Goal: Task Accomplishment & Management: Manage account settings

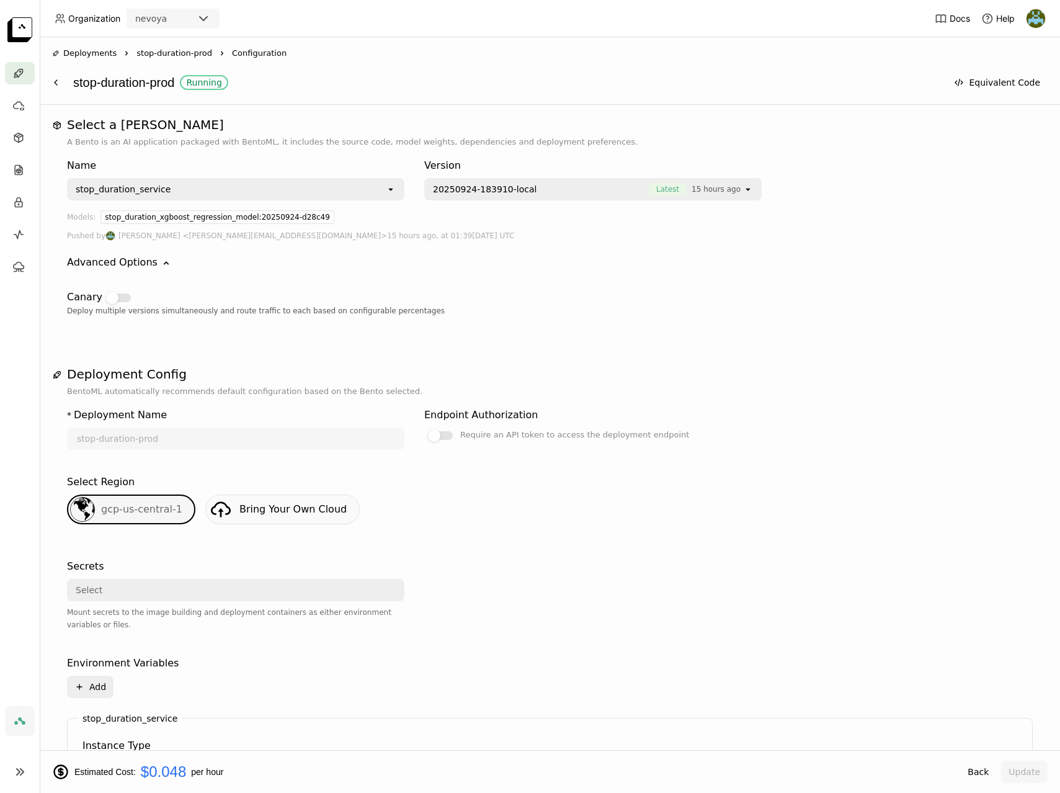
click at [550, 336] on div "Name stop_duration_service open Version 20250924-183910-local Latest 15 hours a…" at bounding box center [550, 242] width 966 height 189
click at [452, 437] on div at bounding box center [440, 435] width 25 height 9
click at [424, 427] on input "Require an API token to access the deployment endpoint" at bounding box center [424, 427] width 0 height 0
click at [1034, 778] on button "Update" at bounding box center [1024, 772] width 47 height 22
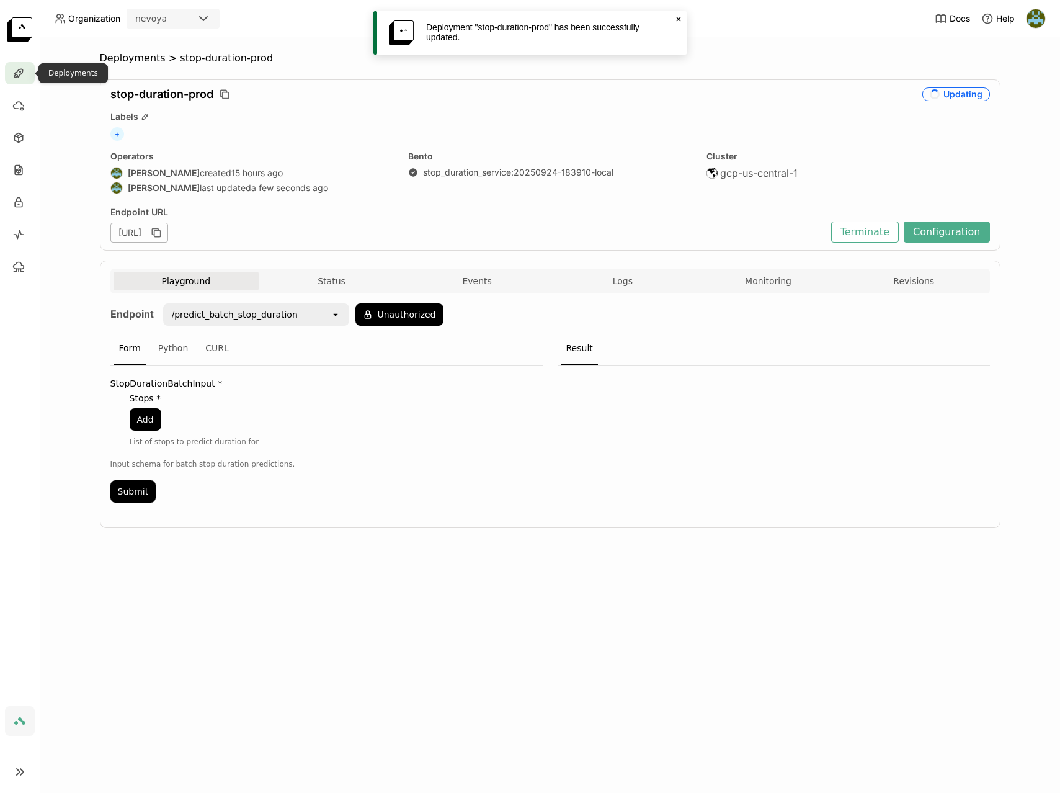
click at [25, 73] on div at bounding box center [20, 73] width 30 height 22
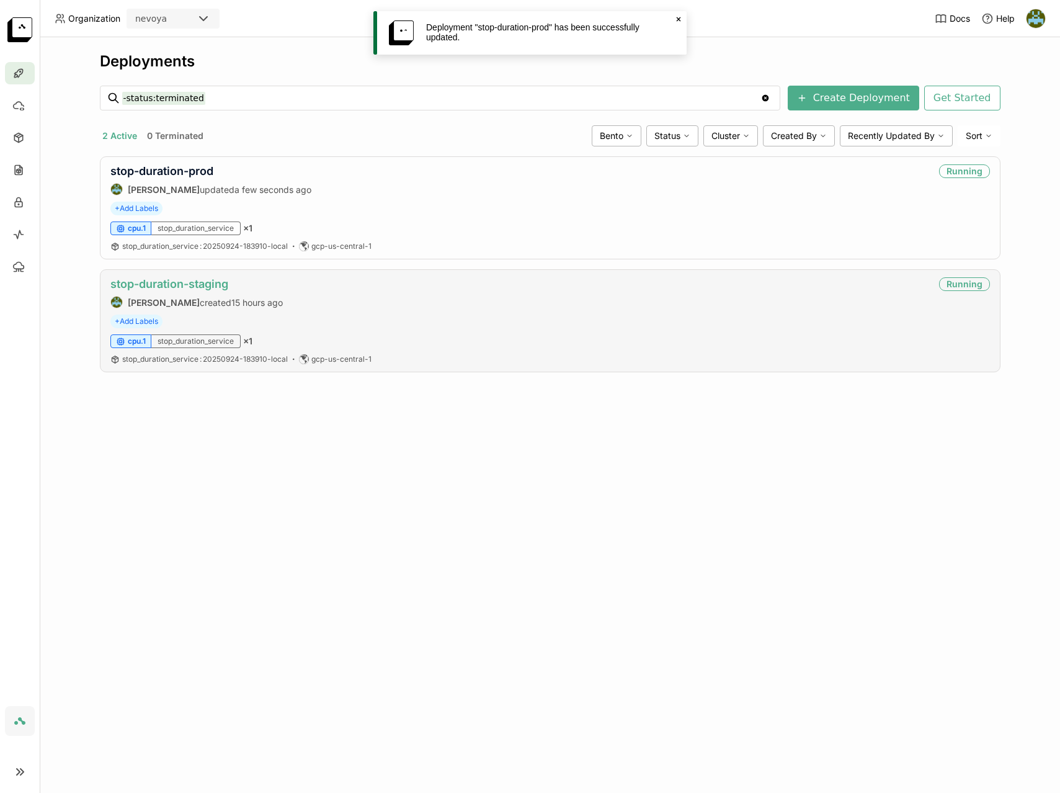
click at [198, 288] on link "stop-duration-staging" at bounding box center [169, 283] width 118 height 13
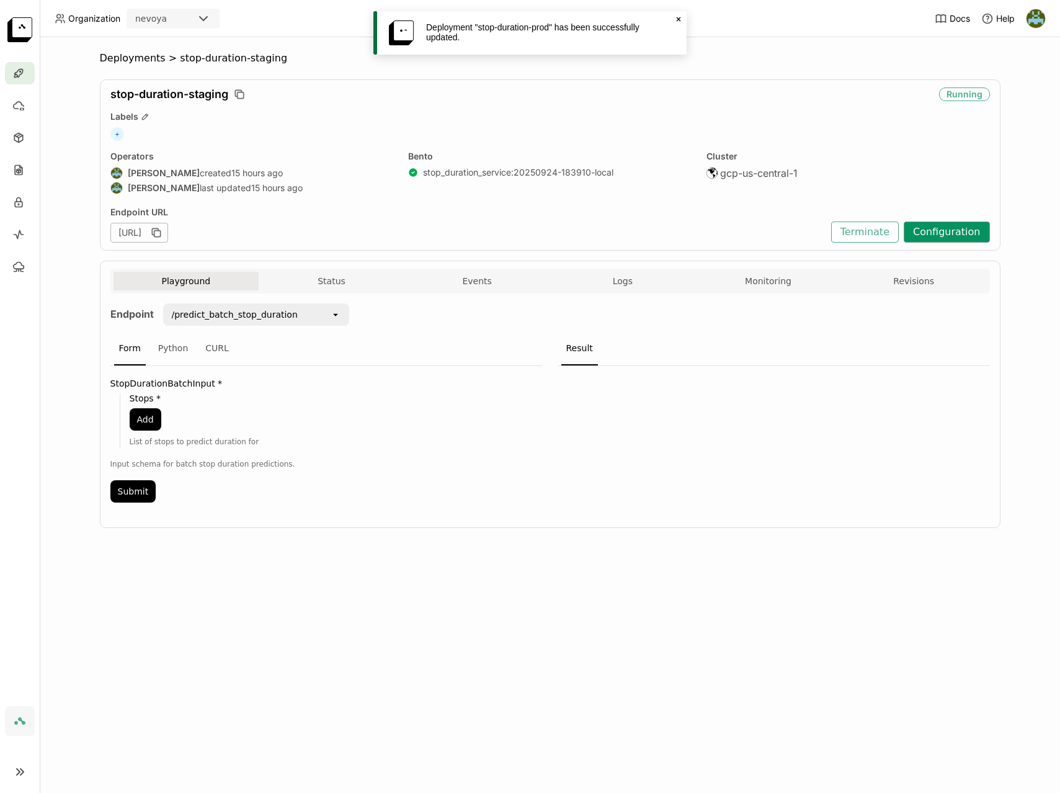
click at [959, 233] on button "Configuration" at bounding box center [947, 231] width 86 height 21
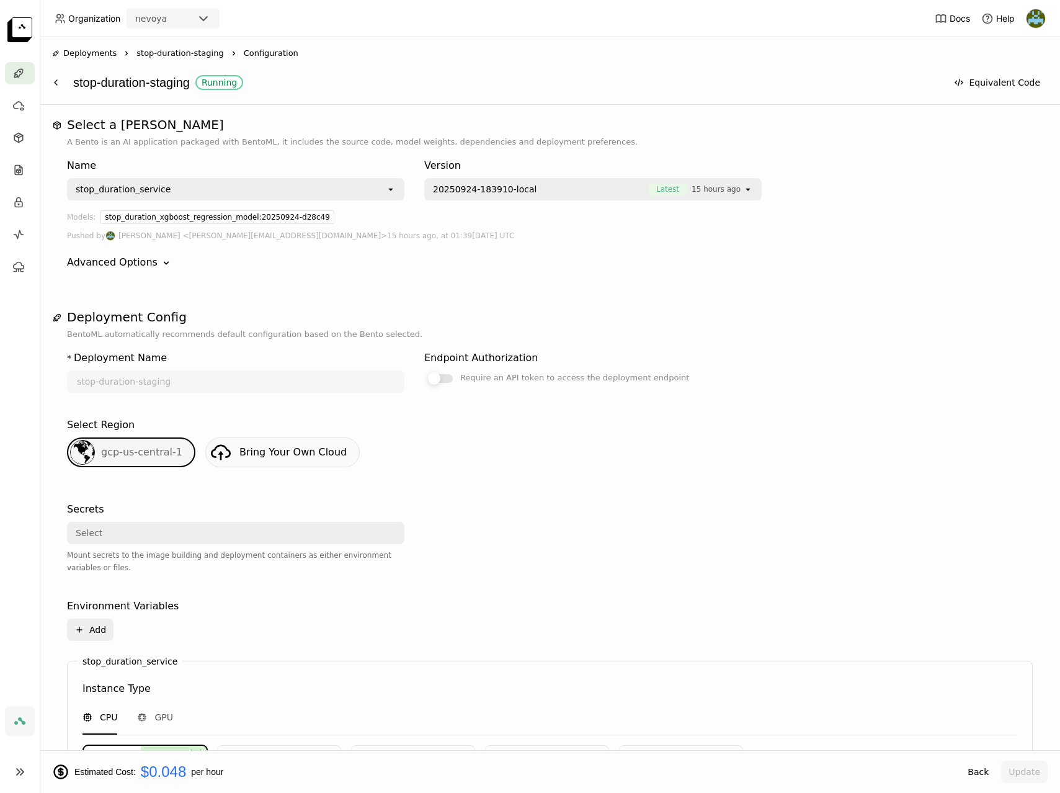
click at [452, 382] on label "Require an API token to access the deployment endpoint" at bounding box center [592, 377] width 337 height 15
click at [424, 370] on input "Require an API token to access the deployment endpoint" at bounding box center [424, 370] width 0 height 0
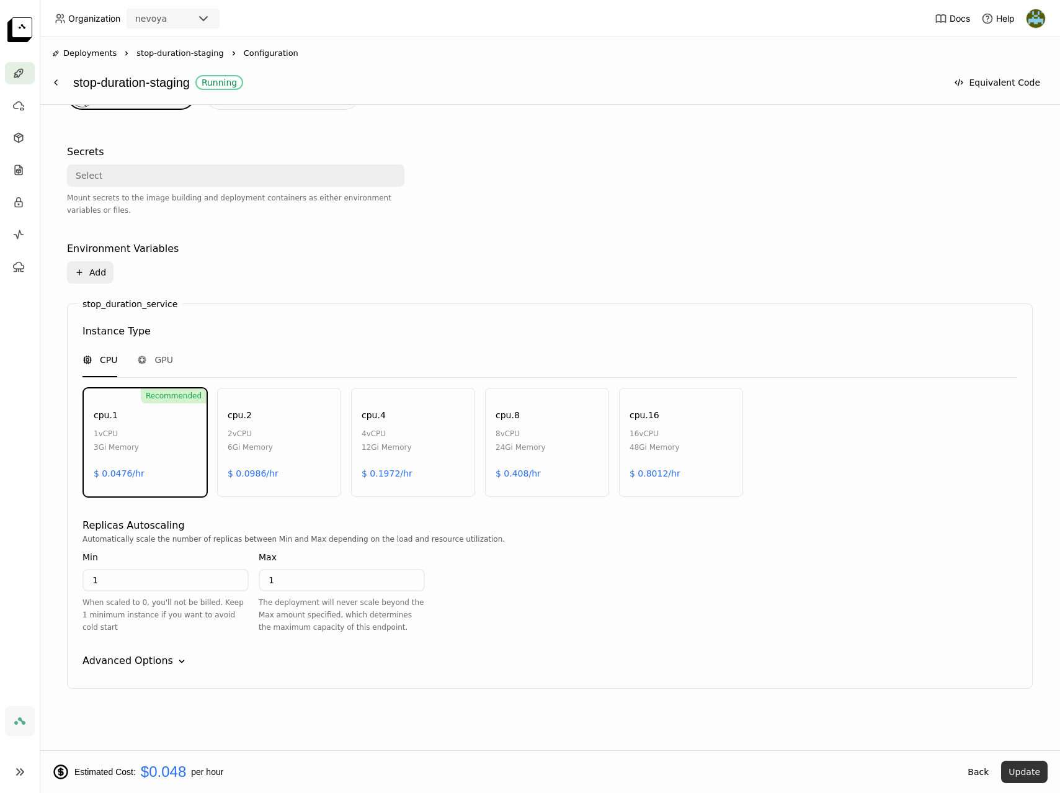
click at [1029, 767] on button "Update" at bounding box center [1024, 772] width 47 height 22
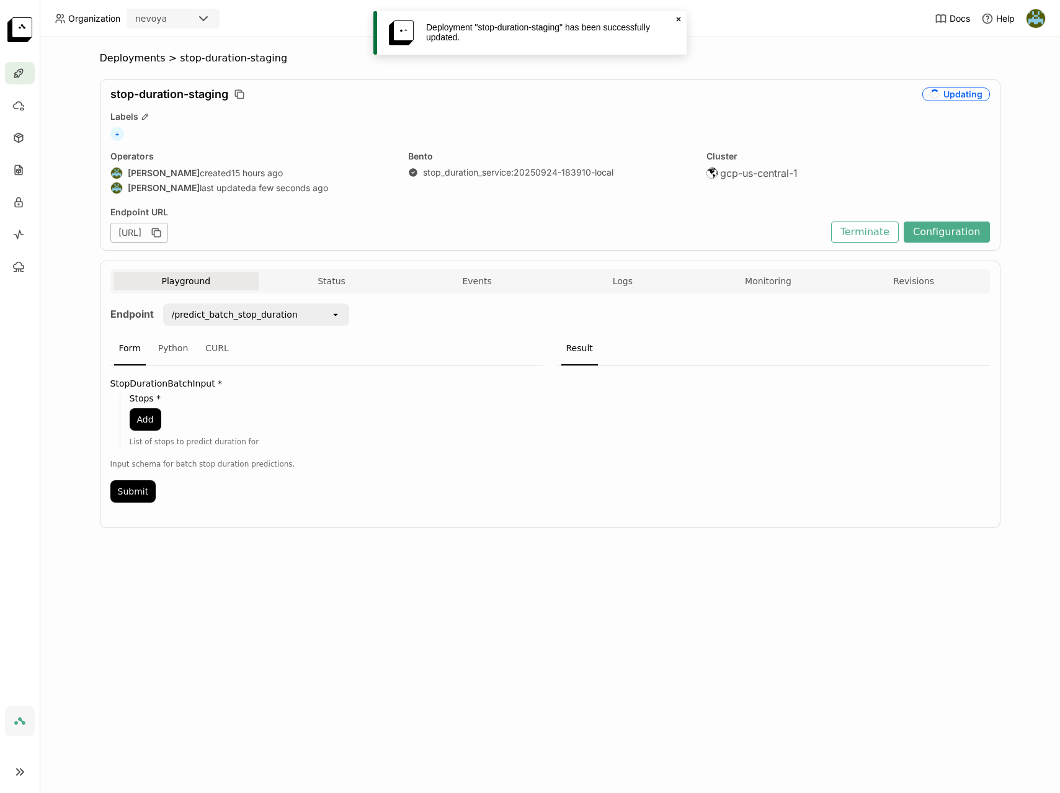
click at [1042, 22] on img at bounding box center [1036, 18] width 19 height 19
click at [1020, 83] on span "API Tokens" at bounding box center [1016, 82] width 44 height 11
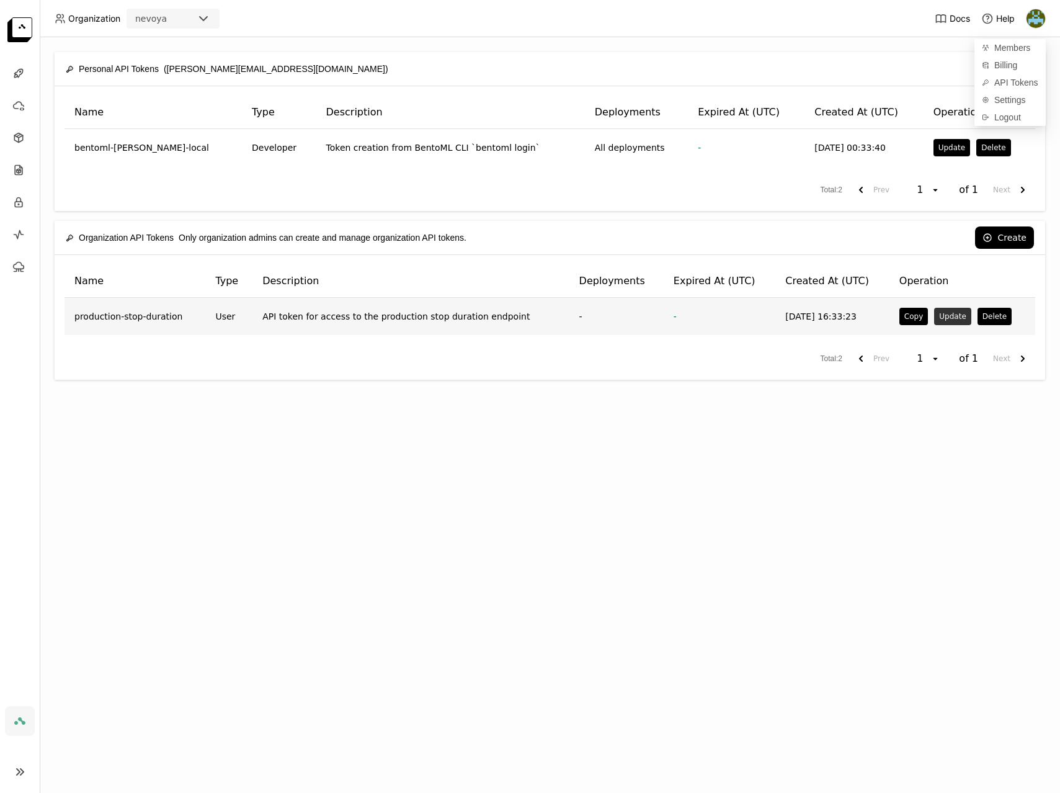
click at [943, 316] on button "Update" at bounding box center [952, 316] width 37 height 17
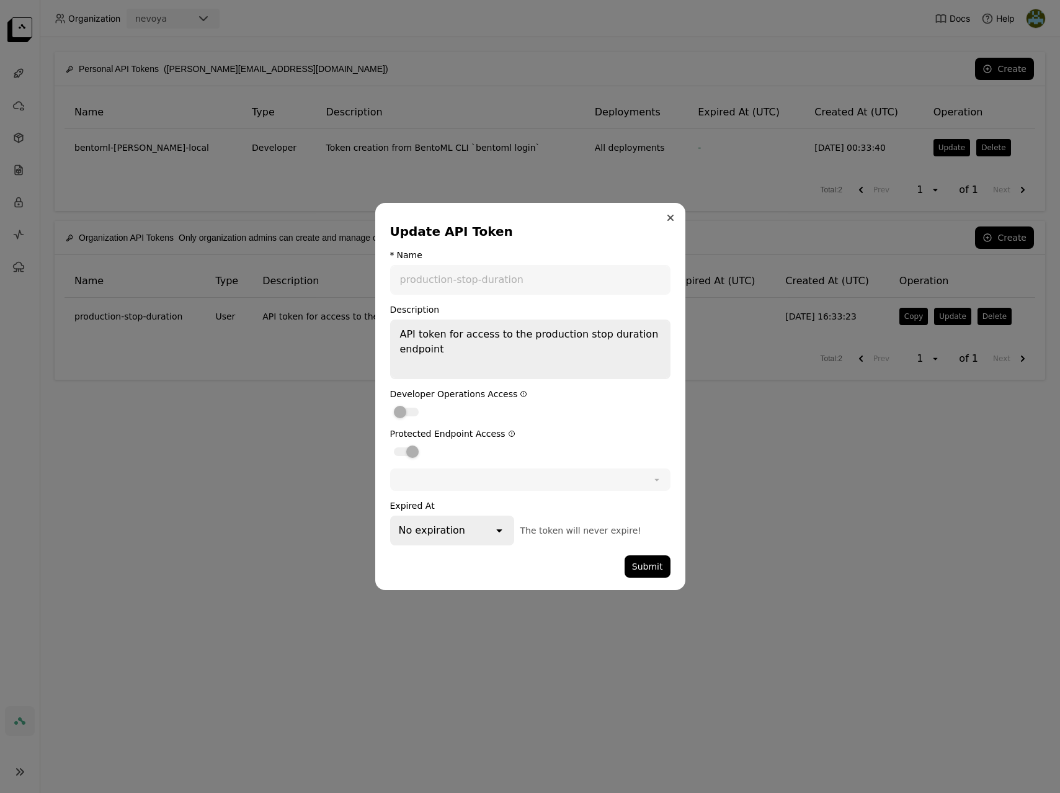
click at [674, 217] on button "Close" at bounding box center [670, 217] width 15 height 15
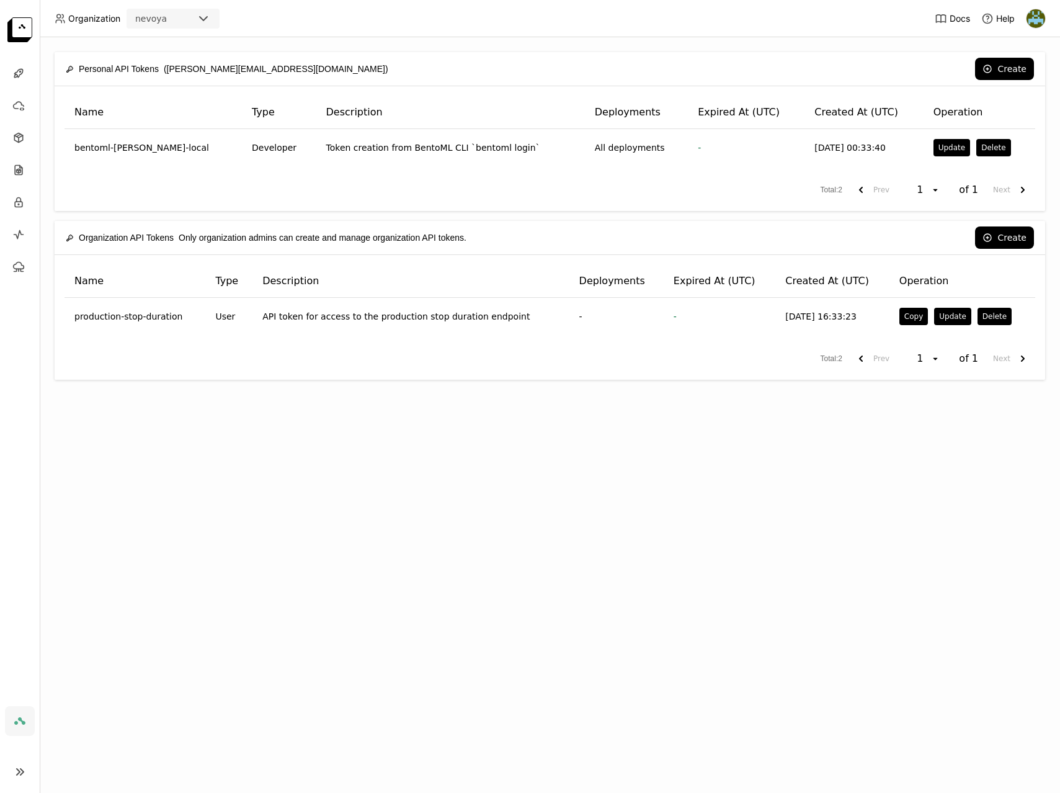
click at [790, 478] on div "Personal API Tokens (tom@nevoya.com) Create Name Type Description Deployments E…" at bounding box center [550, 415] width 1020 height 756
click at [880, 574] on div "Personal API Tokens (tom@nevoya.com) Create Name Type Description Deployments E…" at bounding box center [550, 415] width 1020 height 756
click at [901, 513] on div "Personal API Tokens (tom@nevoya.com) Create Name Type Description Deployments E…" at bounding box center [550, 415] width 1020 height 756
click at [344, 334] on td "API token for access to the production stop duration endpoint" at bounding box center [410, 316] width 316 height 37
click at [999, 239] on button "Create" at bounding box center [1004, 237] width 59 height 22
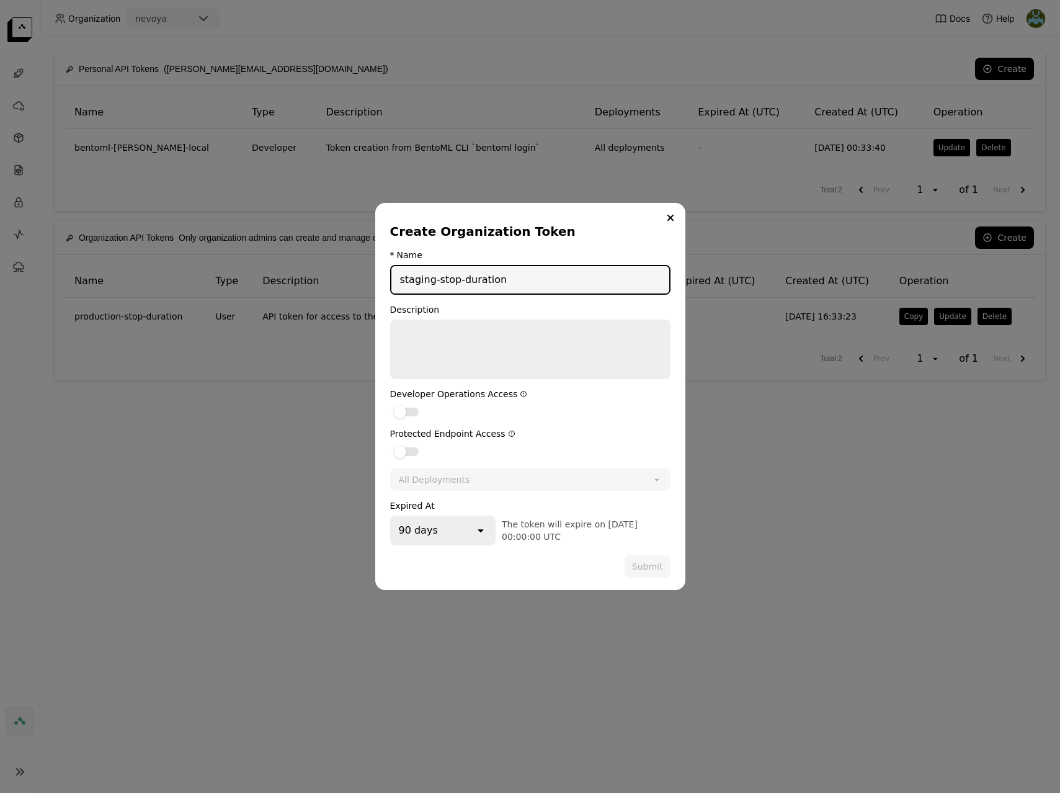
type input "staging-stop-duration"
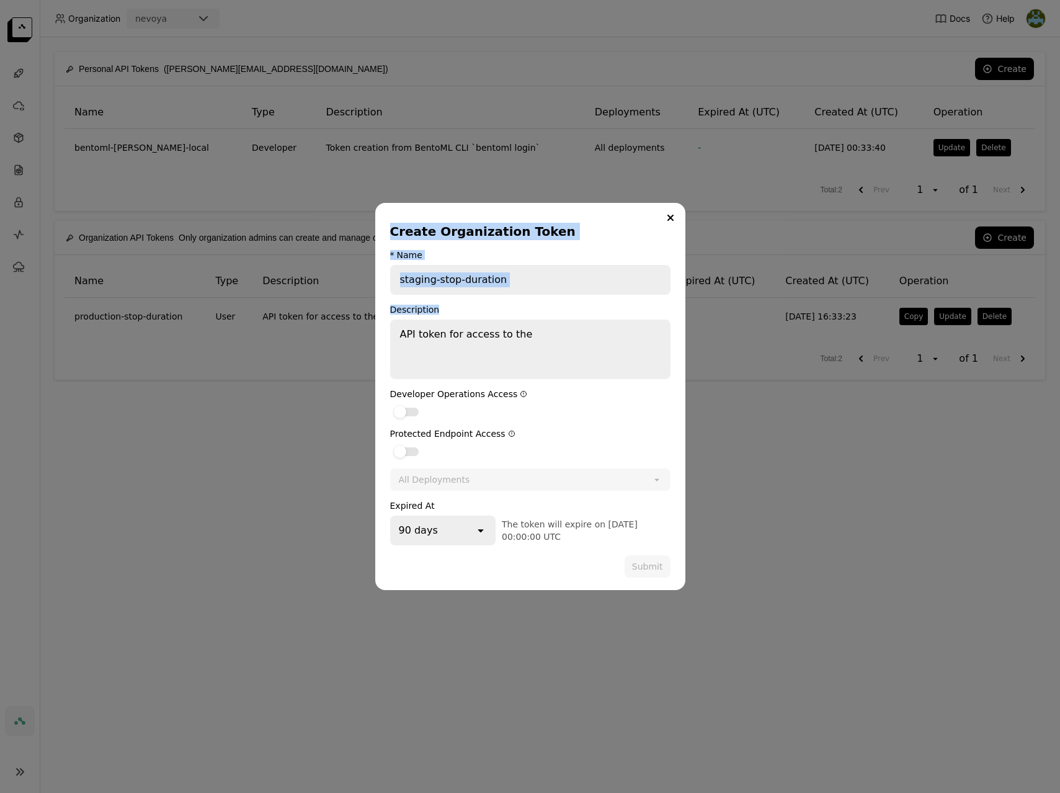
drag, startPoint x: 562, startPoint y: 225, endPoint x: 721, endPoint y: 325, distance: 187.6
click at [721, 325] on div "Create Organization Token * Name staging-stop-duration Description API token fo…" at bounding box center [530, 396] width 1060 height 793
click at [560, 321] on textarea "API token for access to the" at bounding box center [530, 349] width 278 height 57
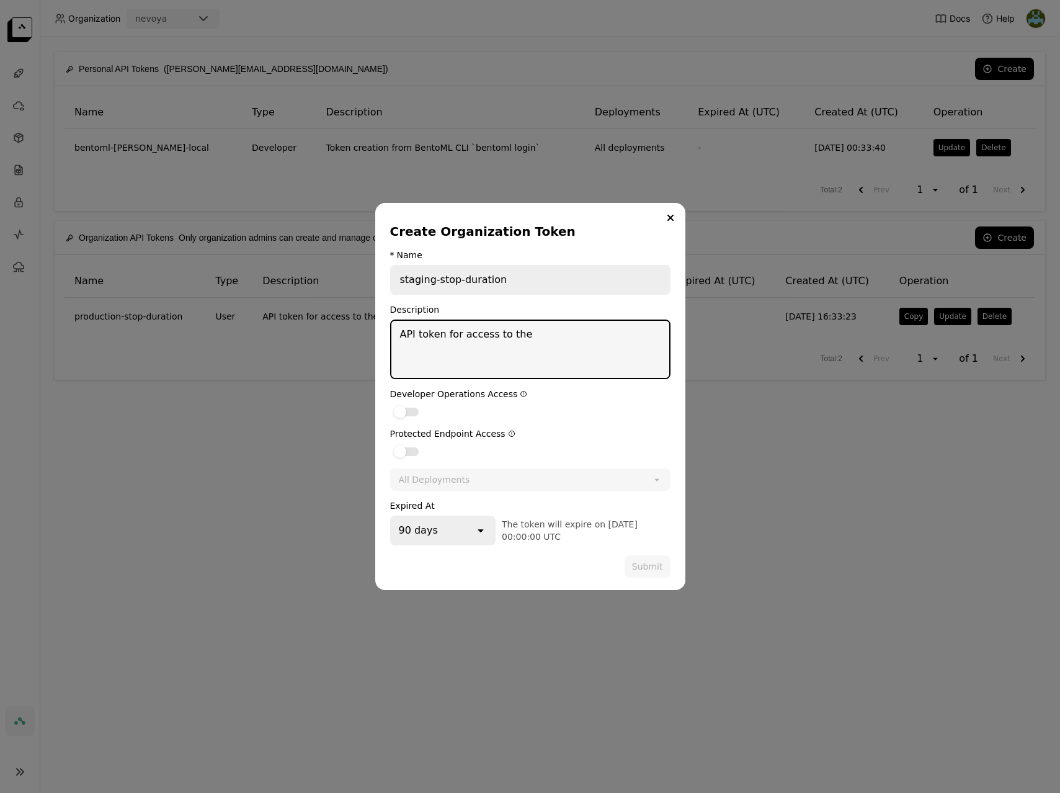
click at [553, 336] on textarea "API token for access to the" at bounding box center [530, 349] width 278 height 57
type textarea "API token for access to the staging endpoint for stop duration predictions"
click at [417, 450] on div "dialog" at bounding box center [406, 451] width 25 height 9
click at [390, 444] on input "dialog" at bounding box center [390, 444] width 0 height 0
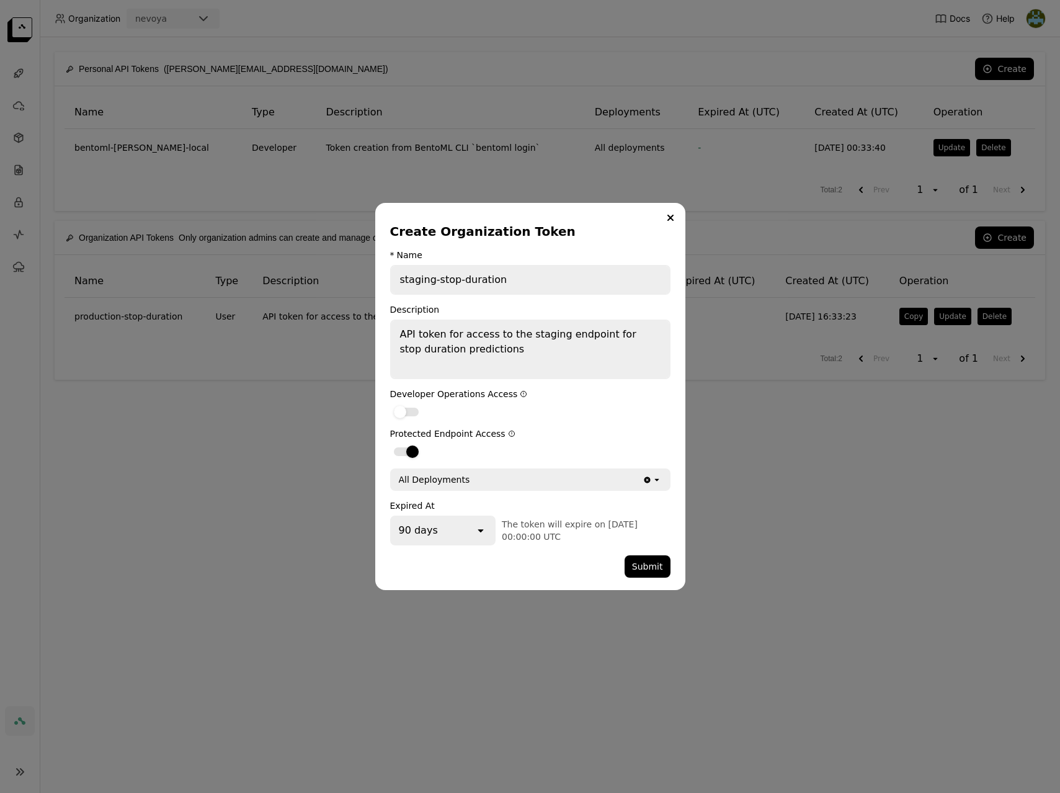
click at [582, 481] on div "All Deployments" at bounding box center [516, 480] width 251 height 20
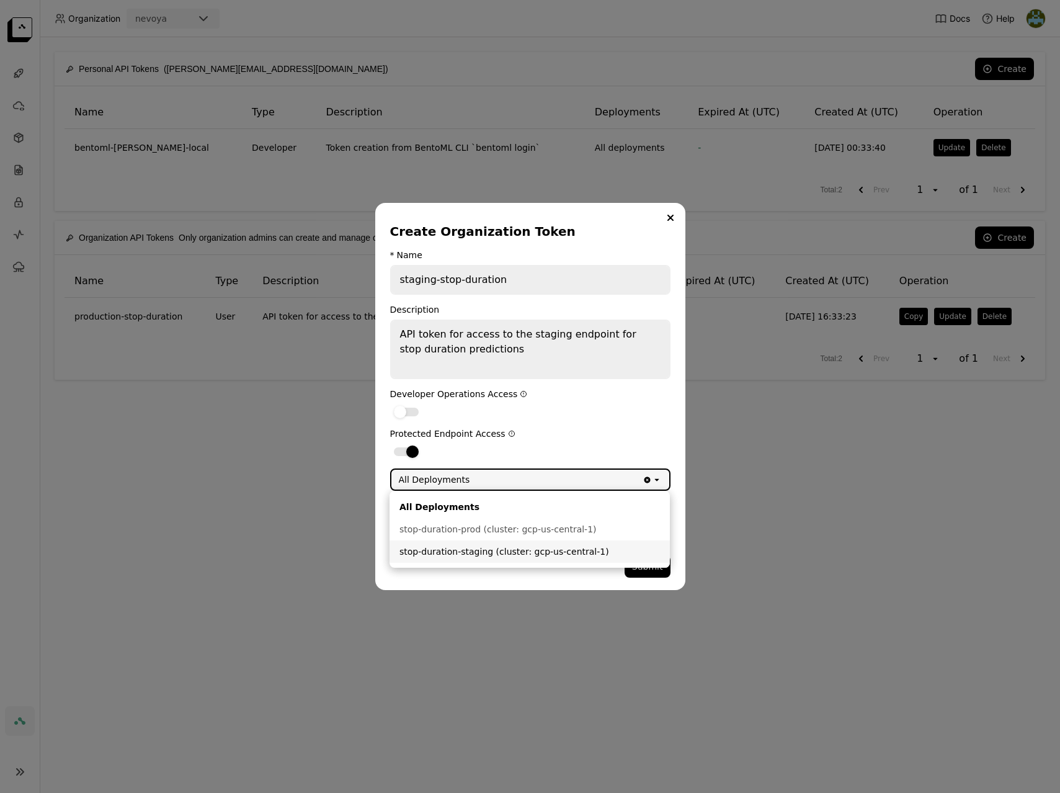
click at [546, 552] on div "stop-duration-staging (cluster: gcp-us-central-1)" at bounding box center [529, 551] width 261 height 12
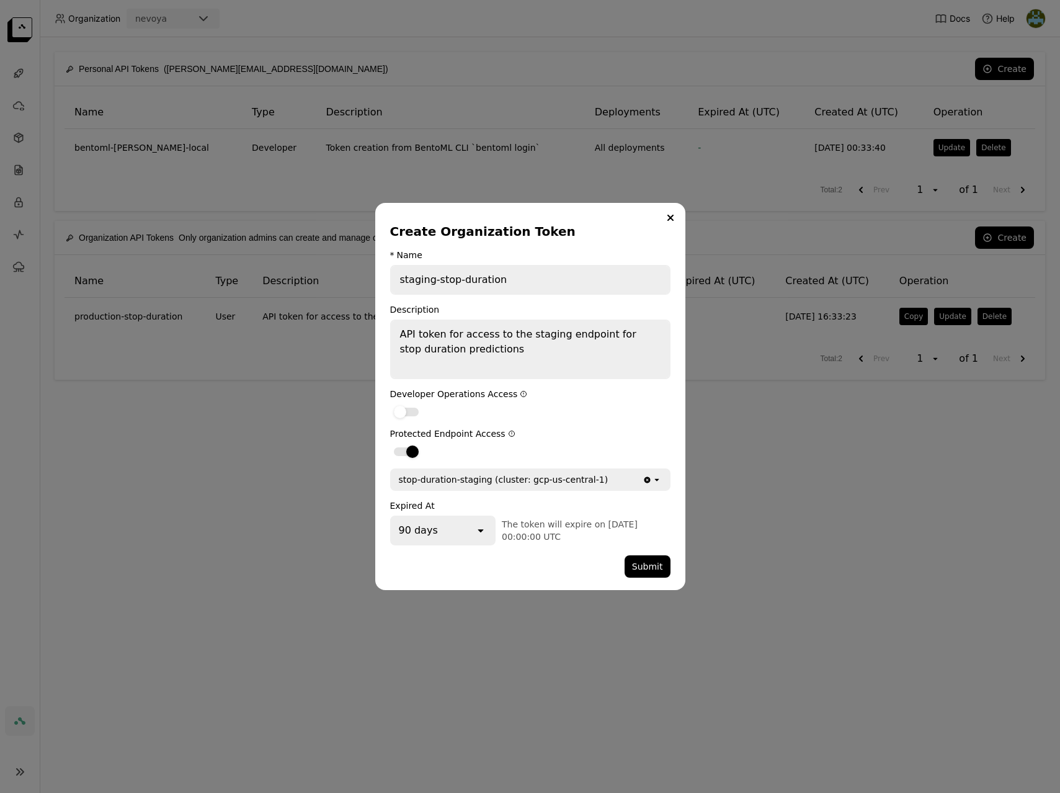
click at [484, 531] on div "open" at bounding box center [485, 530] width 20 height 27
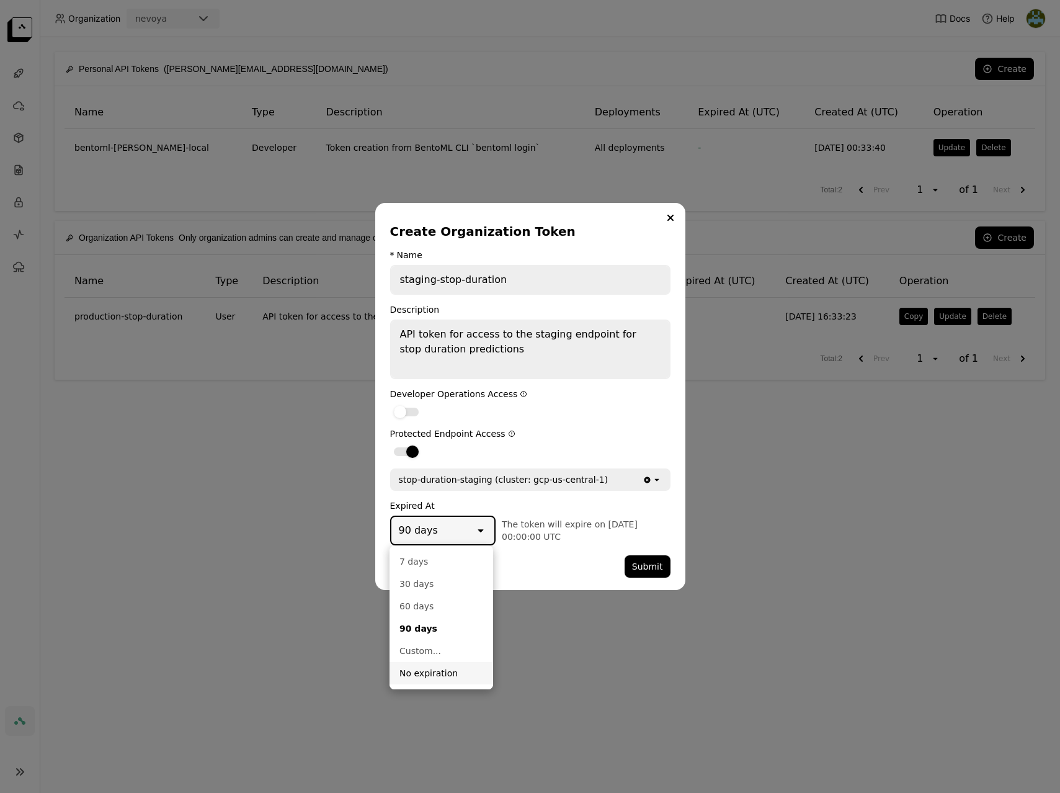
click at [426, 676] on div "No expiration" at bounding box center [441, 673] width 84 height 12
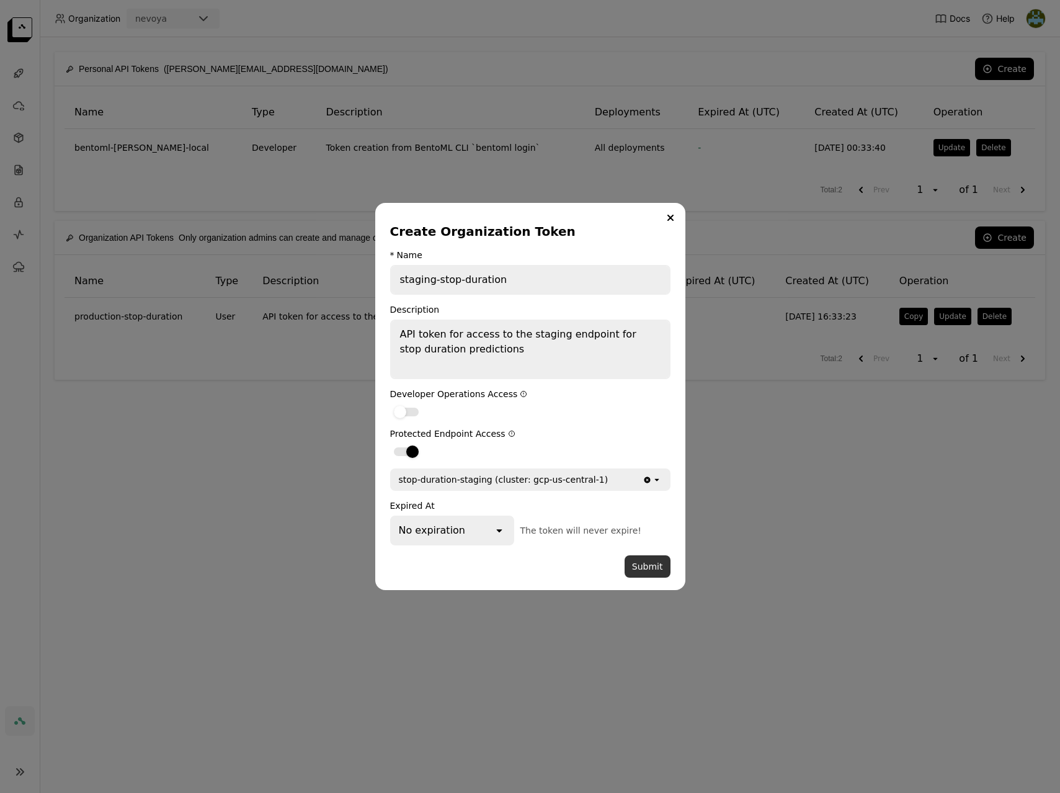
click at [647, 571] on button "Submit" at bounding box center [648, 566] width 46 height 22
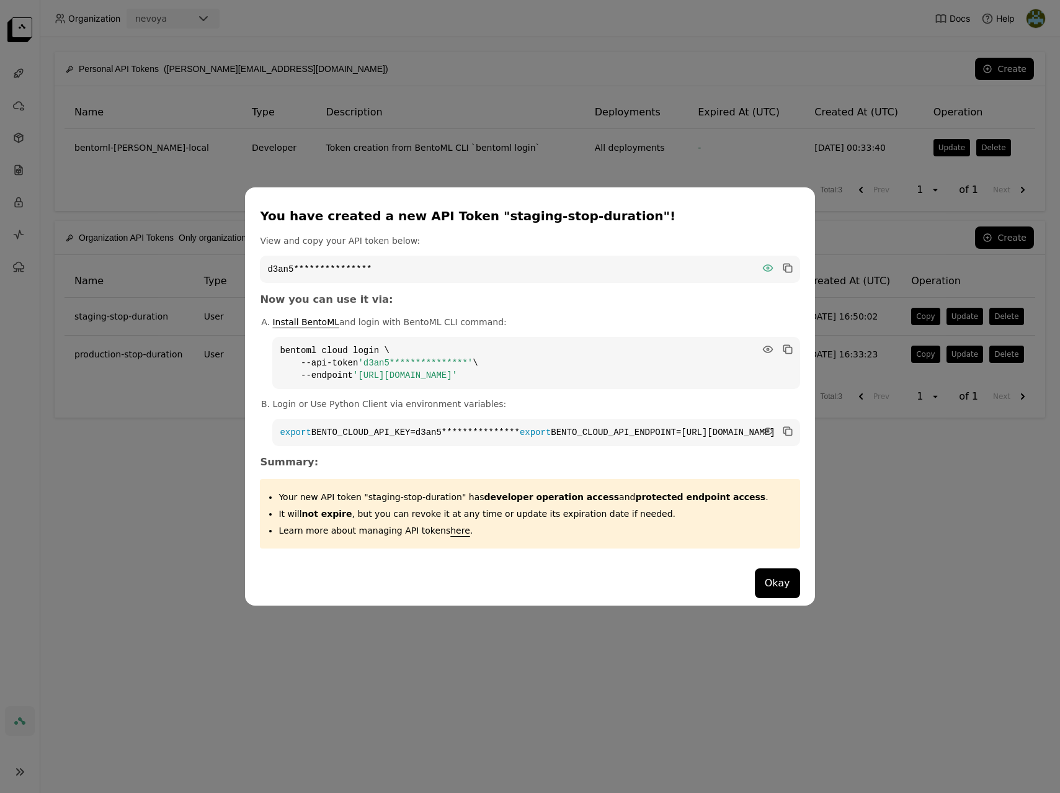
click at [763, 265] on icon "dialog" at bounding box center [767, 268] width 9 height 6
click at [365, 264] on code "d3an5ekm2jv71g2ih4b0" at bounding box center [530, 269] width 540 height 27
copy div "d3an5ekm2jv71g2ih4b0"
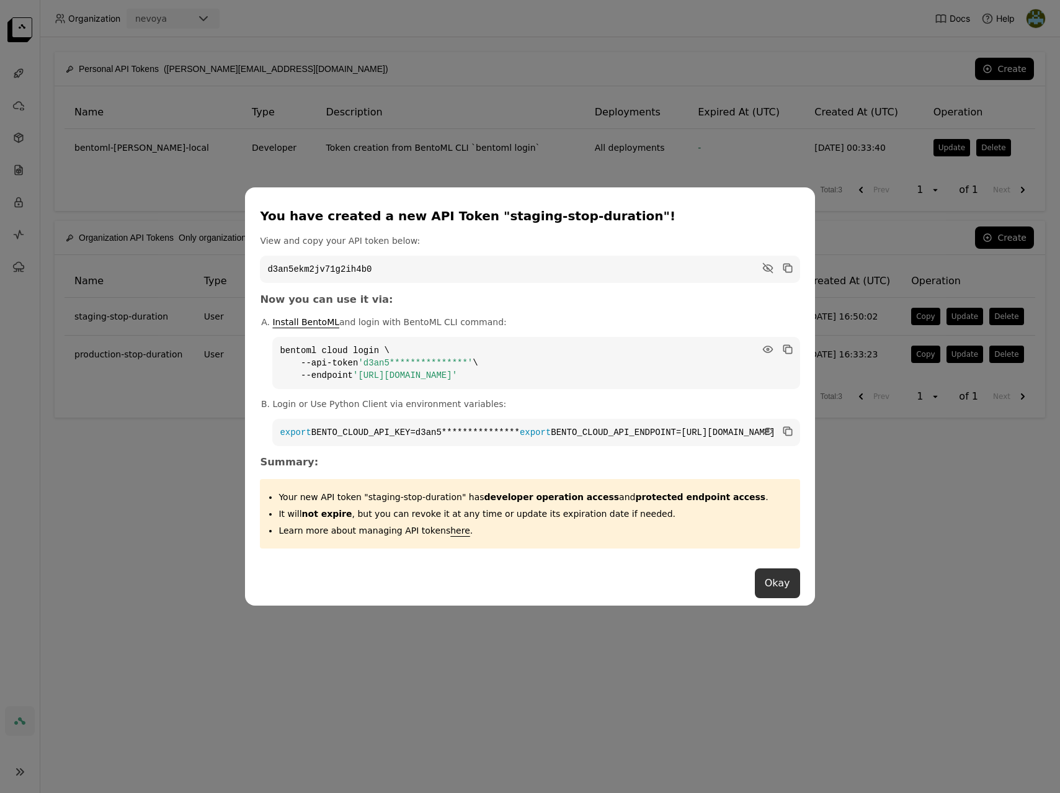
click at [755, 589] on button "Okay" at bounding box center [777, 583] width 45 height 30
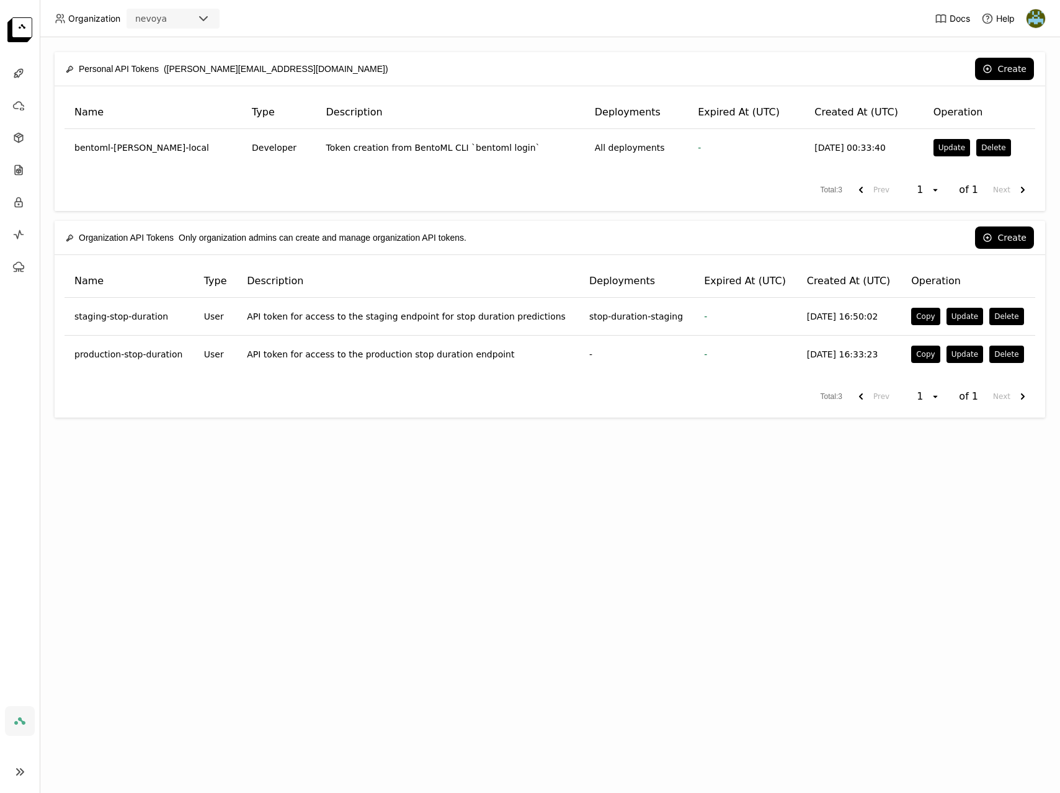
click at [707, 377] on div "Name Type Description Deployments Expired At (UTC) Created At (UTC) Operation s…" at bounding box center [550, 336] width 991 height 163
click at [952, 352] on button "Update" at bounding box center [965, 354] width 37 height 17
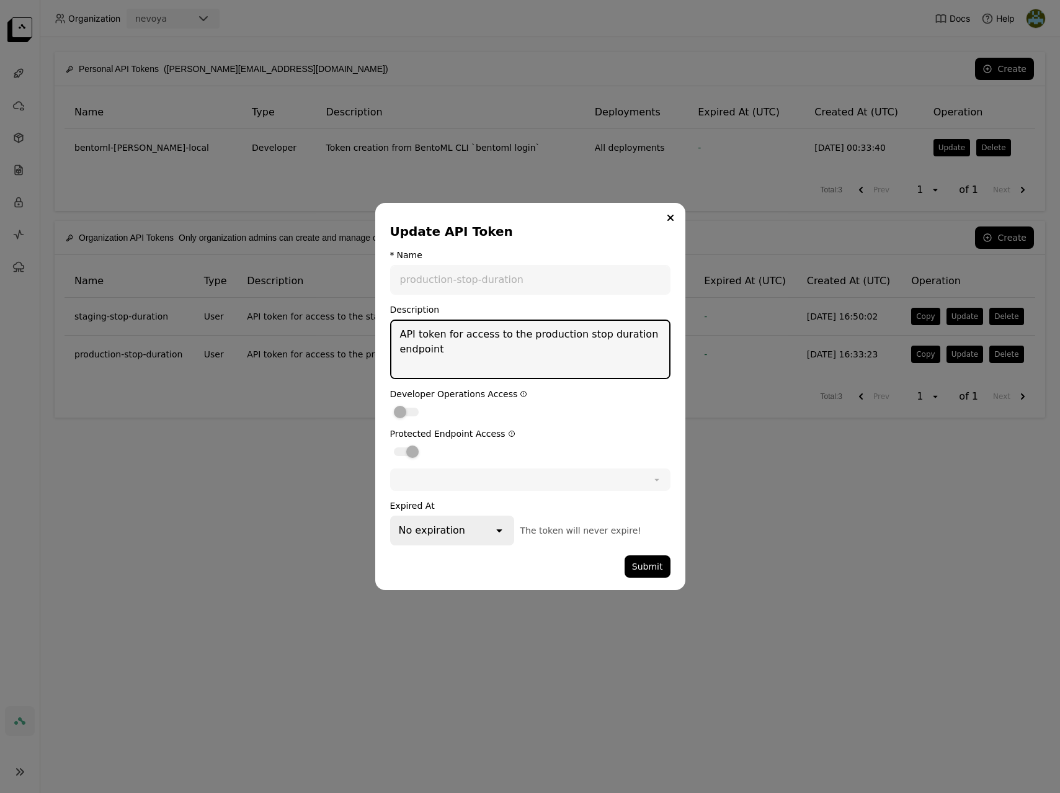
click at [394, 452] on div "dialog" at bounding box center [406, 451] width 25 height 9
click at [400, 452] on div "dialog" at bounding box center [406, 451] width 25 height 9
click at [476, 480] on div "dialog" at bounding box center [521, 480] width 261 height 20
click at [510, 589] on div "Update API Token * Name production-stop-duration Description API token for acce…" at bounding box center [530, 396] width 310 height 387
click at [471, 478] on div "dialog" at bounding box center [521, 480] width 261 height 20
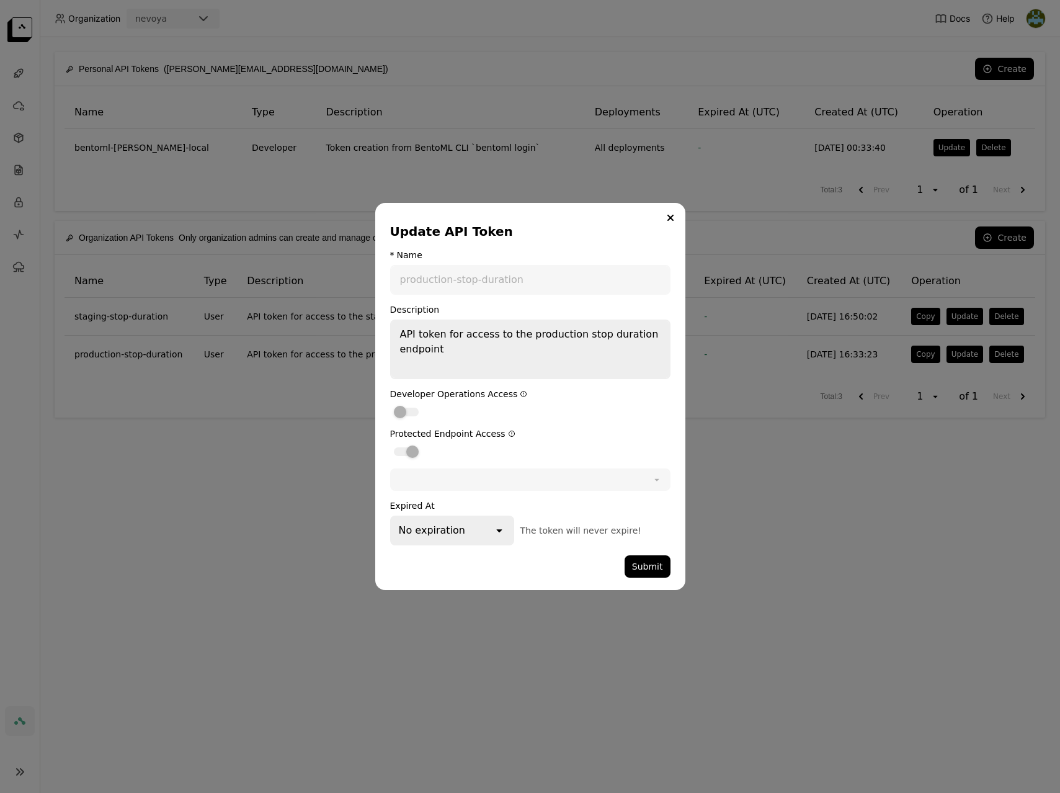
click at [409, 412] on div "dialog" at bounding box center [406, 412] width 25 height 9
click at [477, 334] on textarea "API token for access to the production stop duration endpoint" at bounding box center [530, 349] width 278 height 57
click at [461, 470] on div "dialog" at bounding box center [521, 480] width 261 height 20
click at [425, 451] on label "dialog" at bounding box center [530, 451] width 280 height 15
click at [453, 386] on form "* Name production-stop-duration Description API token for access to the product…" at bounding box center [530, 414] width 280 height 328
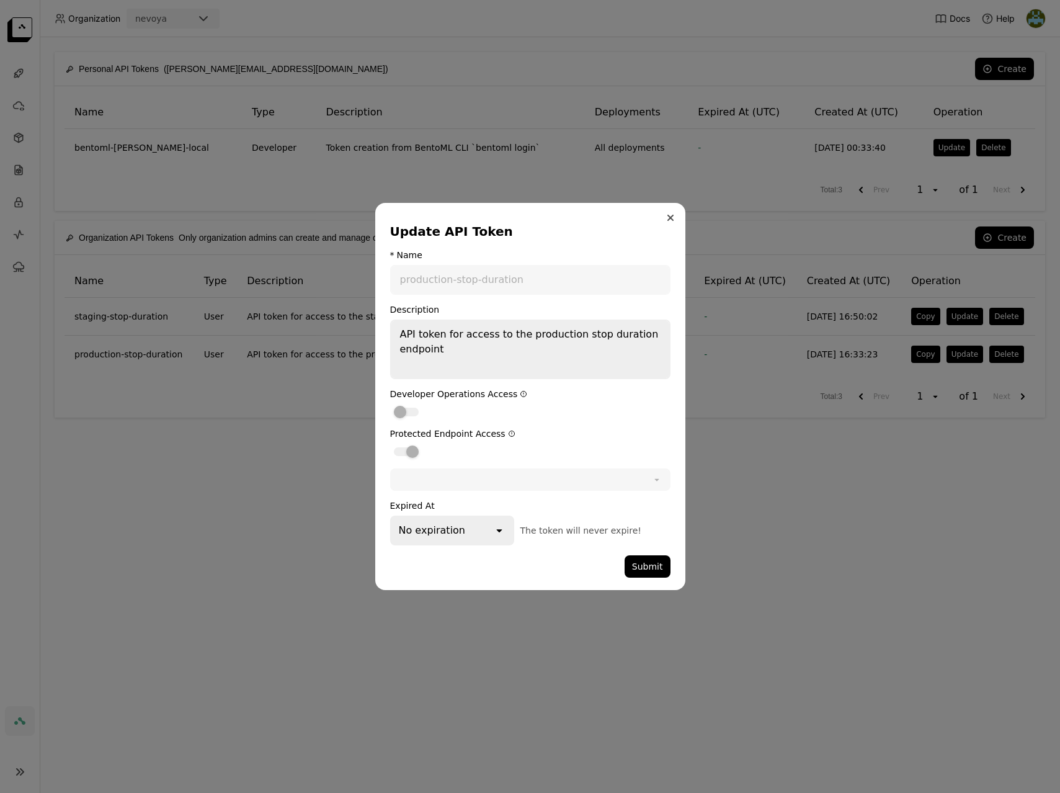
click at [670, 220] on icon "Close" at bounding box center [670, 218] width 6 height 6
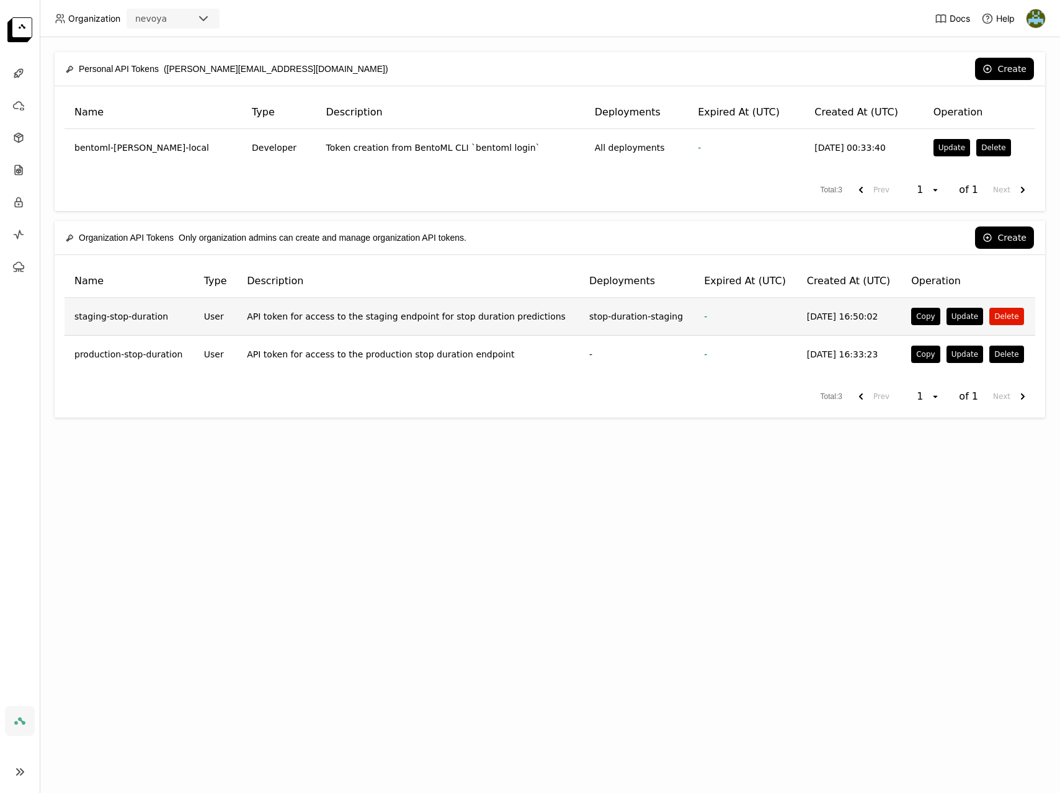
click at [1001, 316] on button "Delete" at bounding box center [1006, 316] width 34 height 17
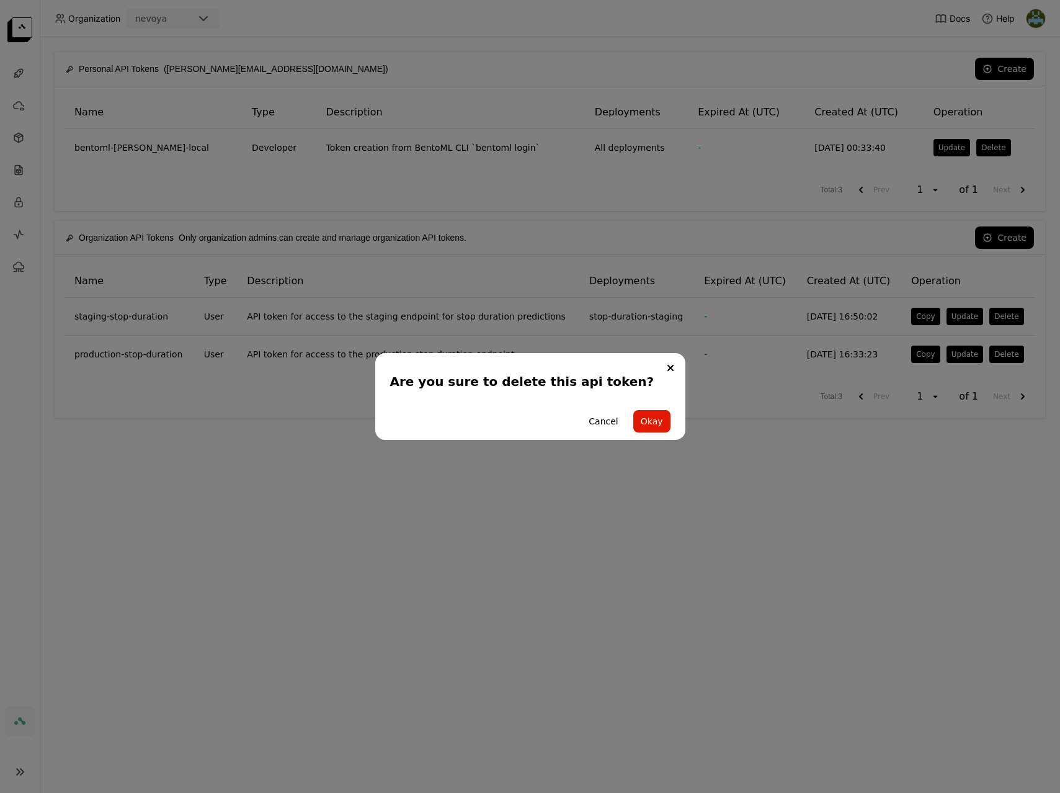
drag, startPoint x: 660, startPoint y: 425, endPoint x: 663, endPoint y: 556, distance: 130.9
click at [663, 556] on div "Are you sure to delete this api token? Cancel Okay" at bounding box center [530, 396] width 1060 height 793
click at [602, 421] on button "Cancel" at bounding box center [603, 421] width 44 height 22
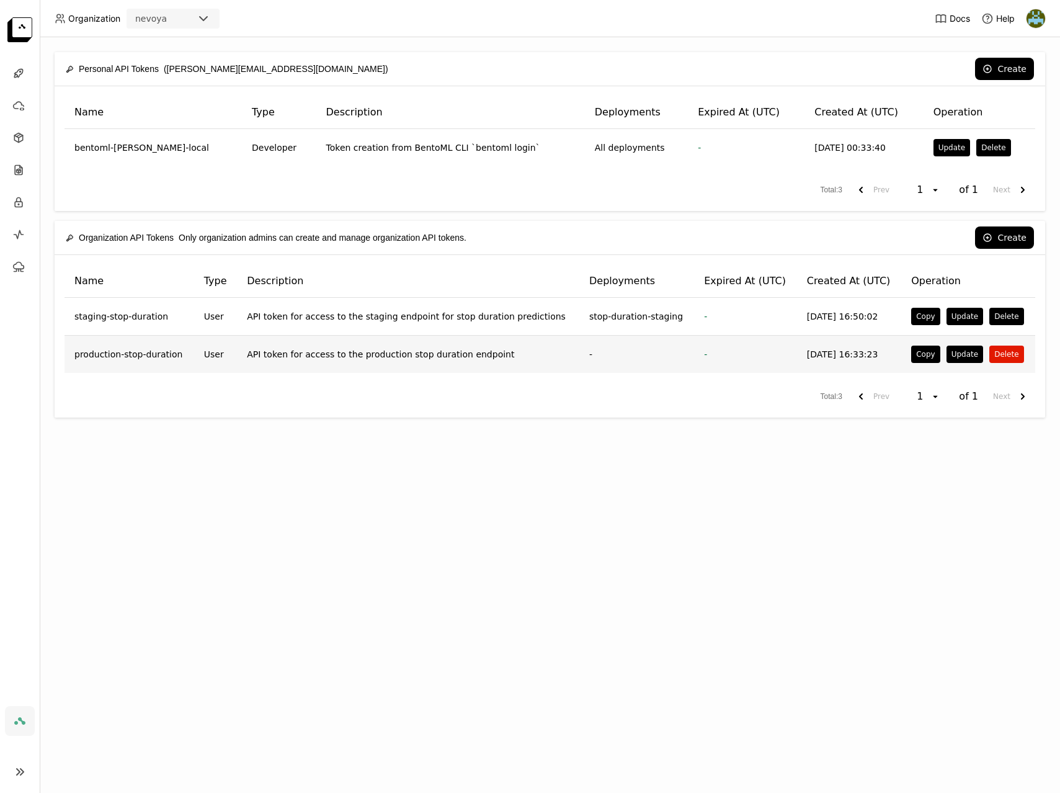
click at [1004, 353] on button "Delete" at bounding box center [1006, 354] width 34 height 17
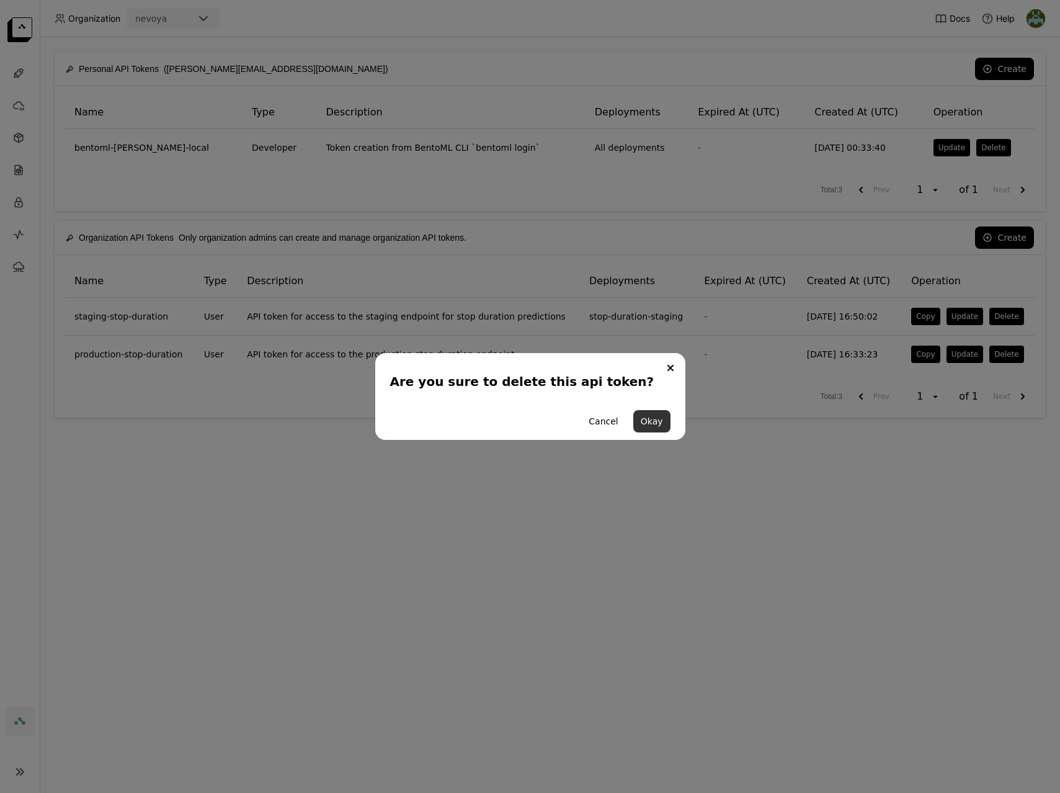
click at [642, 418] on button "Okay" at bounding box center [651, 421] width 37 height 22
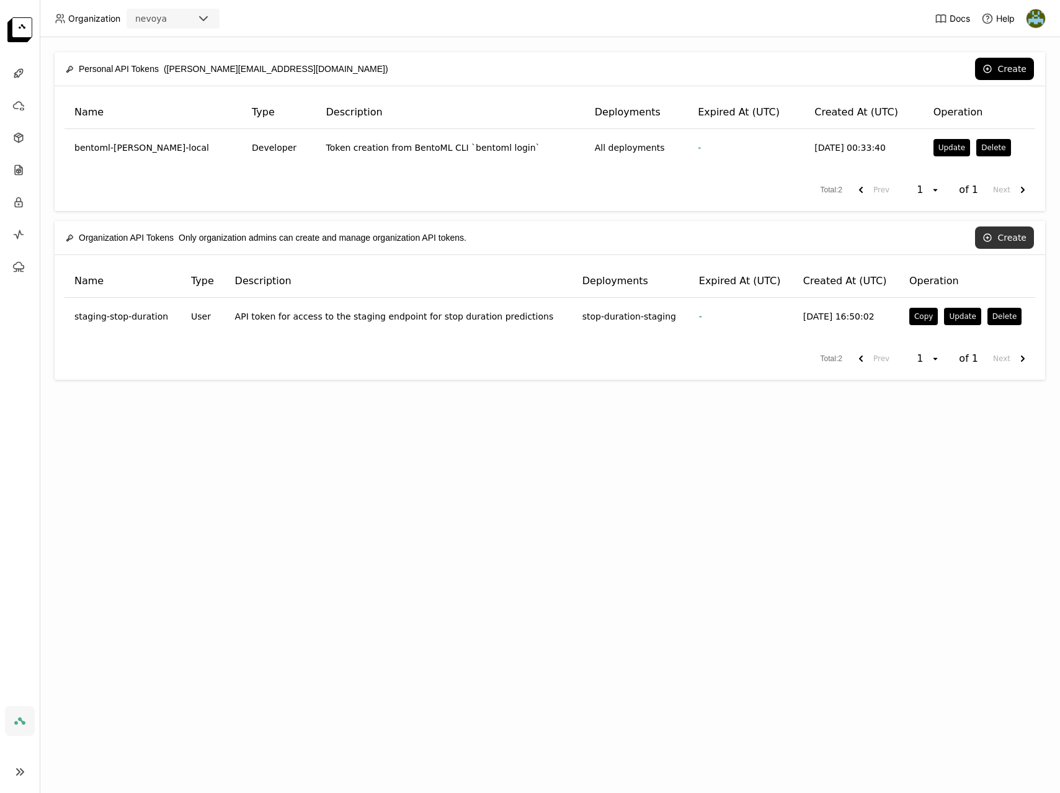
click at [1006, 238] on button "Create" at bounding box center [1004, 237] width 59 height 22
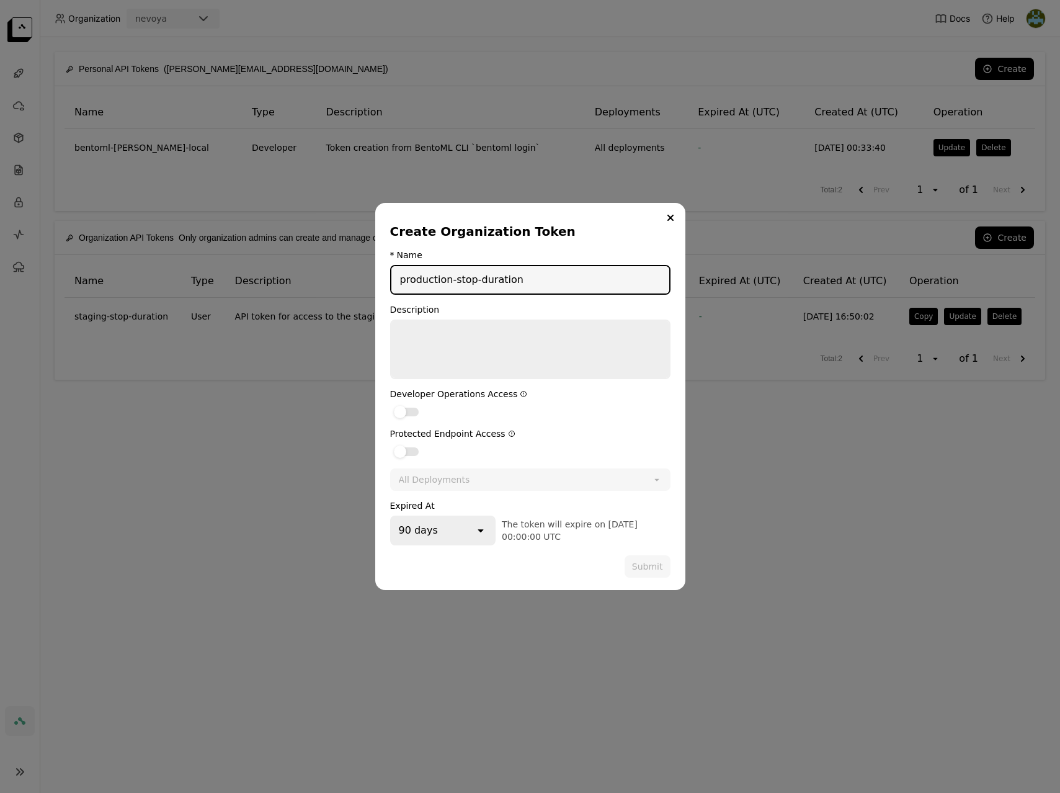
type input "production-stop-duration"
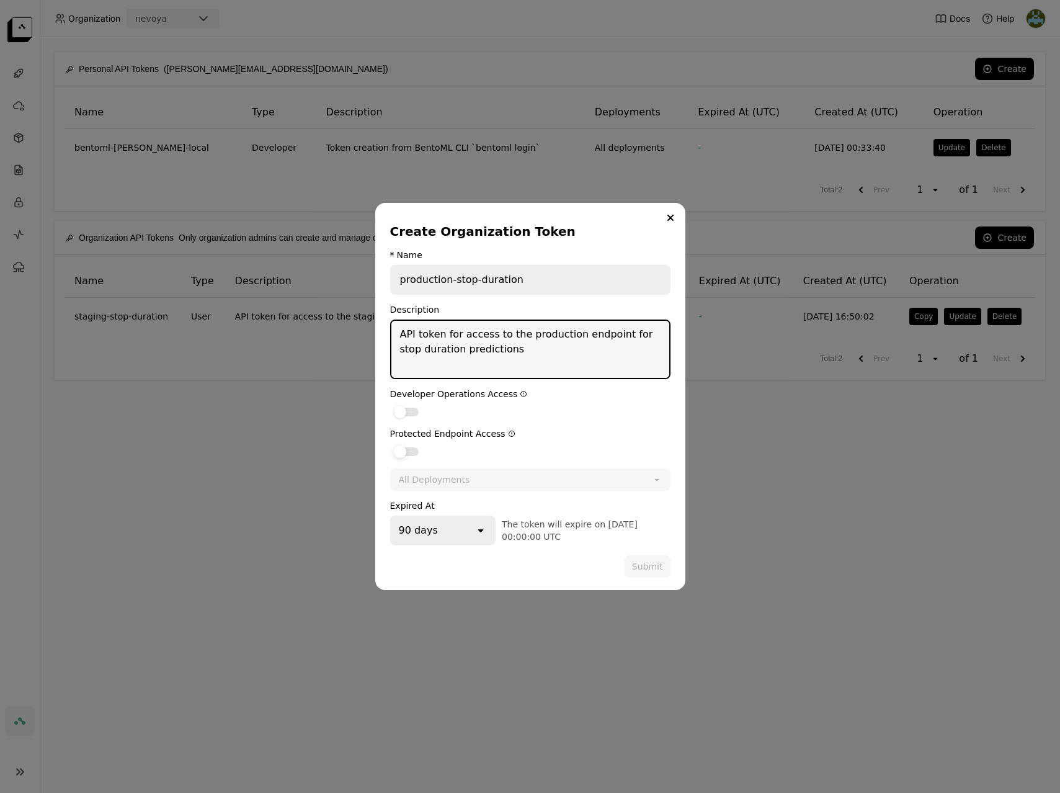
type textarea "API token for access to the production endpoint for stop duration predictions"
click at [414, 447] on div "dialog" at bounding box center [406, 451] width 25 height 9
click at [390, 444] on input "dialog" at bounding box center [390, 444] width 0 height 0
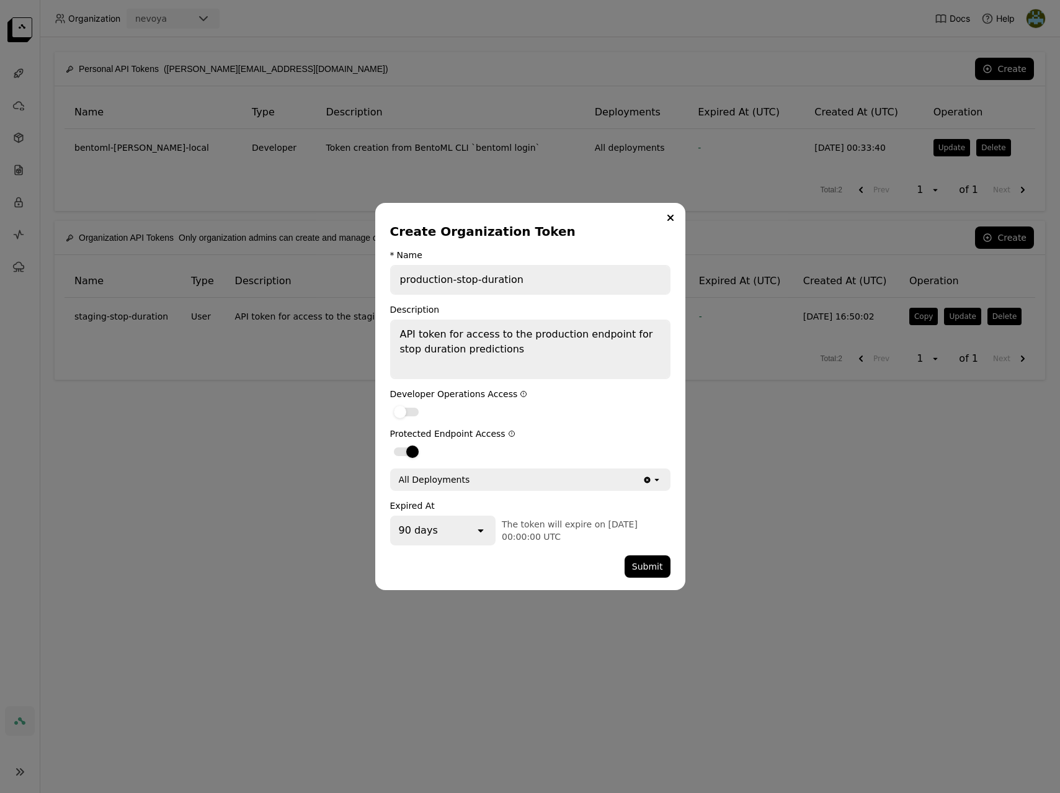
click at [542, 482] on div "All Deployments" at bounding box center [516, 480] width 251 height 20
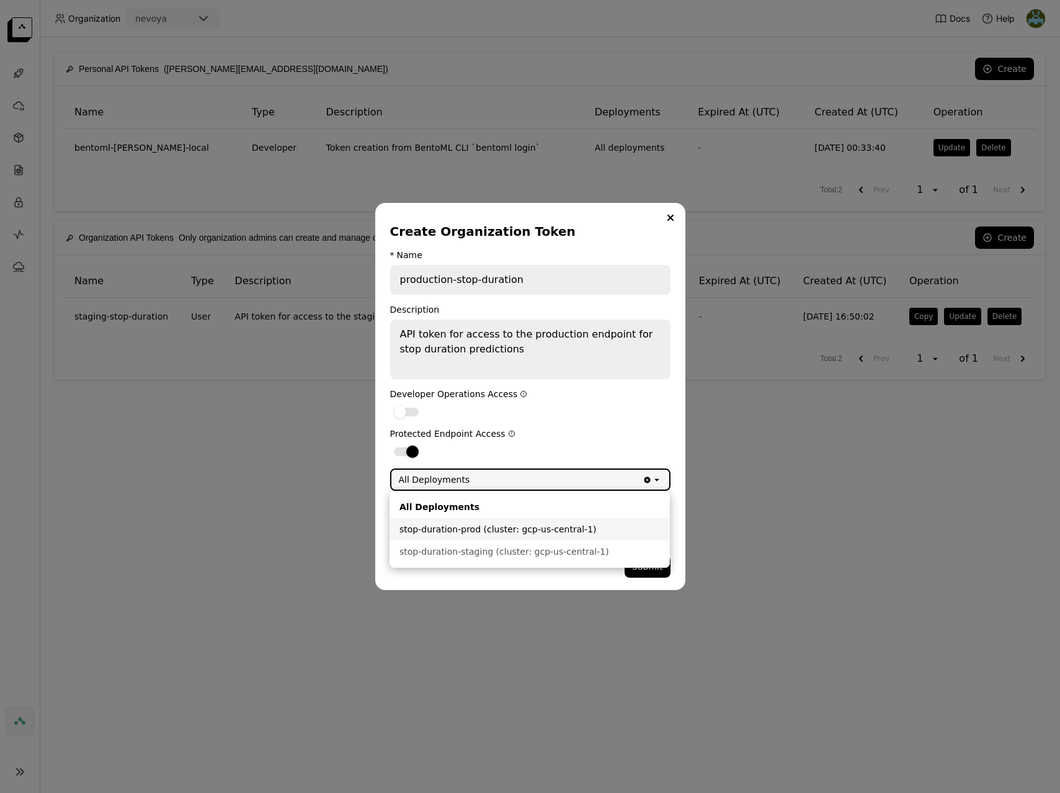
click at [519, 534] on div "stop-duration-prod (cluster: gcp-us-central-1)" at bounding box center [529, 529] width 261 height 12
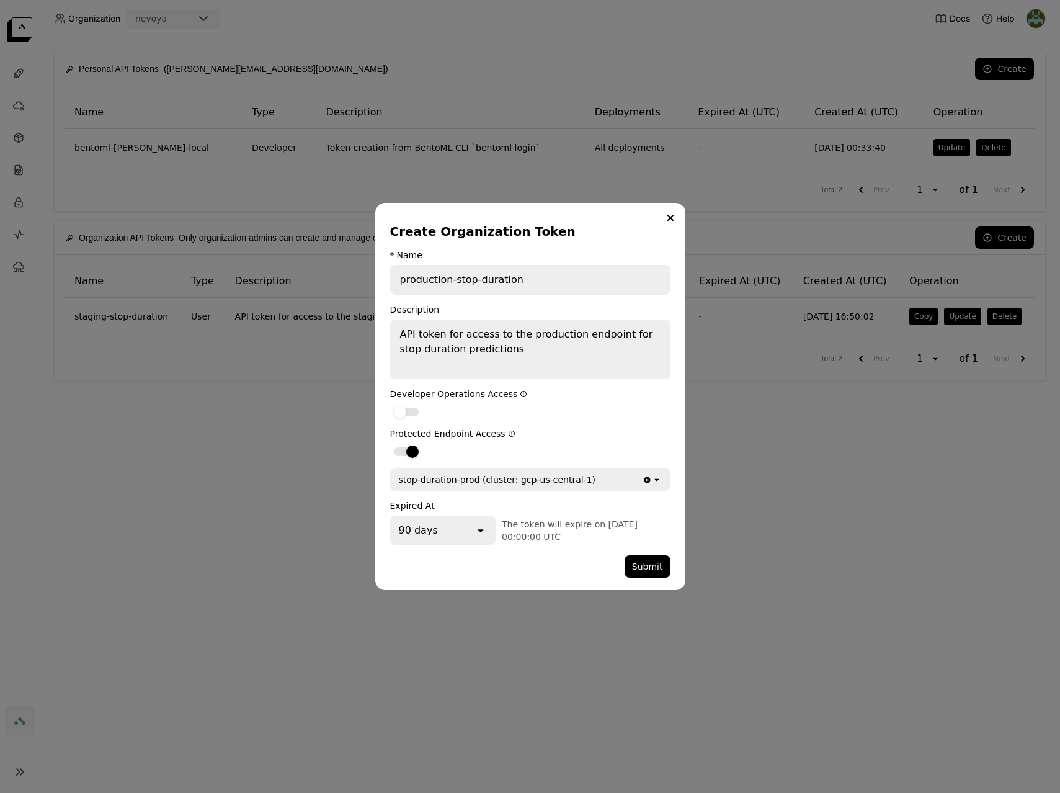
click at [472, 537] on div "90 days open" at bounding box center [443, 531] width 106 height 30
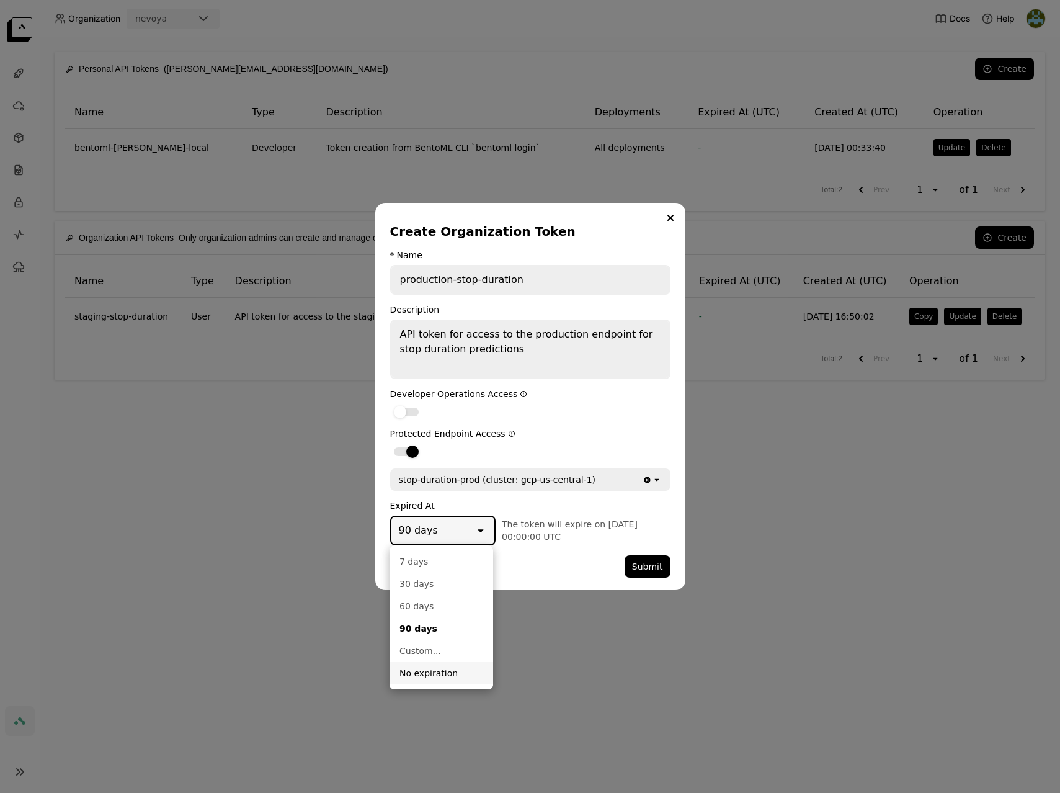
click at [434, 674] on div "No expiration" at bounding box center [441, 673] width 84 height 12
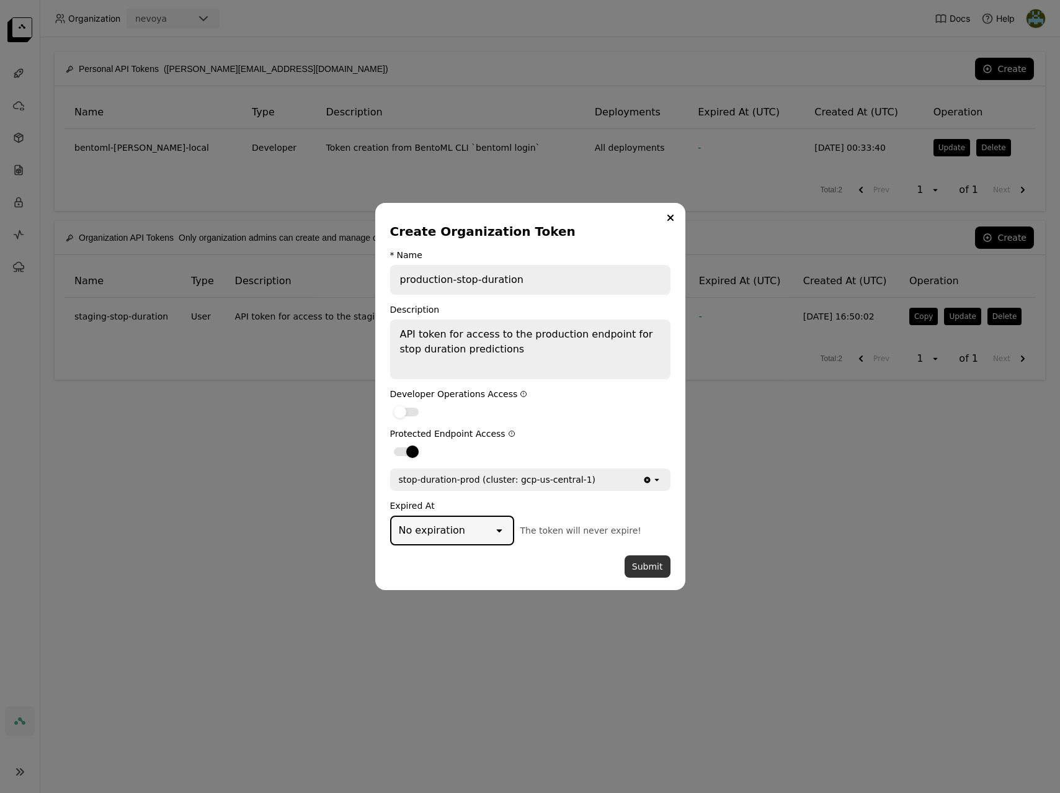
click at [654, 569] on button "Submit" at bounding box center [648, 566] width 46 height 22
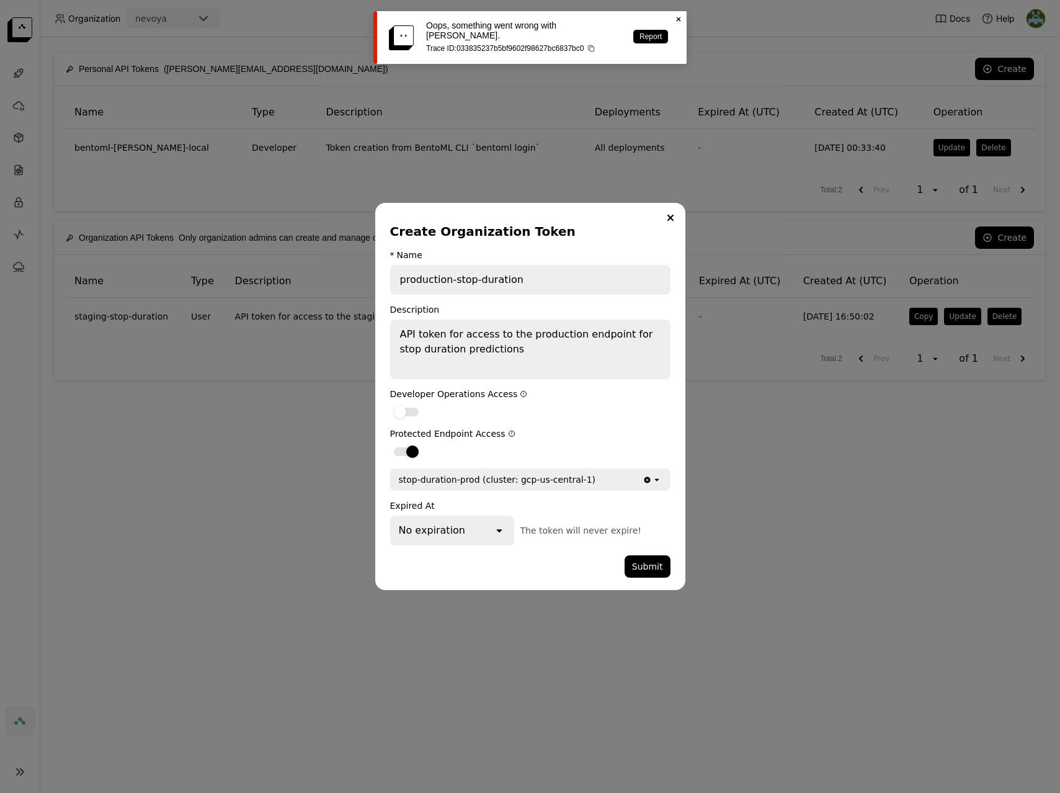
click at [678, 17] on icon "Close" at bounding box center [679, 19] width 10 height 10
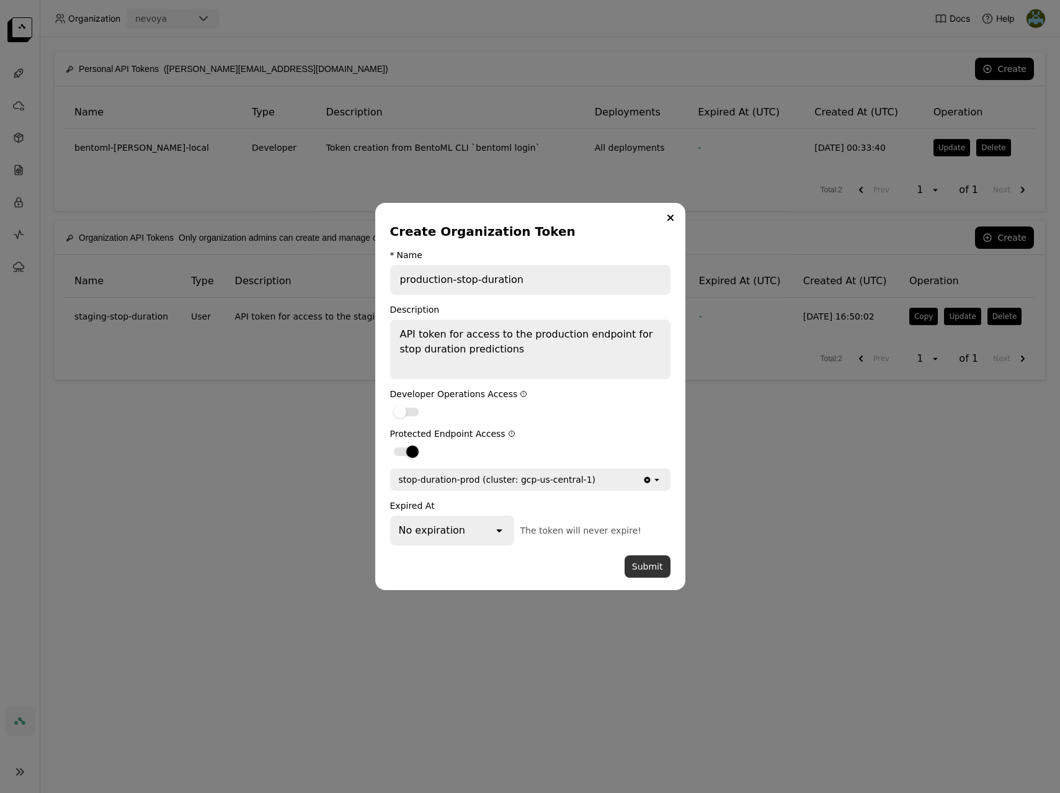
click at [649, 560] on button "Submit" at bounding box center [648, 566] width 46 height 22
click at [576, 566] on div "dialog" at bounding box center [507, 566] width 234 height 22
click at [648, 567] on button "Submit" at bounding box center [648, 566] width 46 height 22
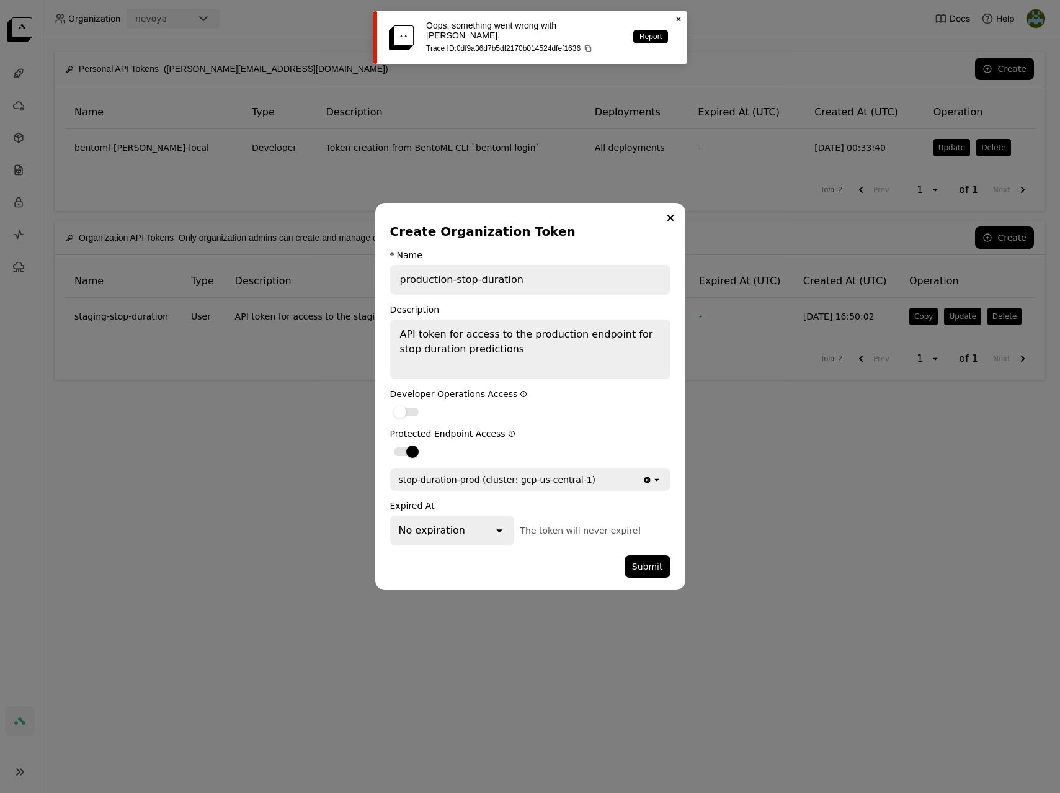
click at [526, 44] on p "Trace ID: 0df9a36d7b5df2170b014524dfef1636" at bounding box center [523, 48] width 195 height 9
click at [678, 20] on icon "Close" at bounding box center [679, 19] width 10 height 10
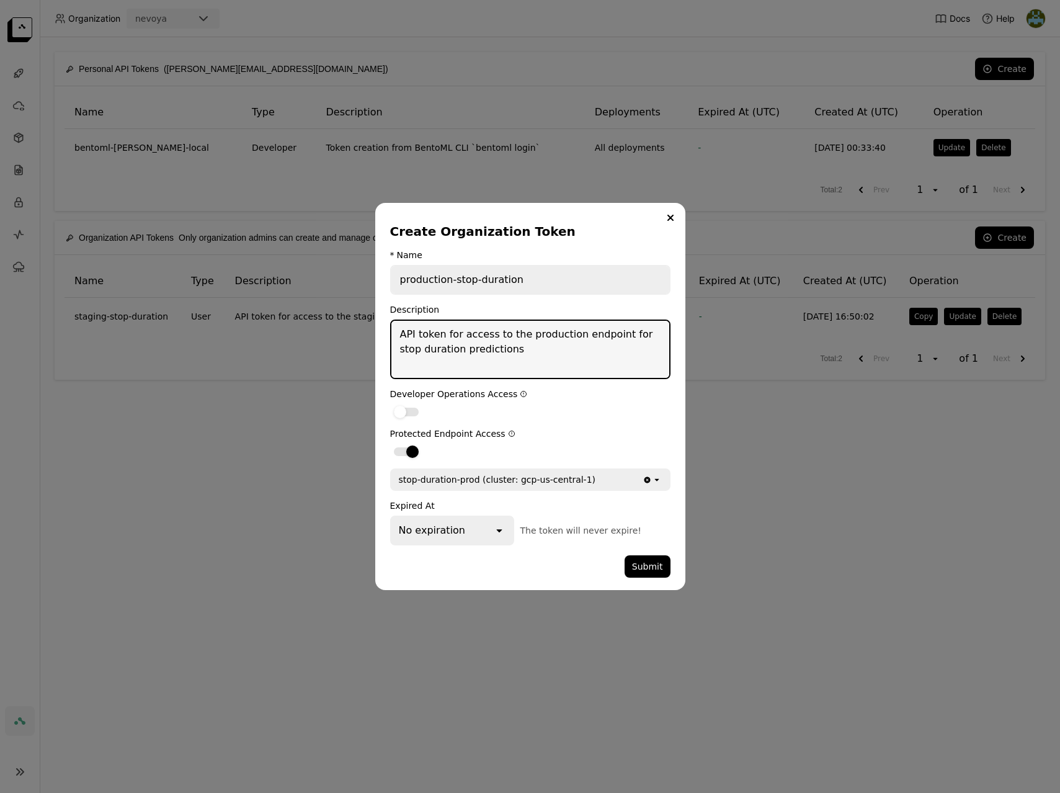
click at [584, 369] on textarea "API token for access to the production endpoint for stop duration predictions" at bounding box center [530, 349] width 278 height 57
click at [399, 450] on div "dialog" at bounding box center [406, 451] width 25 height 9
click at [390, 444] on input "dialog" at bounding box center [390, 444] width 0 height 0
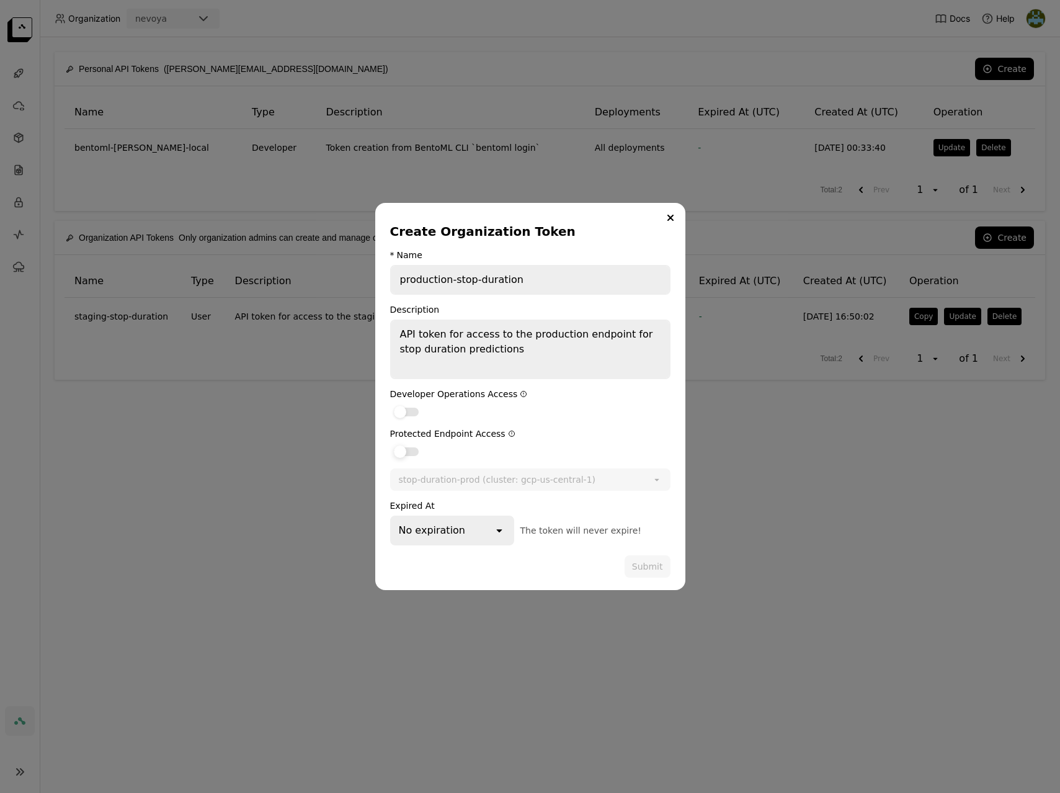
click at [415, 451] on div "dialog" at bounding box center [406, 451] width 25 height 9
click at [390, 444] on input "dialog" at bounding box center [390, 444] width 0 height 0
click at [607, 484] on div "stop-duration-prod (cluster: gcp-us-central-1)" at bounding box center [516, 480] width 251 height 20
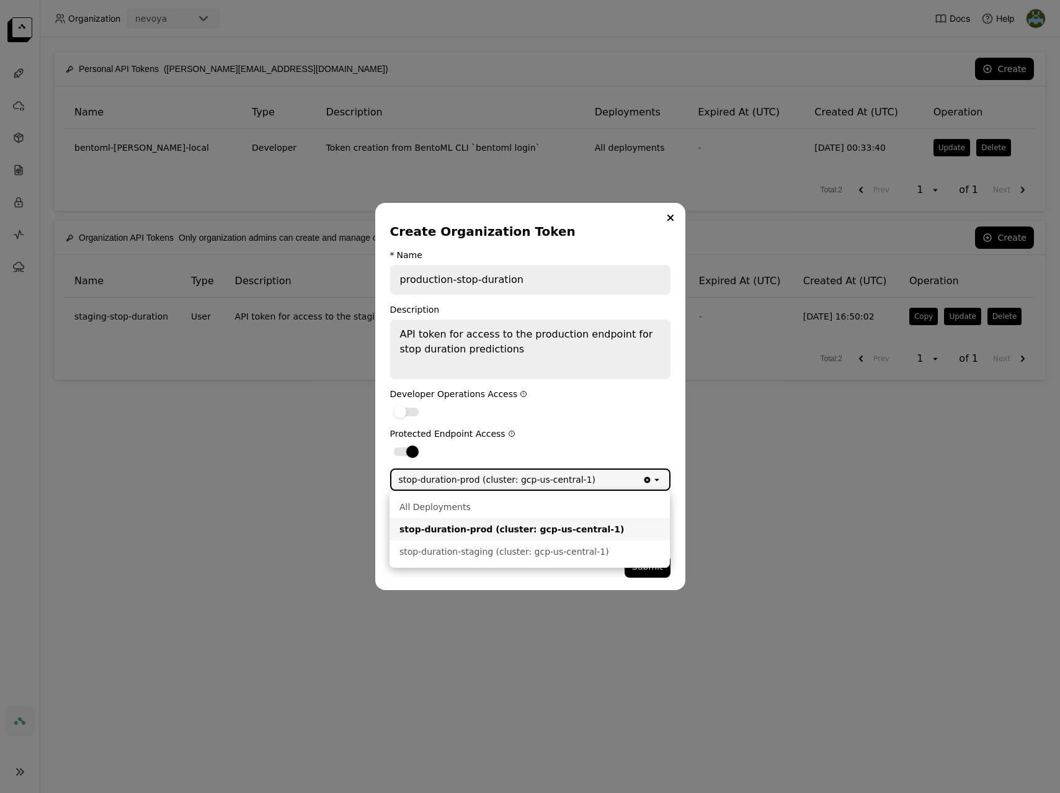
click at [522, 536] on li "stop-duration-prod (cluster: gcp-us-central-1)" at bounding box center [530, 529] width 280 height 22
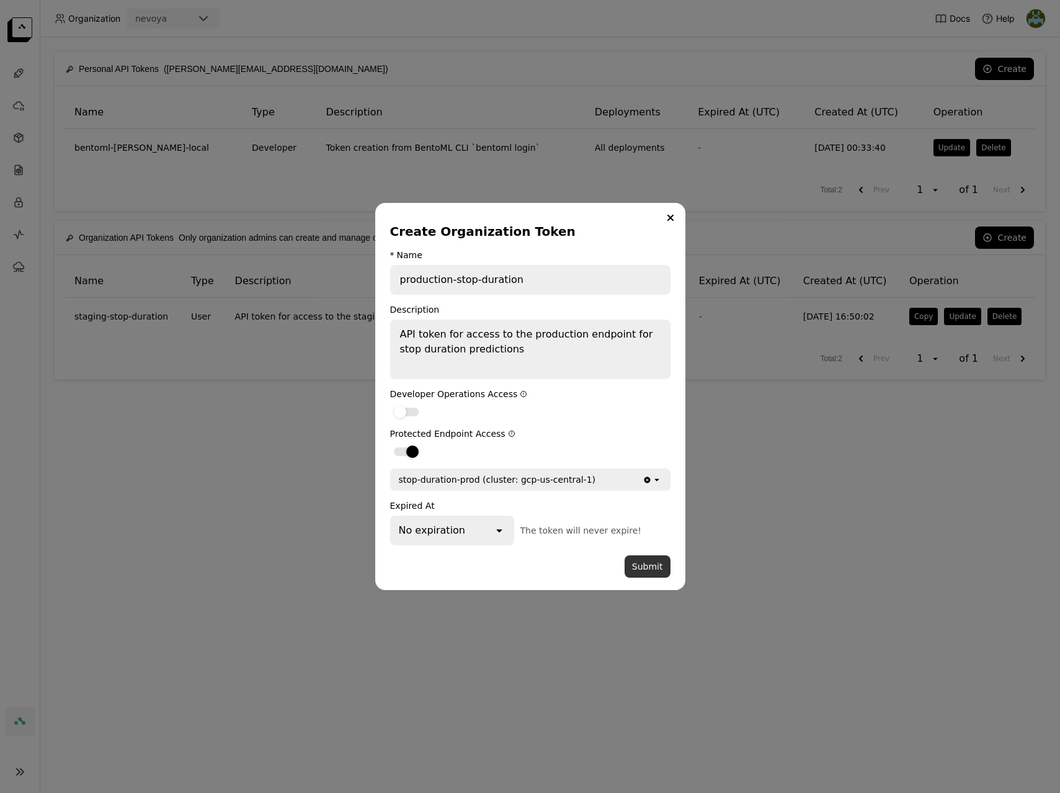
click at [651, 561] on button "Submit" at bounding box center [648, 566] width 46 height 22
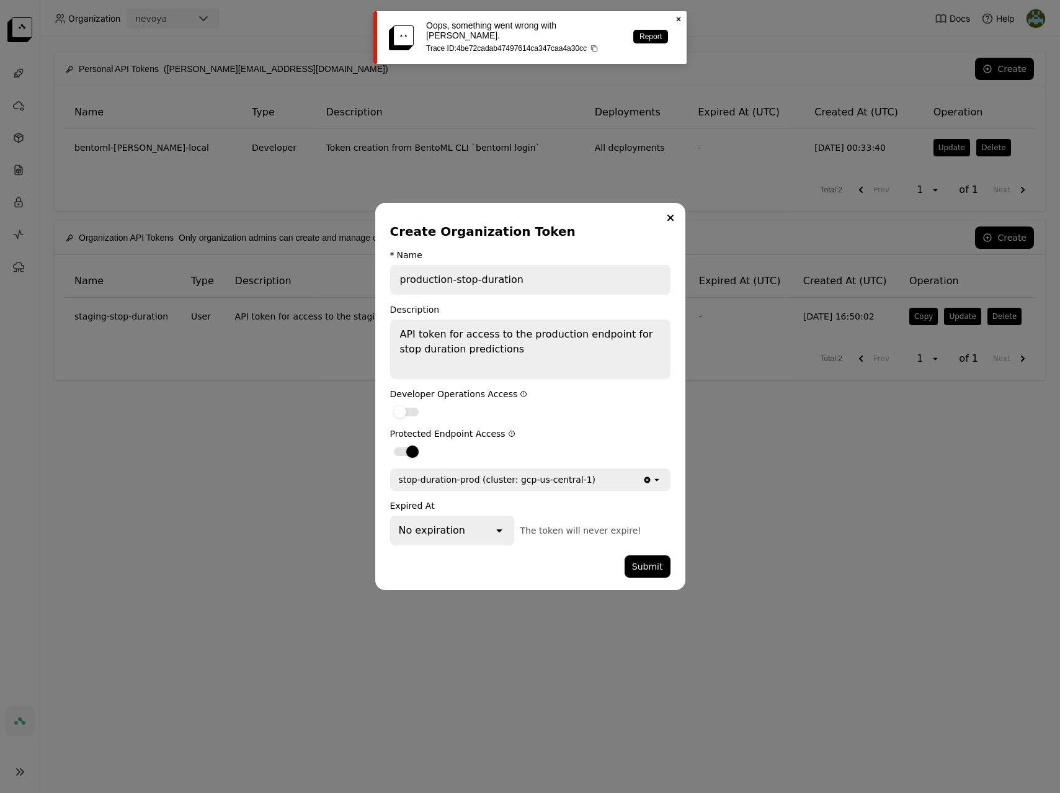
click at [679, 17] on icon "Close" at bounding box center [679, 19] width 10 height 10
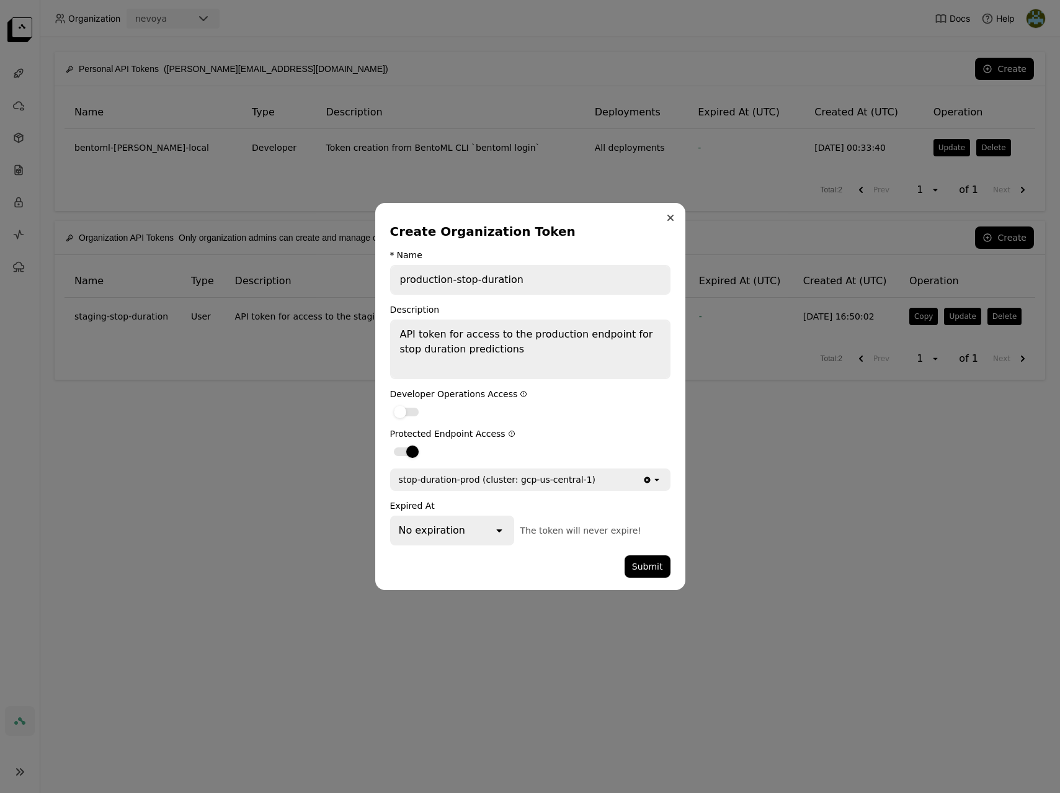
click at [675, 215] on button "Close" at bounding box center [670, 217] width 15 height 15
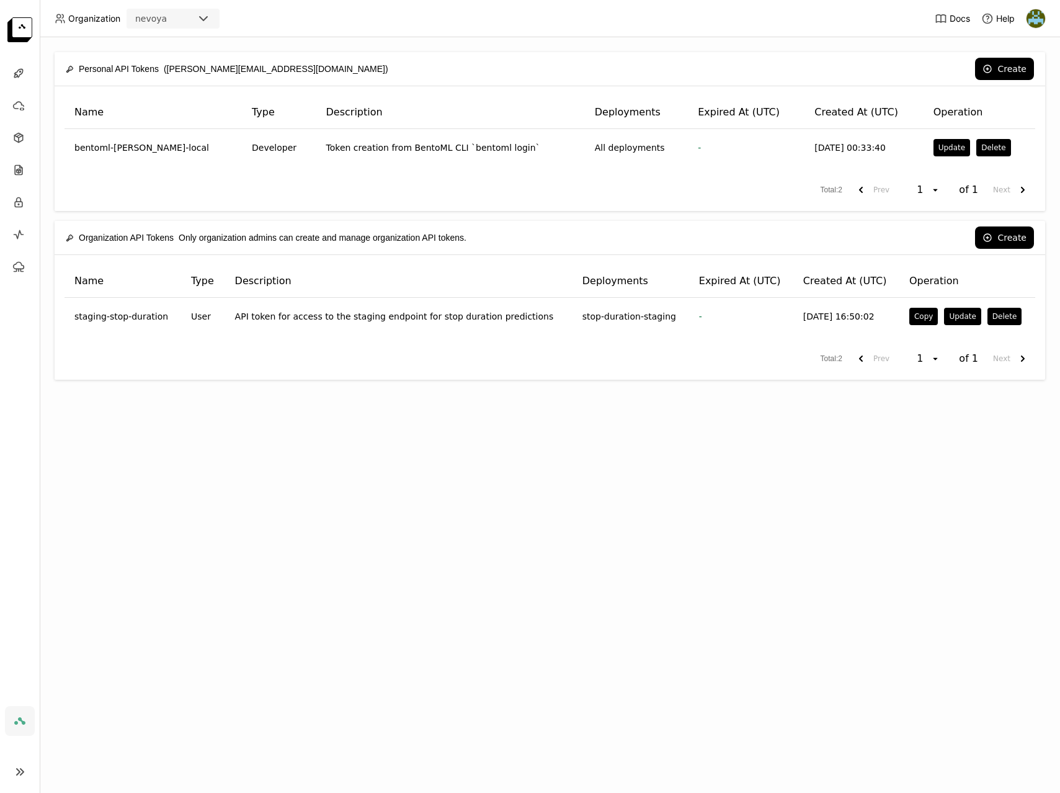
click at [858, 534] on div "Create Organization Token * Name production-stop-duration Description API token…" at bounding box center [530, 396] width 1060 height 793
click at [1007, 236] on button "Create" at bounding box center [1004, 237] width 59 height 22
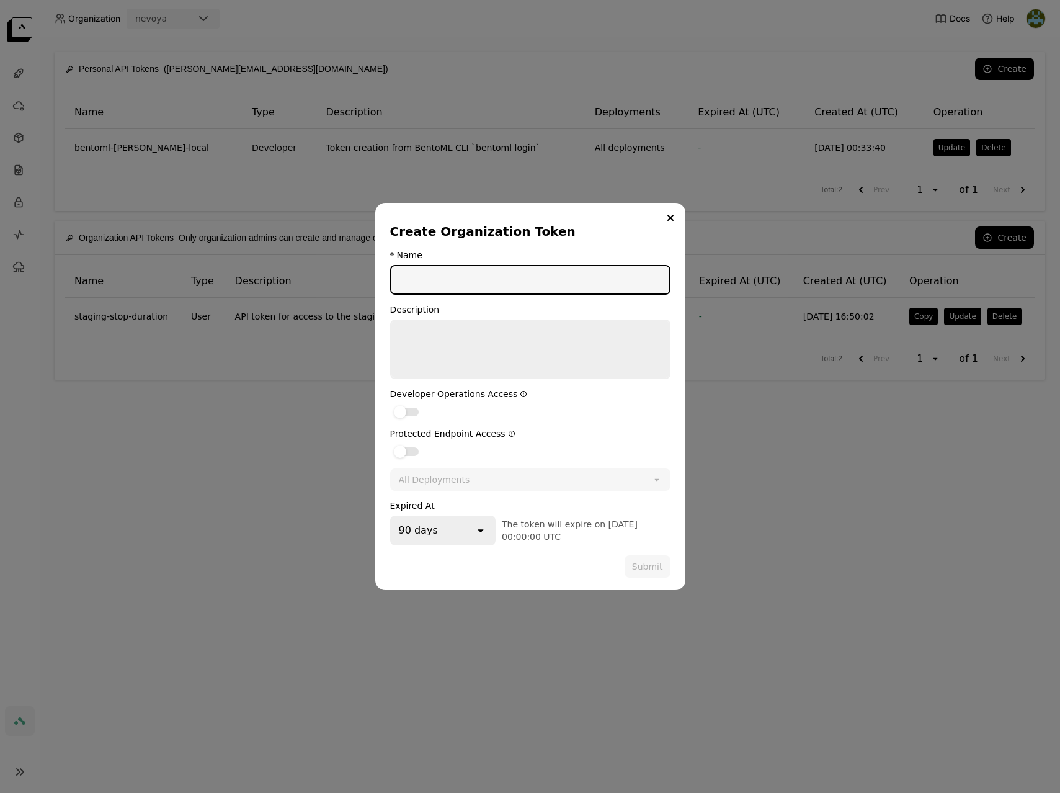
type input "T"
type input "production-stop-duration"
click at [420, 451] on label "dialog" at bounding box center [530, 451] width 280 height 15
click at [390, 444] on input "dialog" at bounding box center [390, 444] width 0 height 0
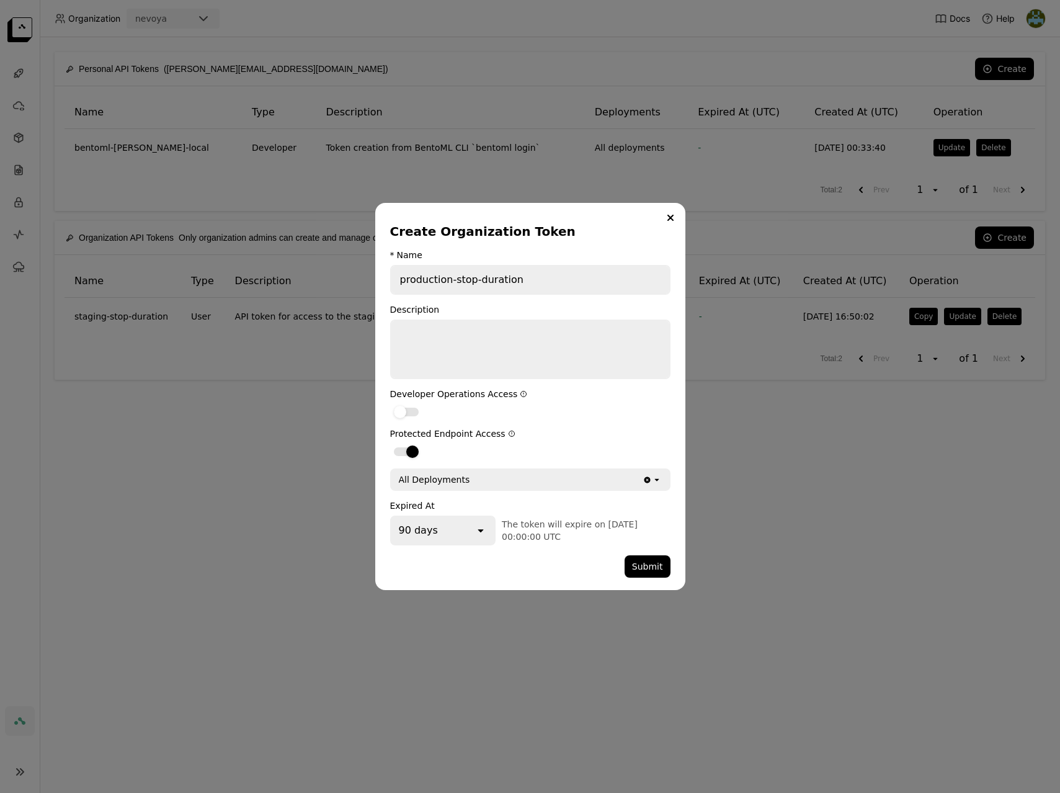
click at [509, 481] on div "All Deployments" at bounding box center [516, 480] width 251 height 20
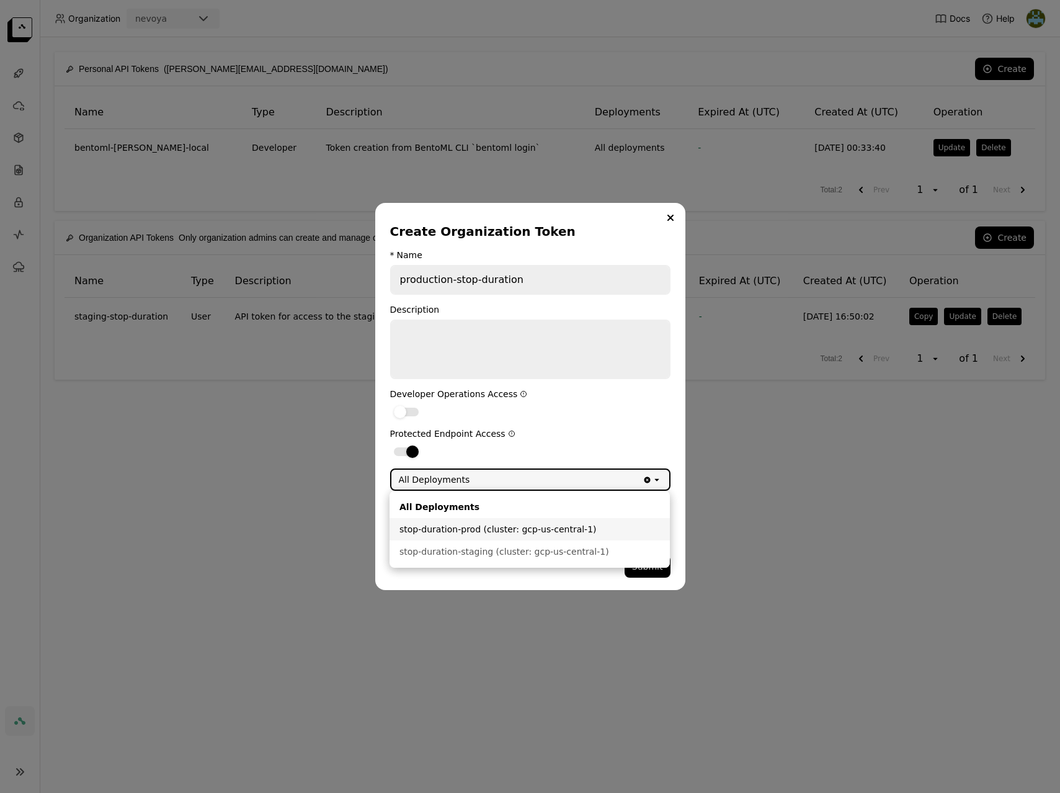
click at [509, 530] on div "stop-duration-prod (cluster: gcp-us-central-1)" at bounding box center [529, 529] width 261 height 12
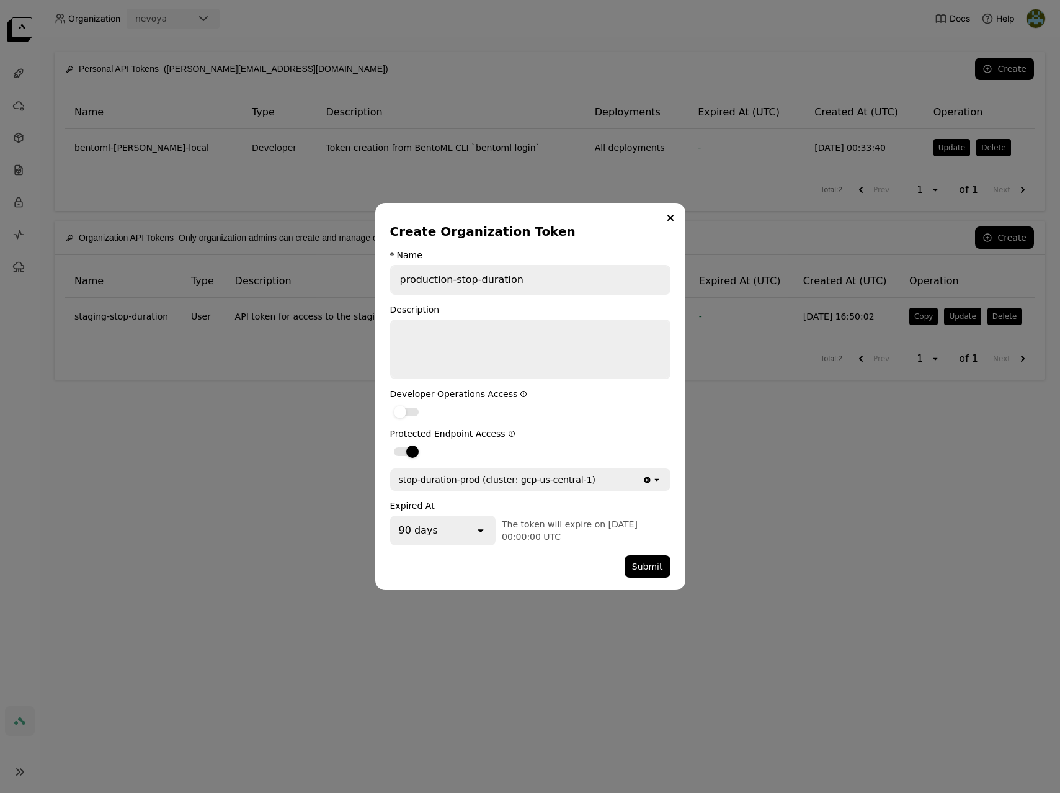
click at [465, 535] on div "90 days" at bounding box center [433, 530] width 84 height 27
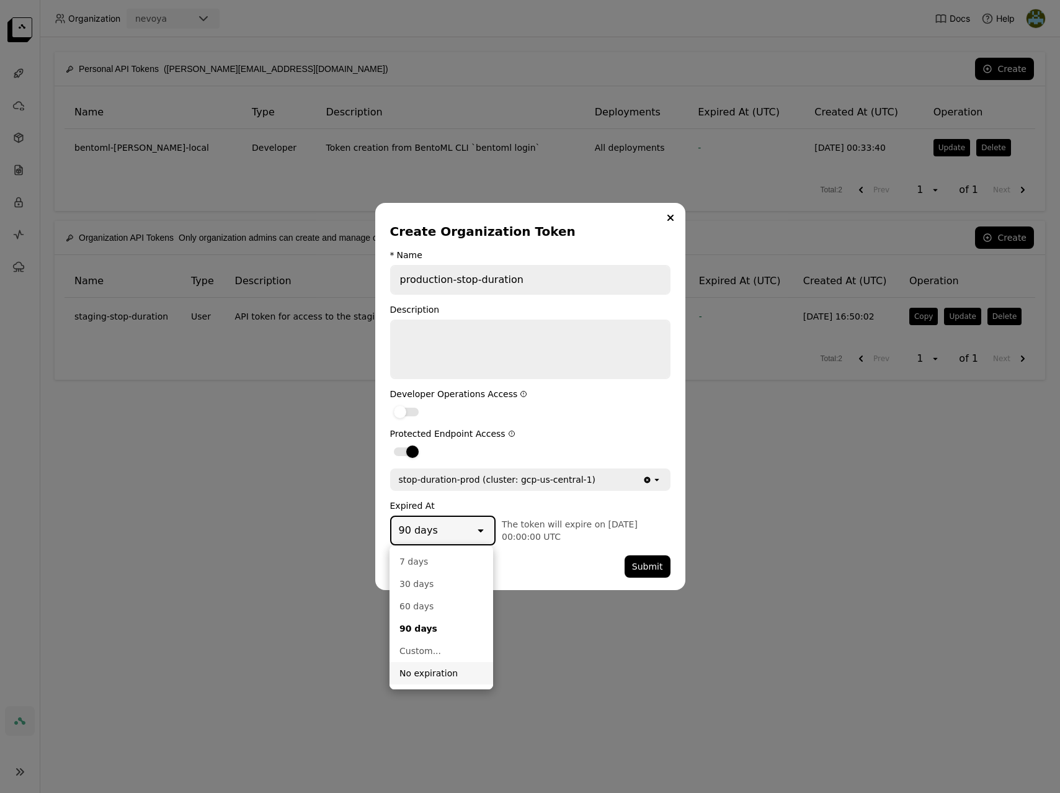
click at [454, 674] on div "No expiration" at bounding box center [441, 673] width 84 height 12
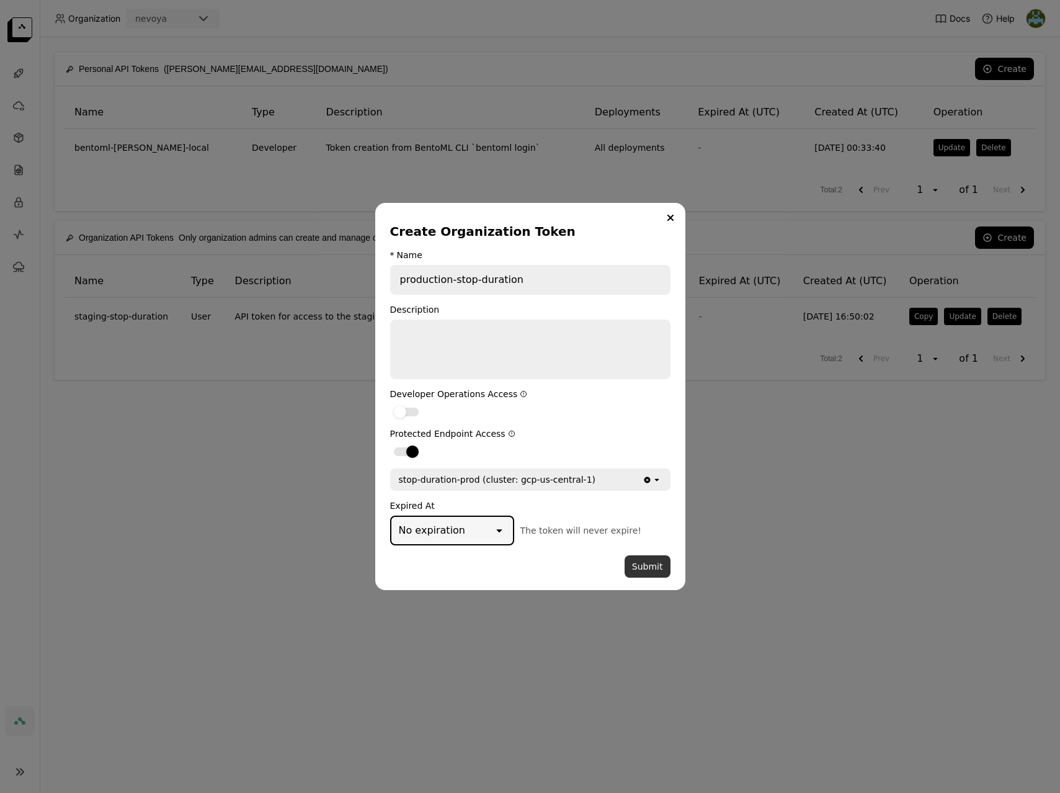
click at [648, 568] on button "Submit" at bounding box center [648, 566] width 46 height 22
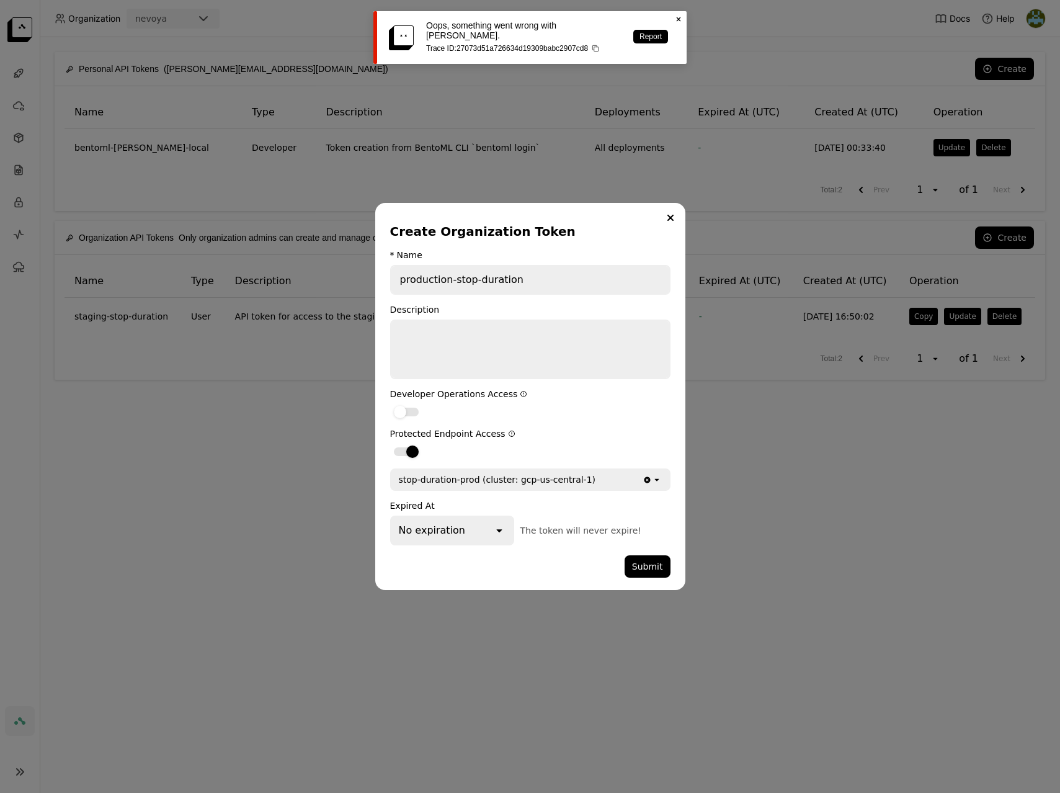
click at [570, 44] on p "Trace ID: 27073d51a726634d19309babc2907cd8" at bounding box center [523, 48] width 195 height 9
click at [681, 19] on icon "Close" at bounding box center [679, 19] width 10 height 10
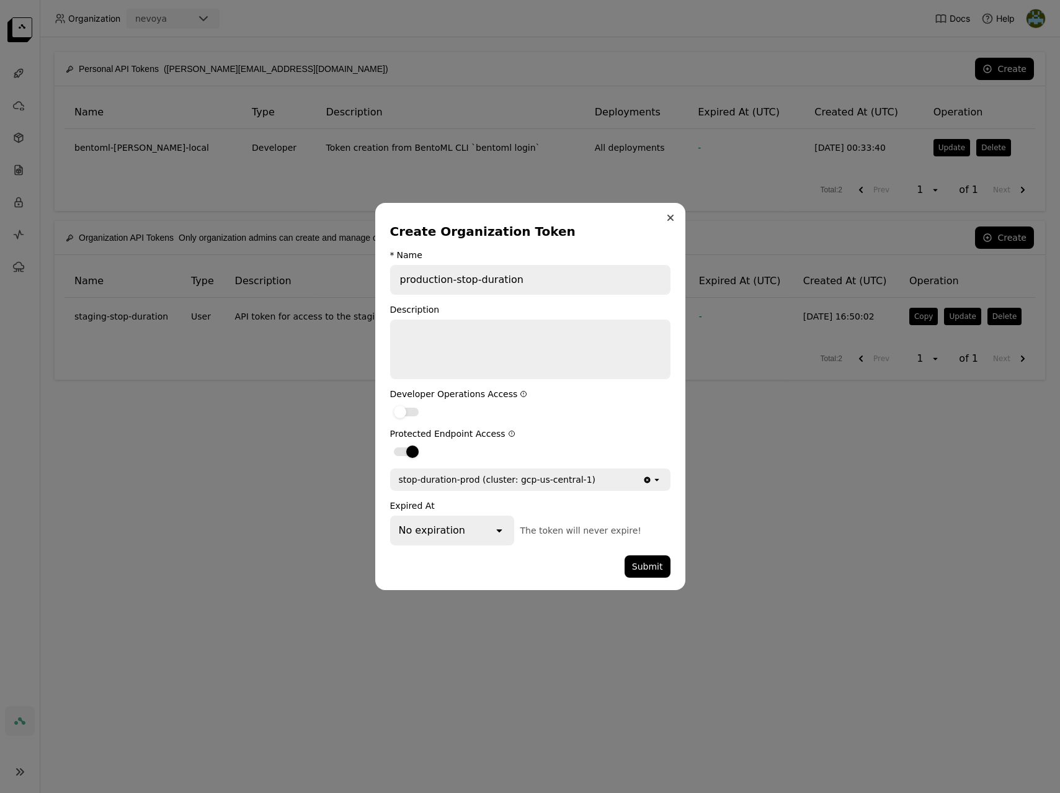
click at [669, 219] on icon "Close" at bounding box center [670, 217] width 5 height 5
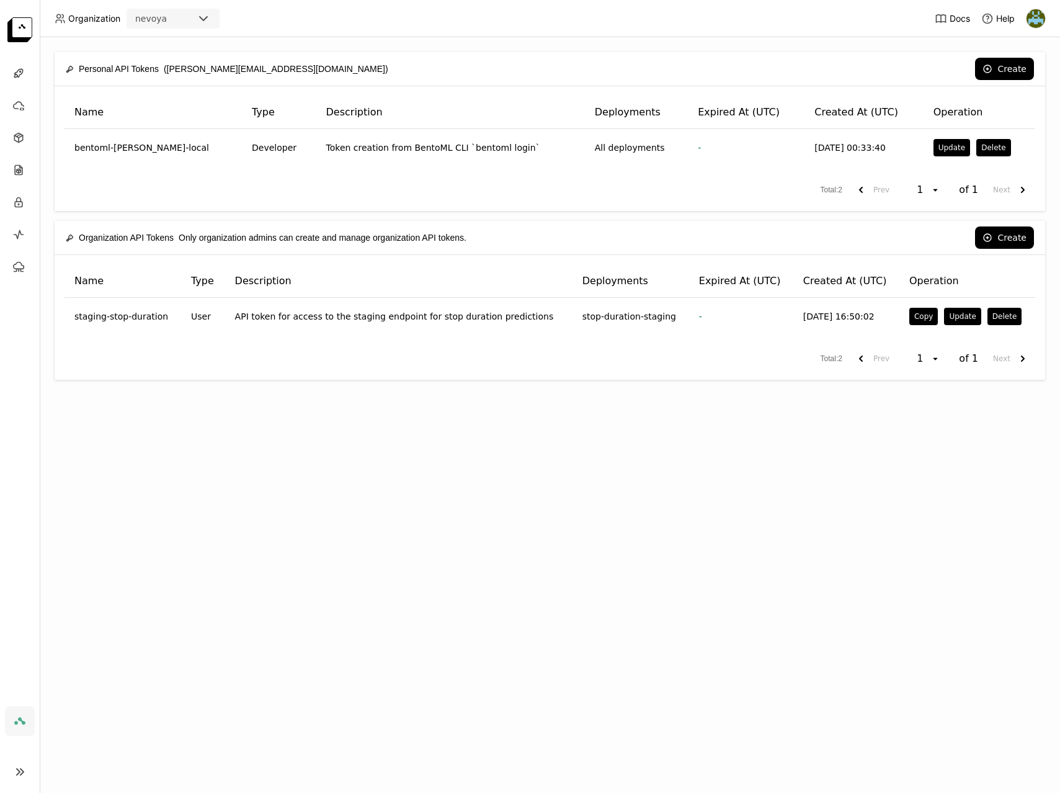
click at [746, 478] on div "Create Organization Token * Name production-stop-duration Description Developer…" at bounding box center [530, 396] width 1060 height 793
click at [1030, 19] on img at bounding box center [1036, 18] width 19 height 19
click at [1017, 68] on span "Billing" at bounding box center [1005, 65] width 23 height 11
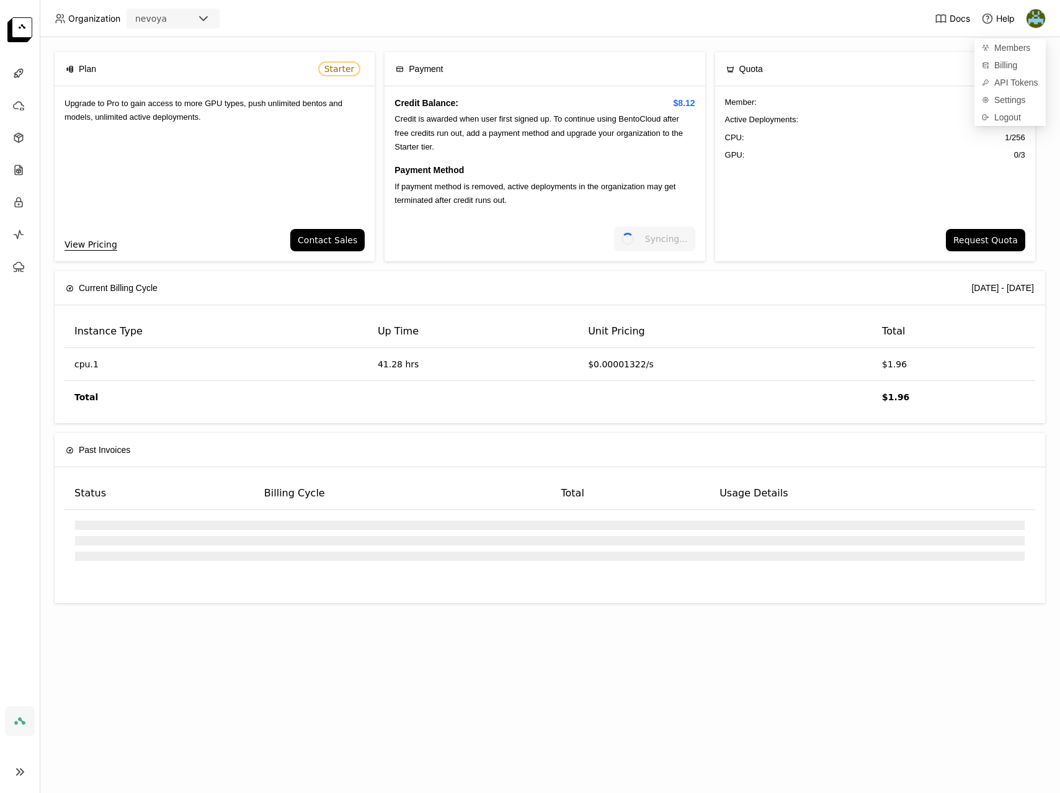
click at [824, 206] on div "Member : 3 / 5 Active Deployments : 2 / 3 CPU: 1 / 256 GPU: 0 / 3" at bounding box center [875, 157] width 320 height 143
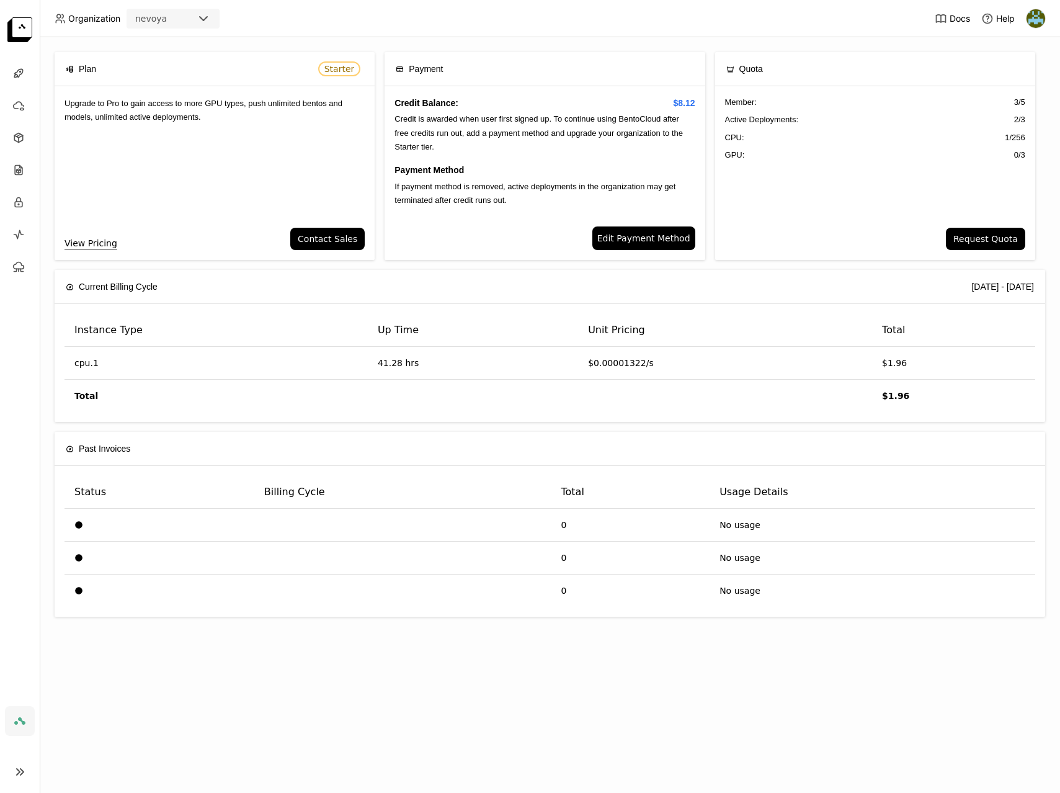
click at [799, 121] on span "Active Deployments :" at bounding box center [762, 120] width 74 height 12
click at [19, 139] on icon at bounding box center [18, 138] width 12 height 12
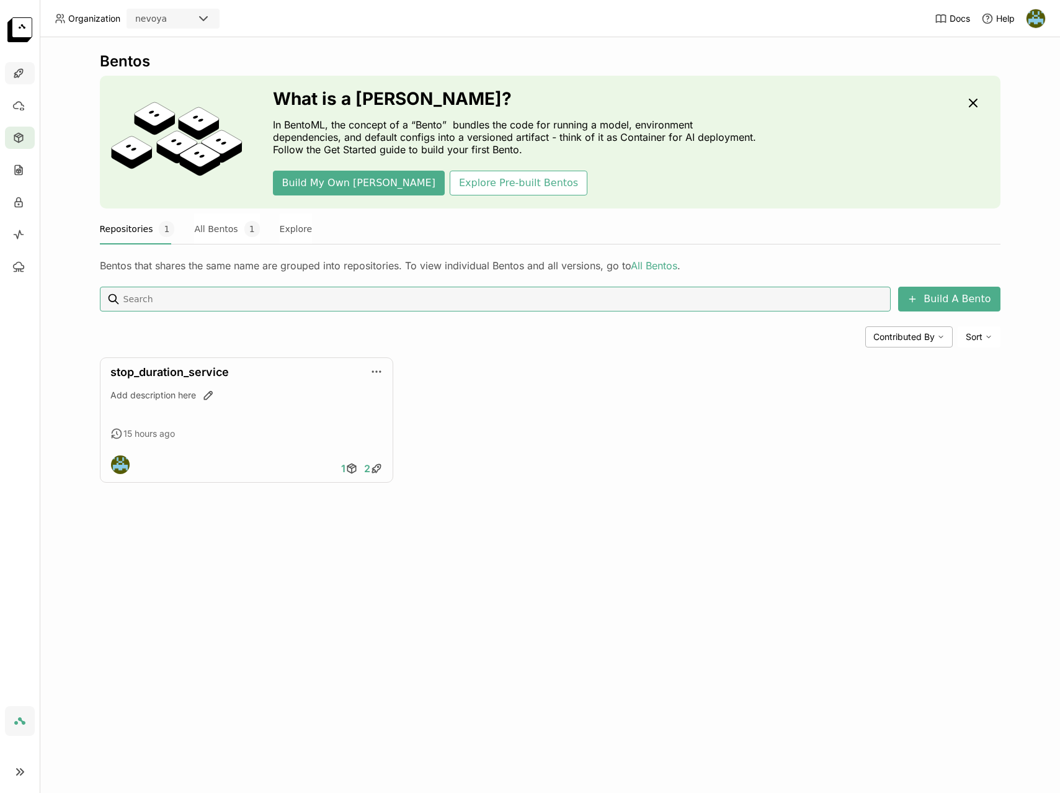
click at [16, 69] on icon at bounding box center [18, 73] width 12 height 12
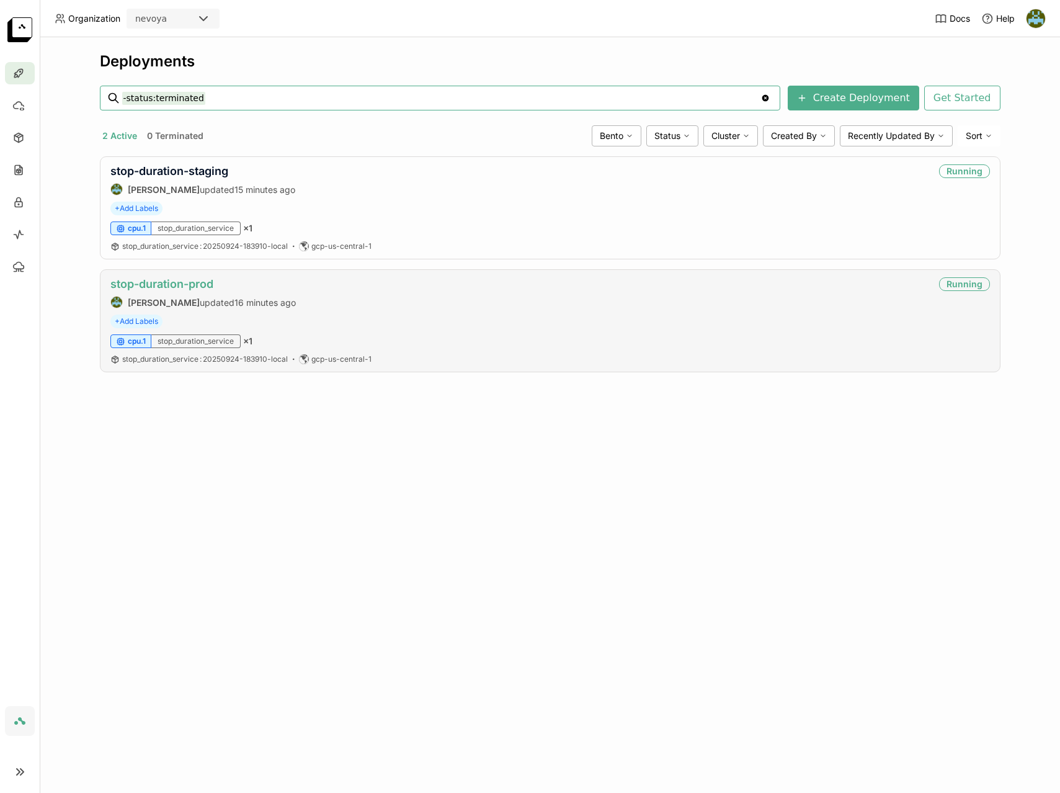
click at [174, 287] on link "stop-duration-prod" at bounding box center [161, 283] width 103 height 13
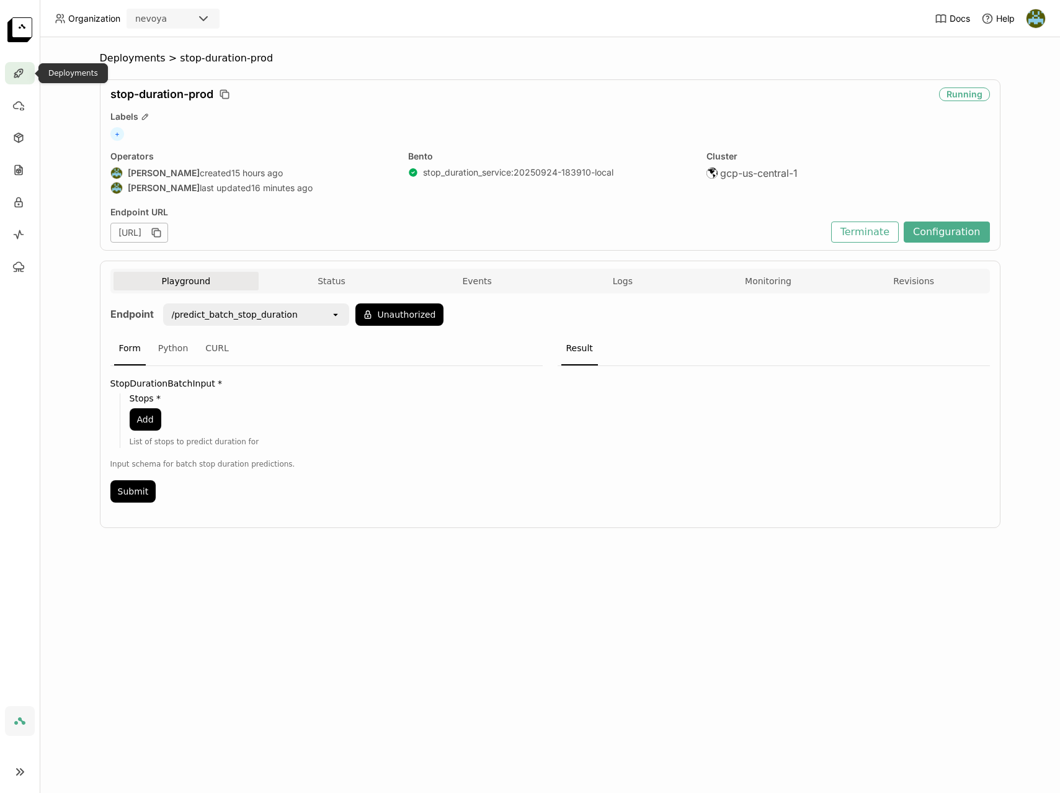
click at [17, 74] on icon at bounding box center [18, 73] width 12 height 12
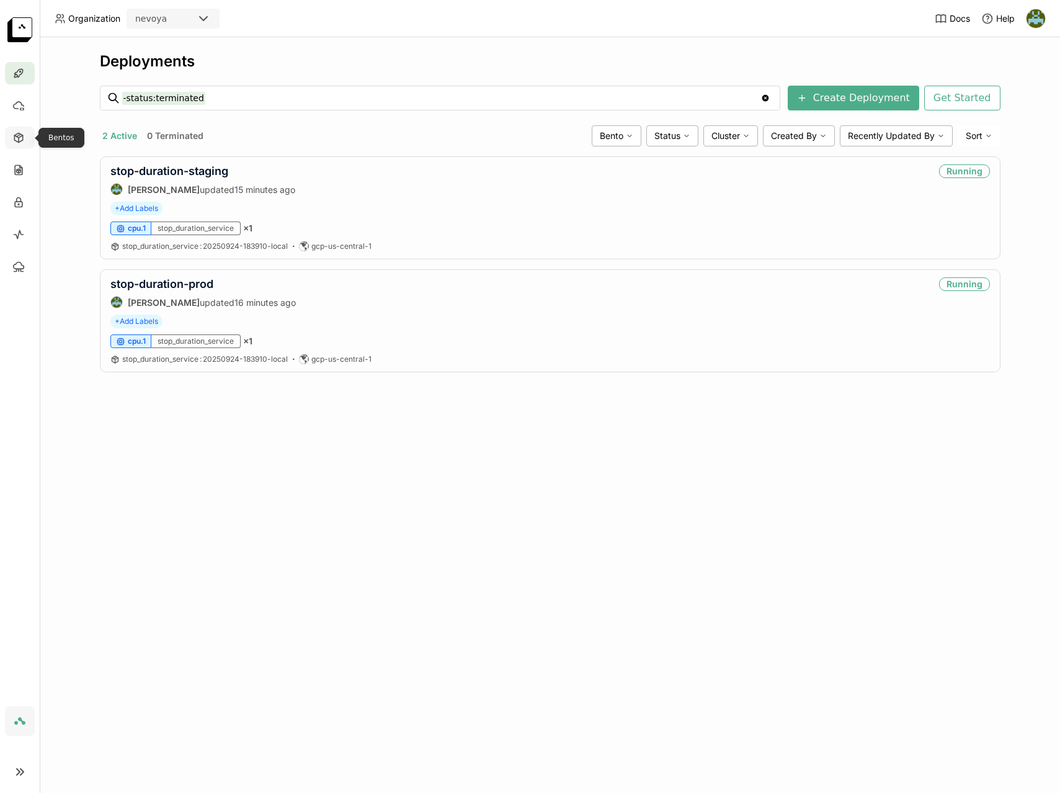
click at [22, 140] on icon at bounding box center [18, 137] width 8 height 9
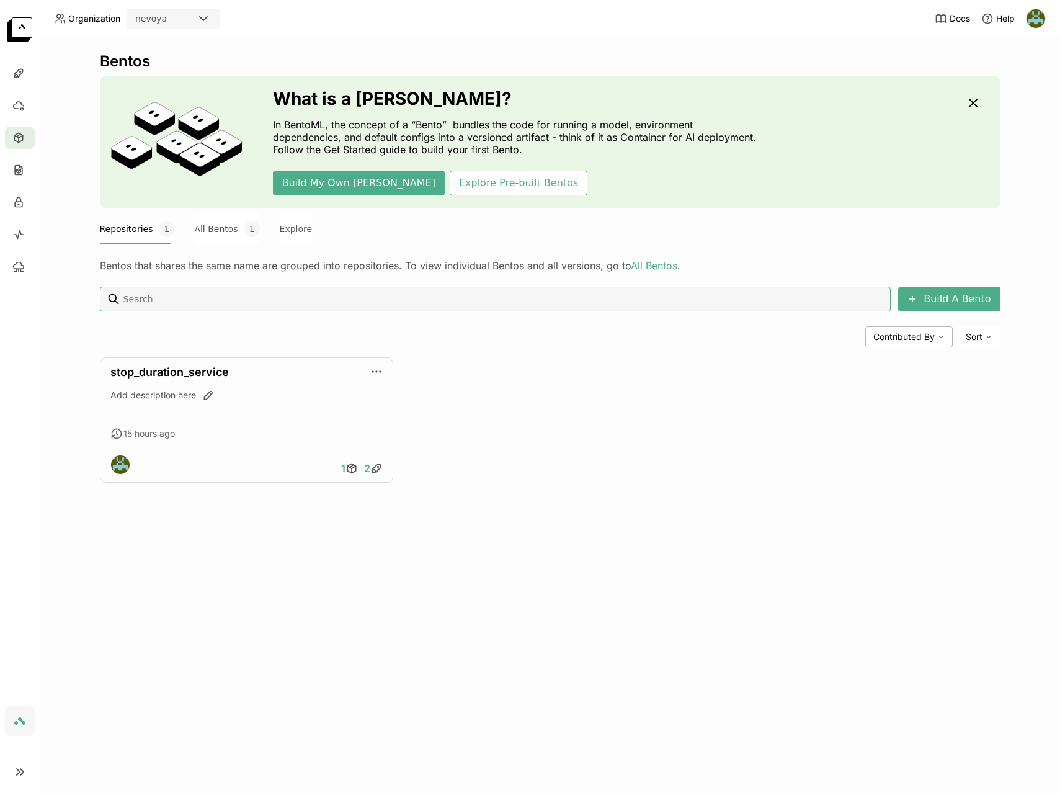
click at [1047, 5] on header "Organization nevoya Docs Help" at bounding box center [530, 18] width 1060 height 37
click at [1036, 23] on img at bounding box center [1036, 18] width 19 height 19
click at [1016, 80] on span "API Tokens" at bounding box center [1016, 82] width 44 height 11
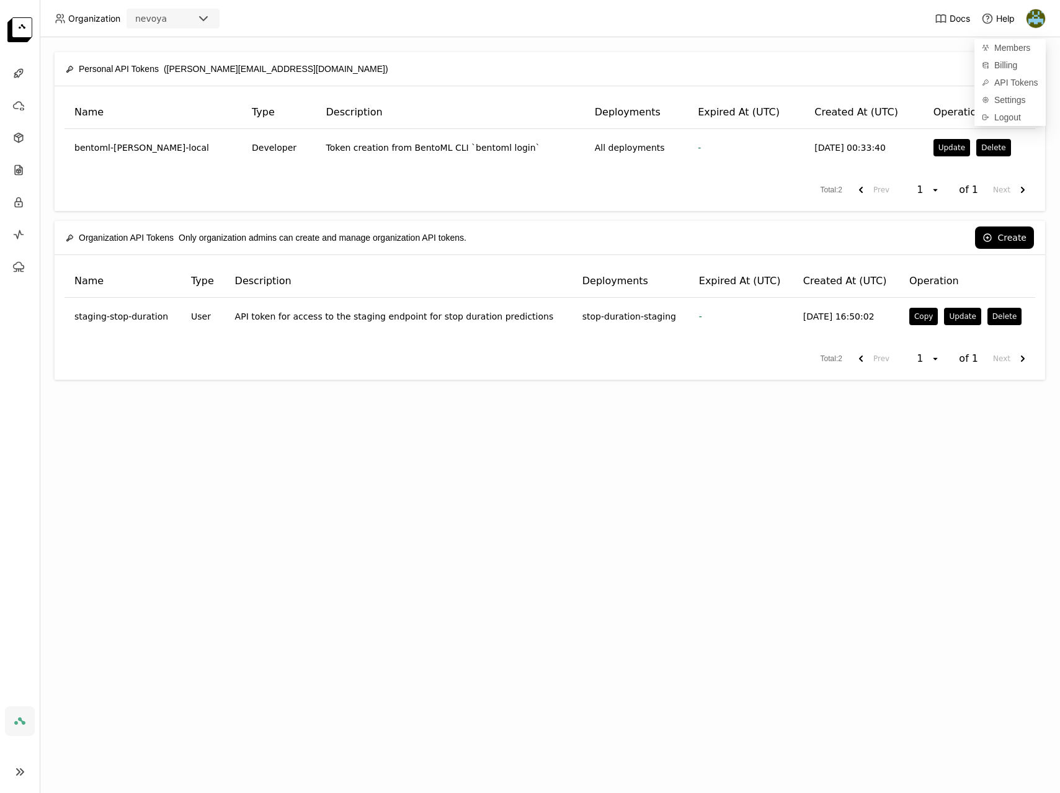
click at [861, 471] on div "Personal API Tokens ([PERSON_NAME][EMAIL_ADDRESS][DOMAIN_NAME]) Create Name Typ…" at bounding box center [550, 415] width 1020 height 756
click at [1009, 241] on button "Create" at bounding box center [1004, 237] width 59 height 22
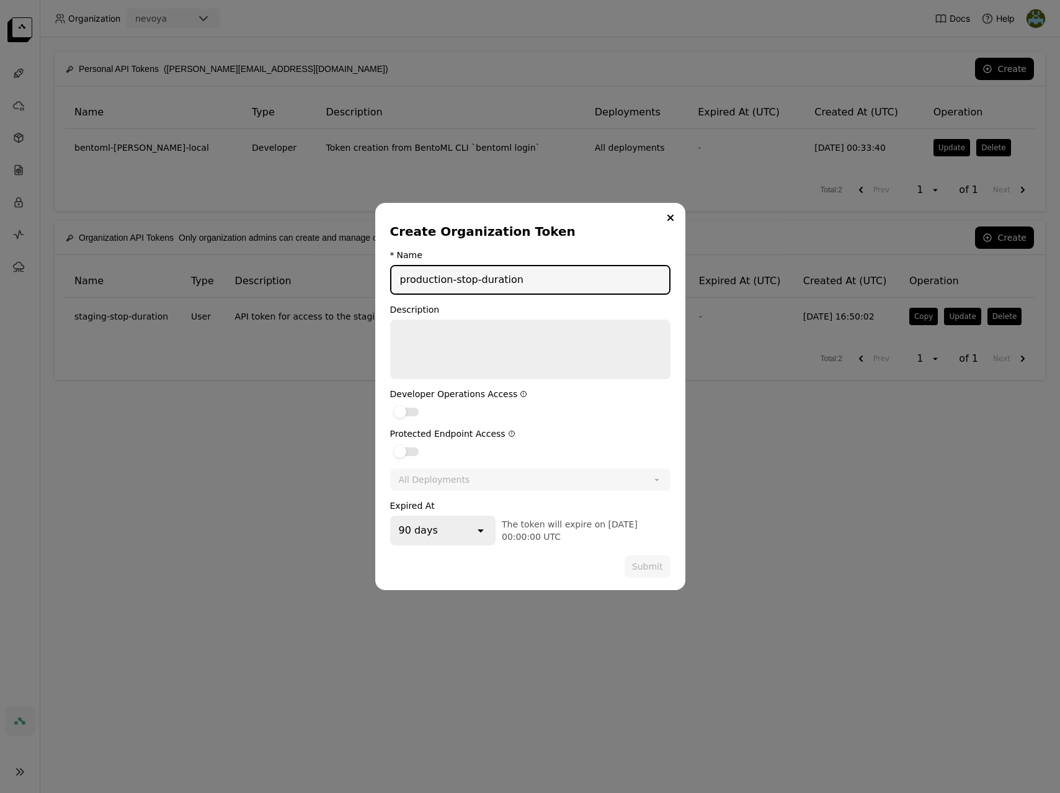
type input "production-stop-duration"
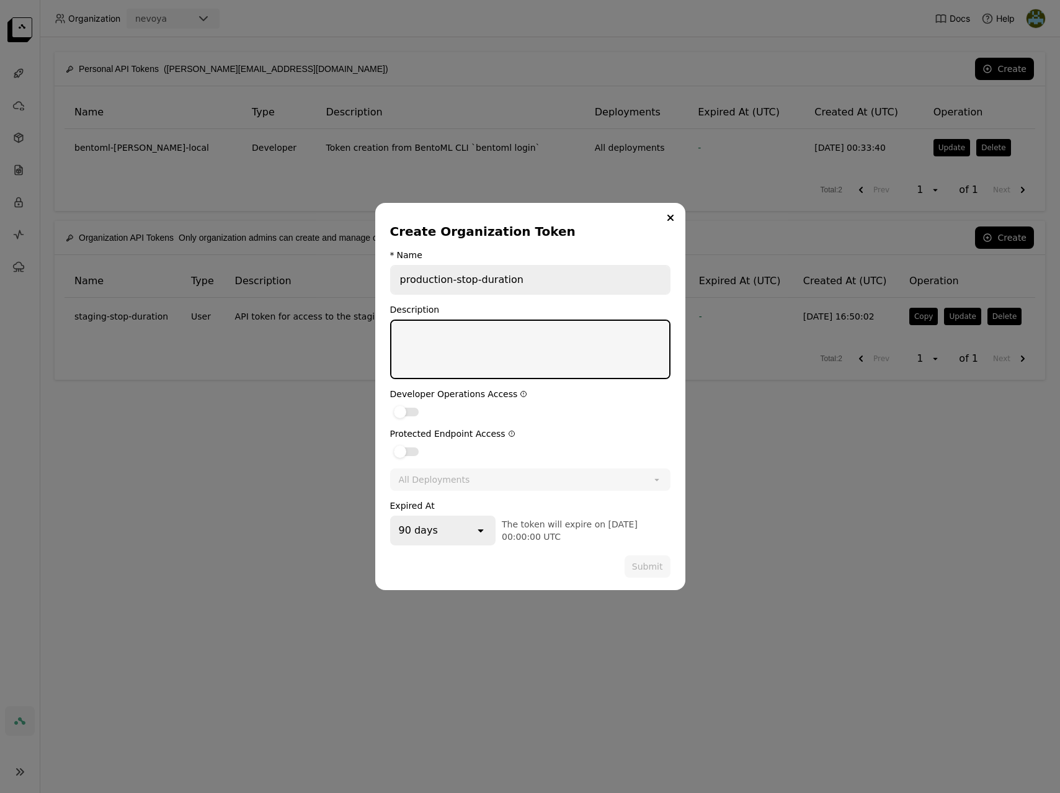
click at [522, 348] on textarea "dialog" at bounding box center [530, 349] width 278 height 57
click at [412, 449] on div "dialog" at bounding box center [406, 451] width 25 height 9
click at [390, 444] on input "dialog" at bounding box center [390, 444] width 0 height 0
click at [536, 477] on div "All Deployments" at bounding box center [516, 480] width 251 height 20
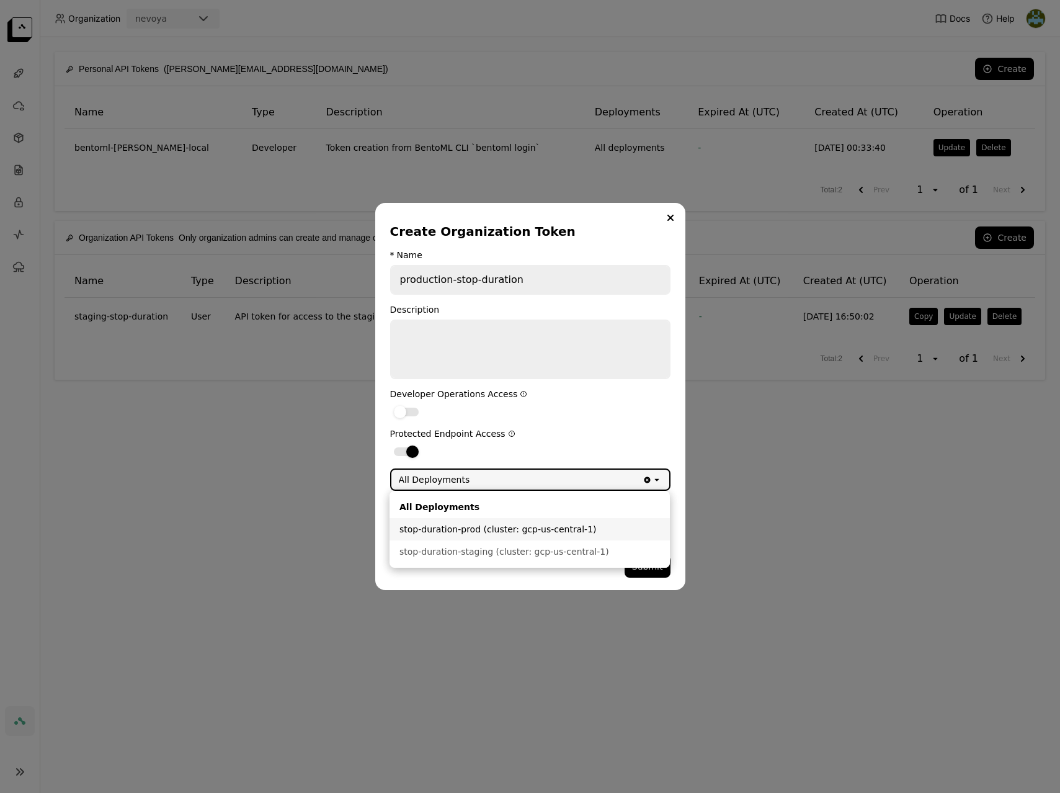
click at [516, 531] on div "stop-duration-prod (cluster: gcp-us-central-1)" at bounding box center [529, 529] width 261 height 12
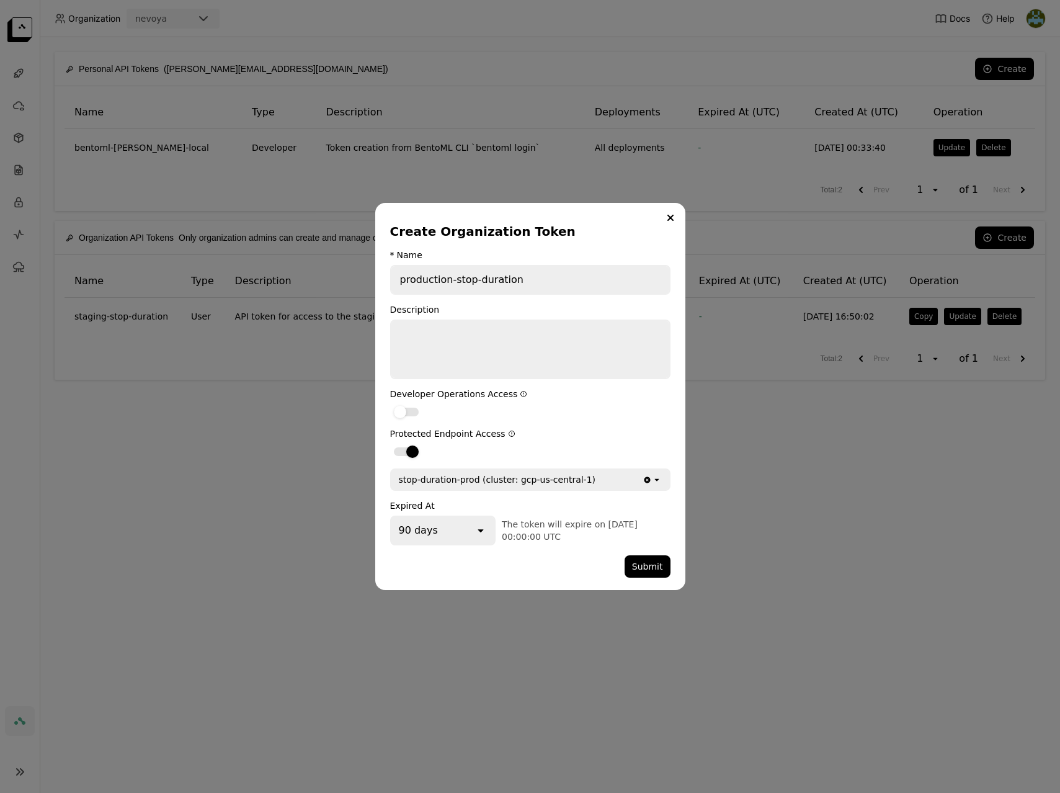
click at [478, 530] on icon "dialog" at bounding box center [481, 530] width 6 height 3
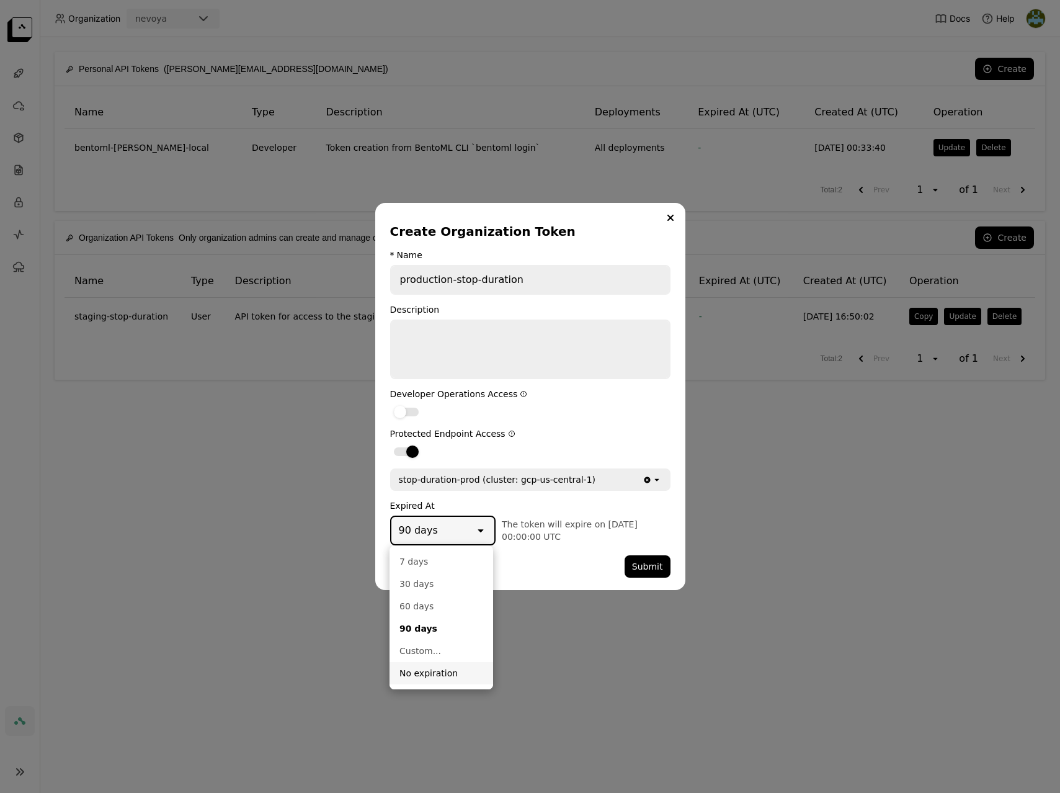
click at [434, 671] on div "No expiration" at bounding box center [441, 673] width 84 height 12
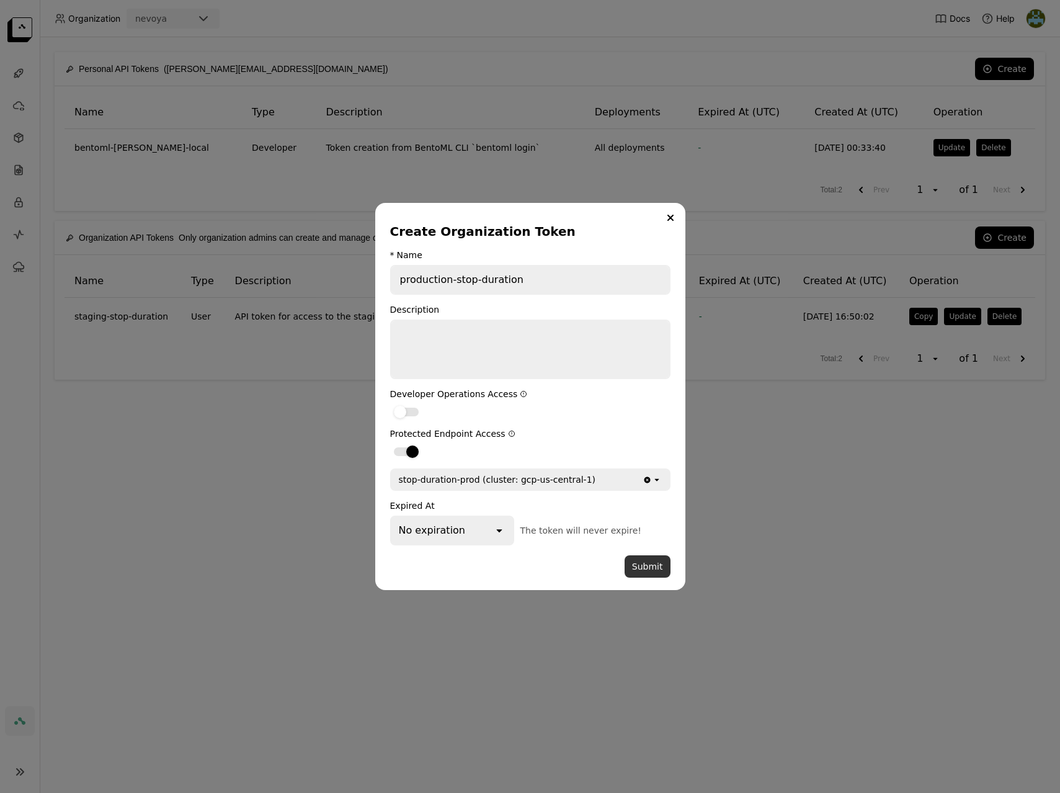
click at [643, 568] on button "Submit" at bounding box center [648, 566] width 46 height 22
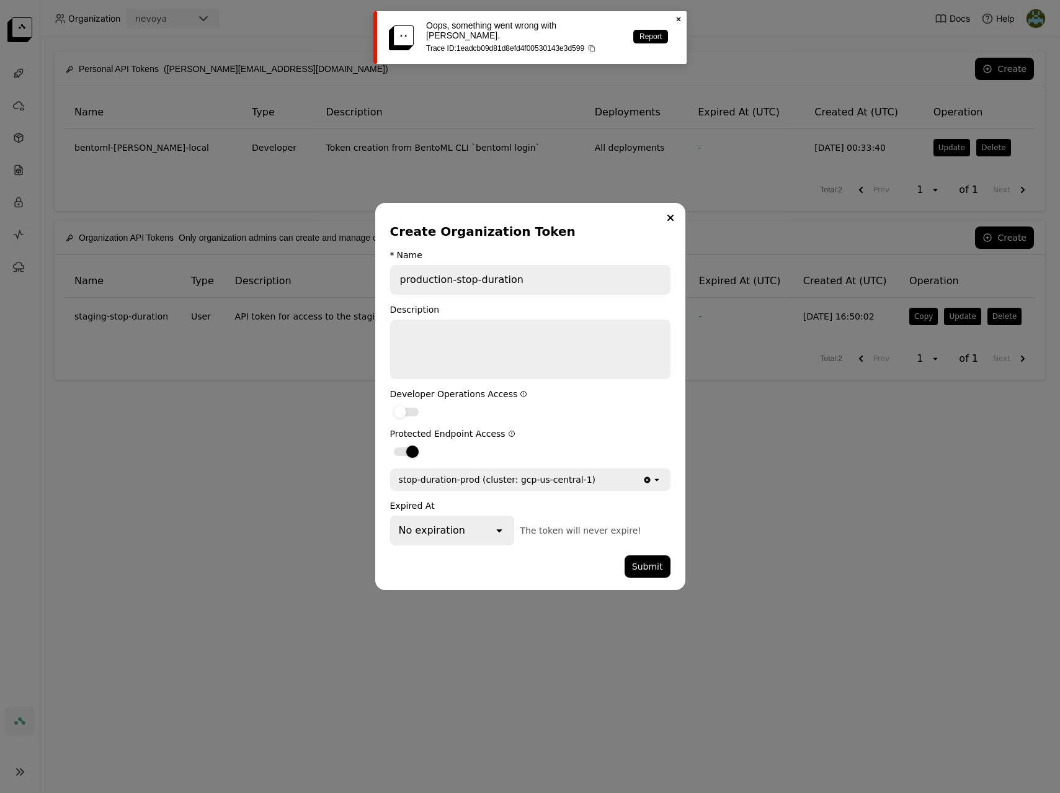
click at [509, 44] on p "Trace ID: 1eadcb09d81d8efd4f00530143e3d599" at bounding box center [523, 48] width 195 height 9
click at [551, 44] on p "Trace ID: 1eadcb09d81d8efd4f00530143e3d599" at bounding box center [523, 48] width 195 height 9
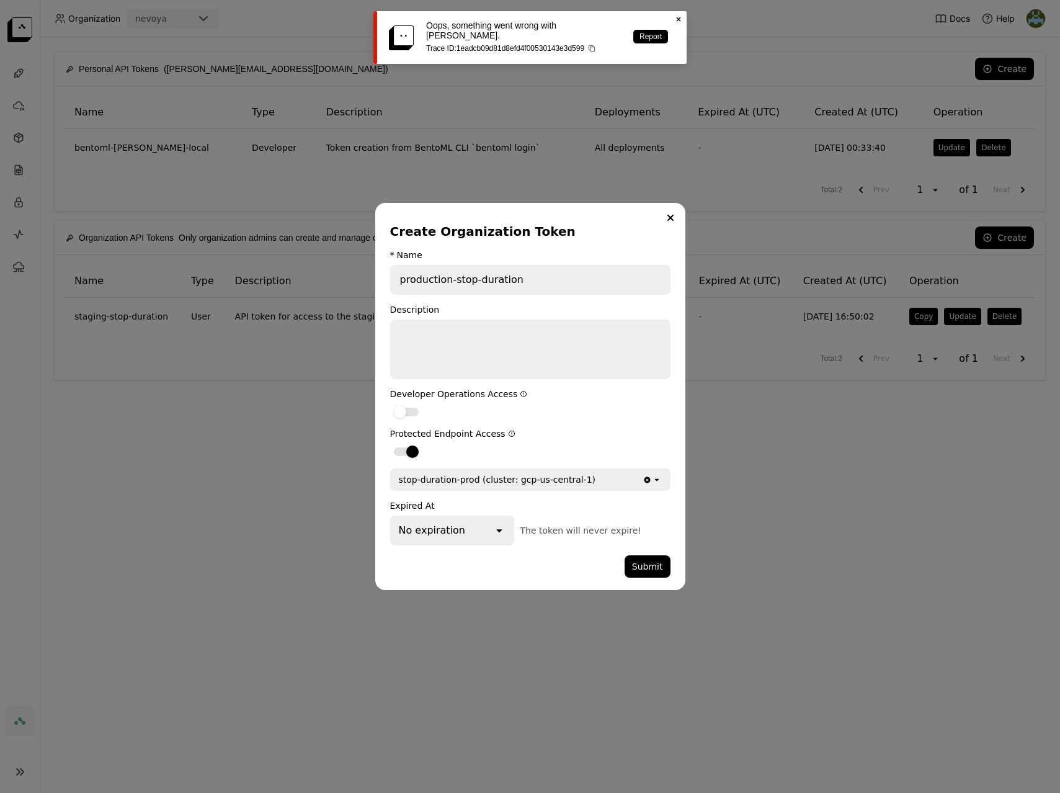
click at [566, 44] on p "Trace ID: 1eadcb09d81d8efd4f00530143e3d599" at bounding box center [523, 48] width 195 height 9
click at [659, 30] on link "Report" at bounding box center [650, 37] width 35 height 14
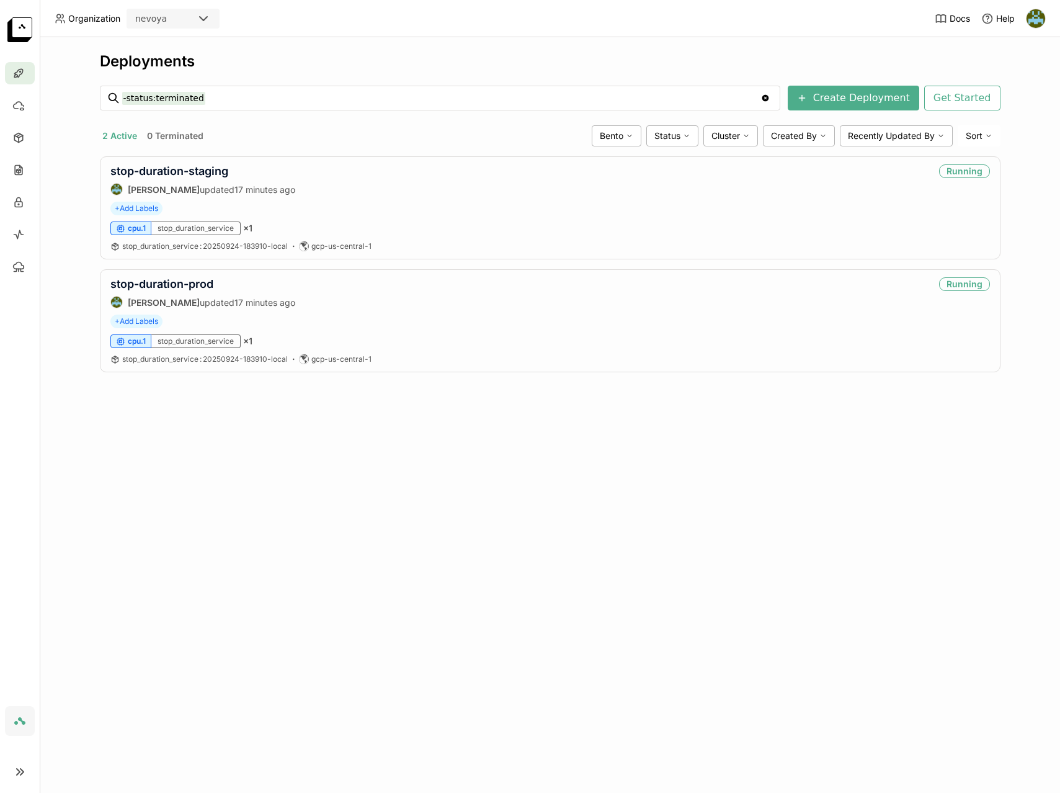
click at [1048, 16] on header "Organization nevoya Docs Help" at bounding box center [530, 18] width 1060 height 37
click at [1043, 16] on img at bounding box center [1036, 18] width 19 height 19
click at [1011, 83] on span "API Tokens" at bounding box center [1016, 82] width 44 height 11
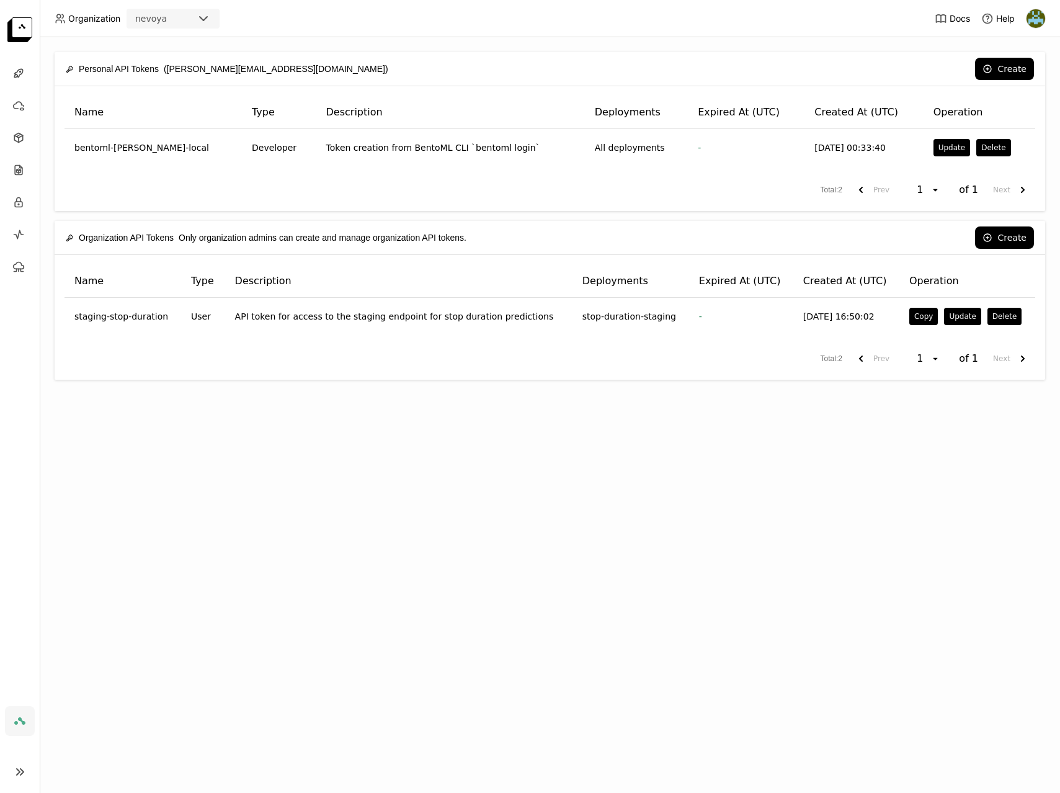
click at [653, 476] on div "Personal API Tokens ([PERSON_NAME][EMAIL_ADDRESS][DOMAIN_NAME]) Create Name Typ…" at bounding box center [550, 415] width 1020 height 756
click at [1009, 240] on button "Create" at bounding box center [1004, 237] width 59 height 22
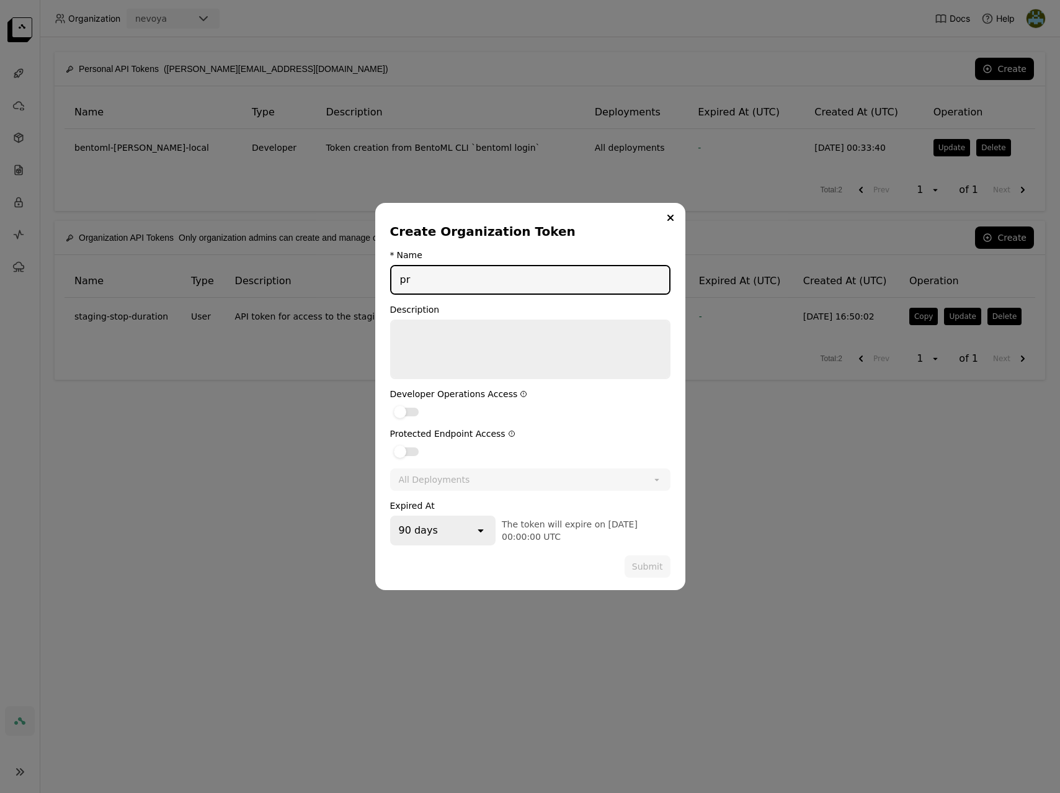
type input "p"
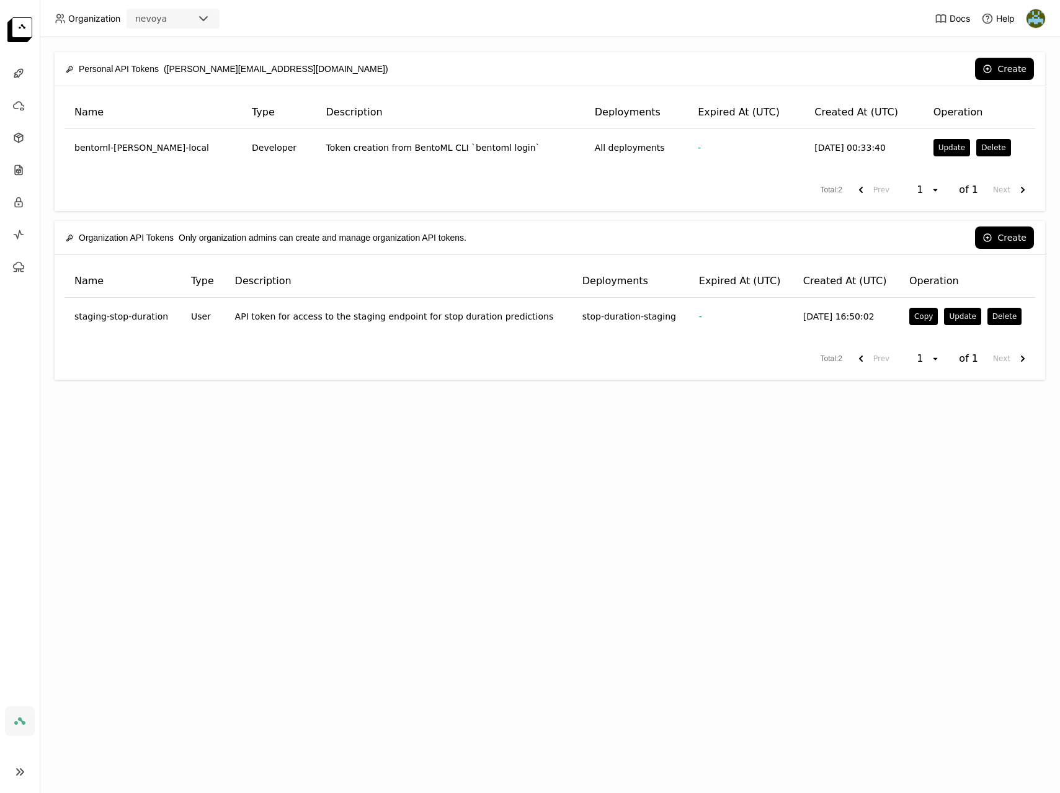
click at [795, 548] on div "Create Organization Token * Name Name was required Description Developer Operat…" at bounding box center [530, 396] width 1060 height 793
click at [833, 362] on span "Total : 2" at bounding box center [832, 359] width 22 height 12
click at [832, 279] on th "Created At (UTC)" at bounding box center [846, 281] width 106 height 33
click at [102, 319] on td "staging-stop-duration" at bounding box center [123, 316] width 117 height 37
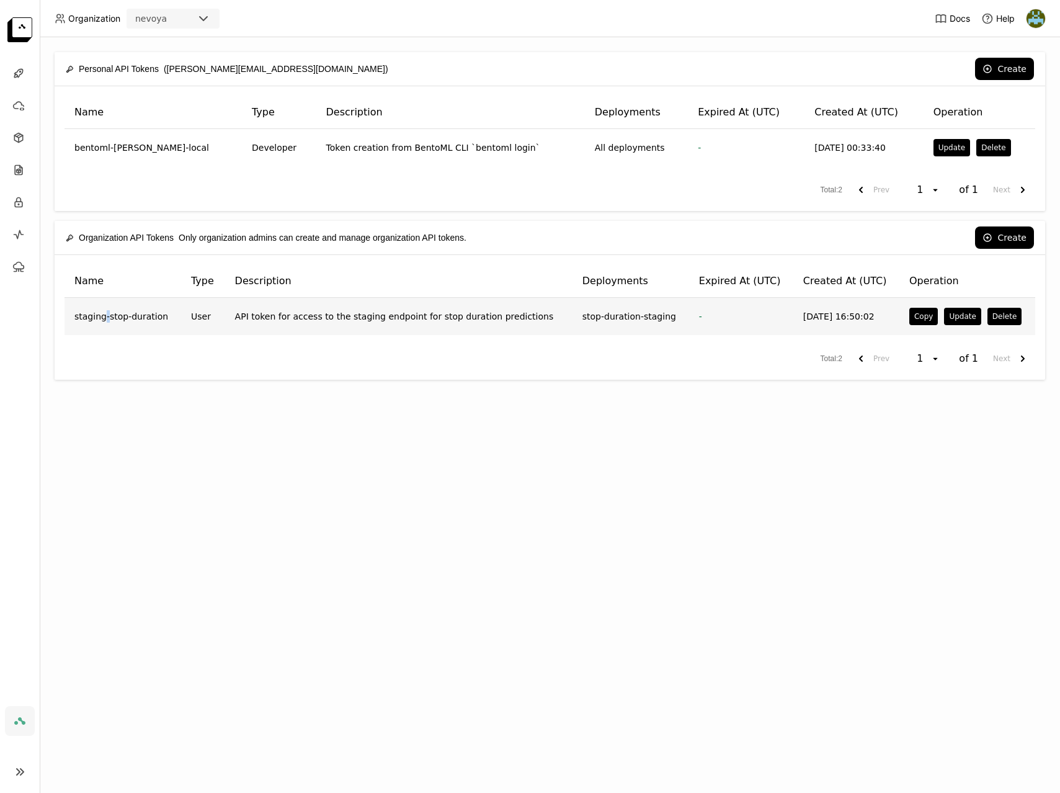
click at [102, 319] on td "staging-stop-duration" at bounding box center [123, 316] width 117 height 37
click at [163, 243] on span "Organization API Tokens" at bounding box center [126, 238] width 95 height 14
click at [379, 236] on div "Organization API Tokens Only organization admins can create and manage organiza…" at bounding box center [266, 238] width 401 height 26
click at [999, 240] on button "Create" at bounding box center [1004, 237] width 59 height 22
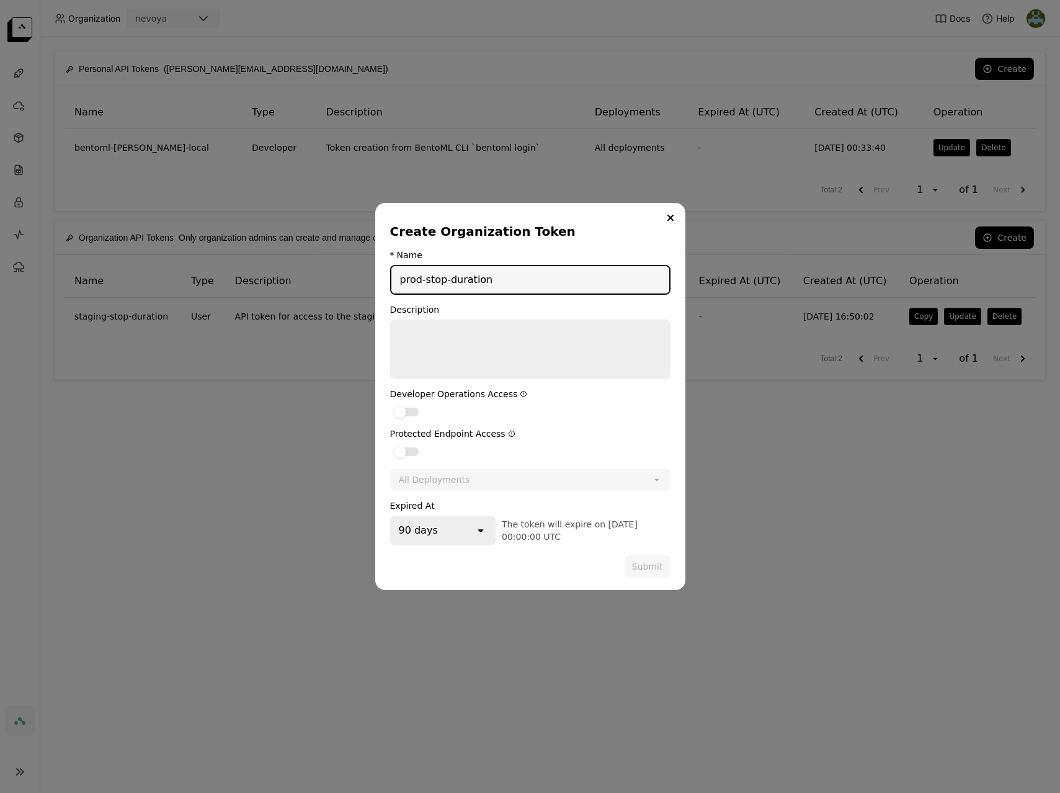
type input "prod-stop-duration"
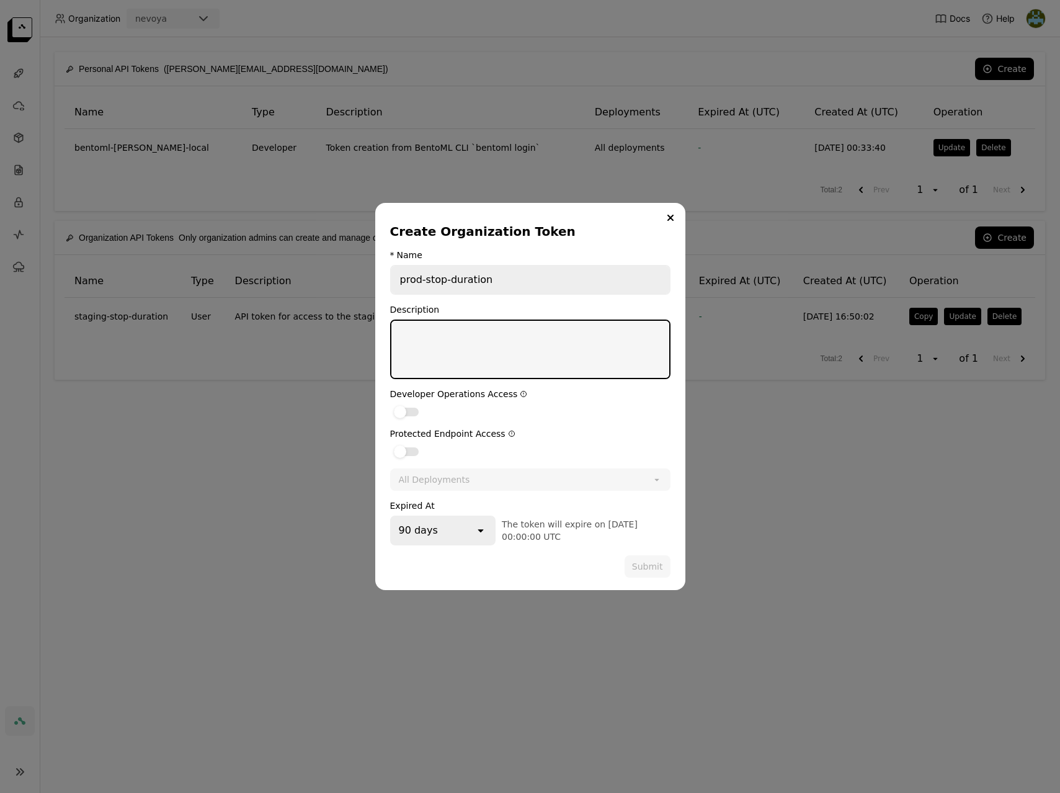
click at [560, 365] on textarea "dialog" at bounding box center [530, 349] width 278 height 57
click at [410, 452] on div "dialog" at bounding box center [406, 451] width 25 height 9
click at [390, 444] on input "dialog" at bounding box center [390, 444] width 0 height 0
click at [636, 485] on div "All Deployments" at bounding box center [516, 480] width 251 height 20
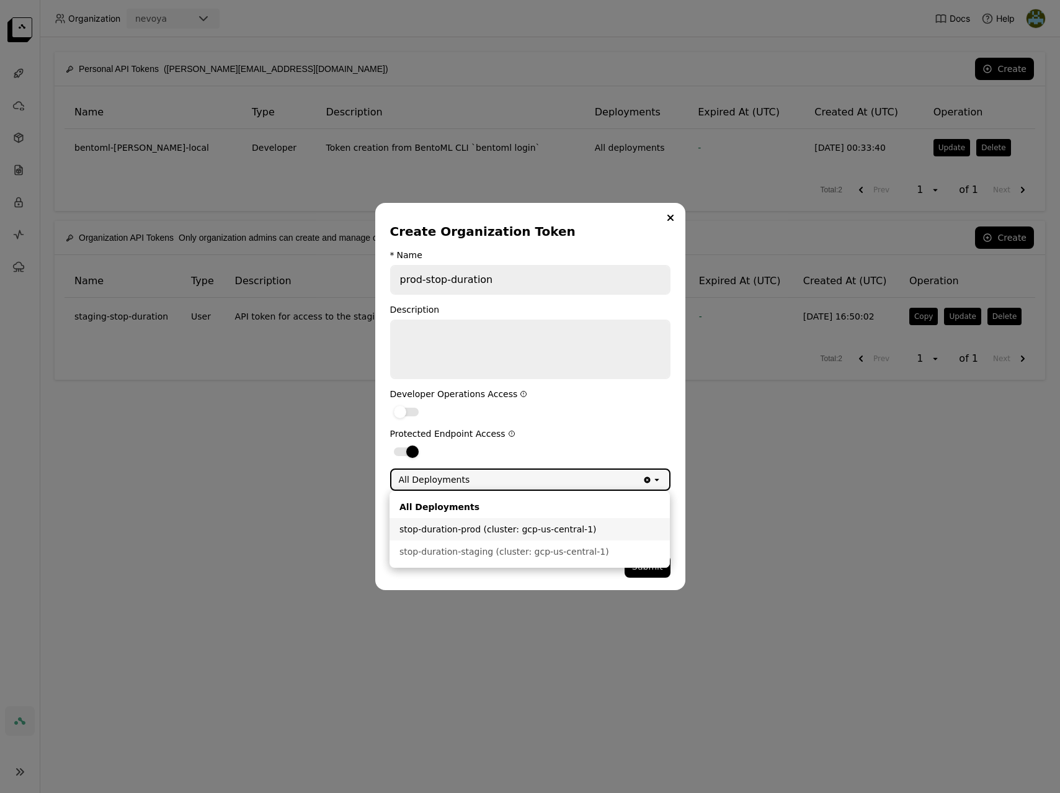
click at [551, 526] on div "stop-duration-prod (cluster: gcp-us-central-1)" at bounding box center [529, 529] width 261 height 12
click at [482, 530] on icon "open" at bounding box center [481, 530] width 12 height 12
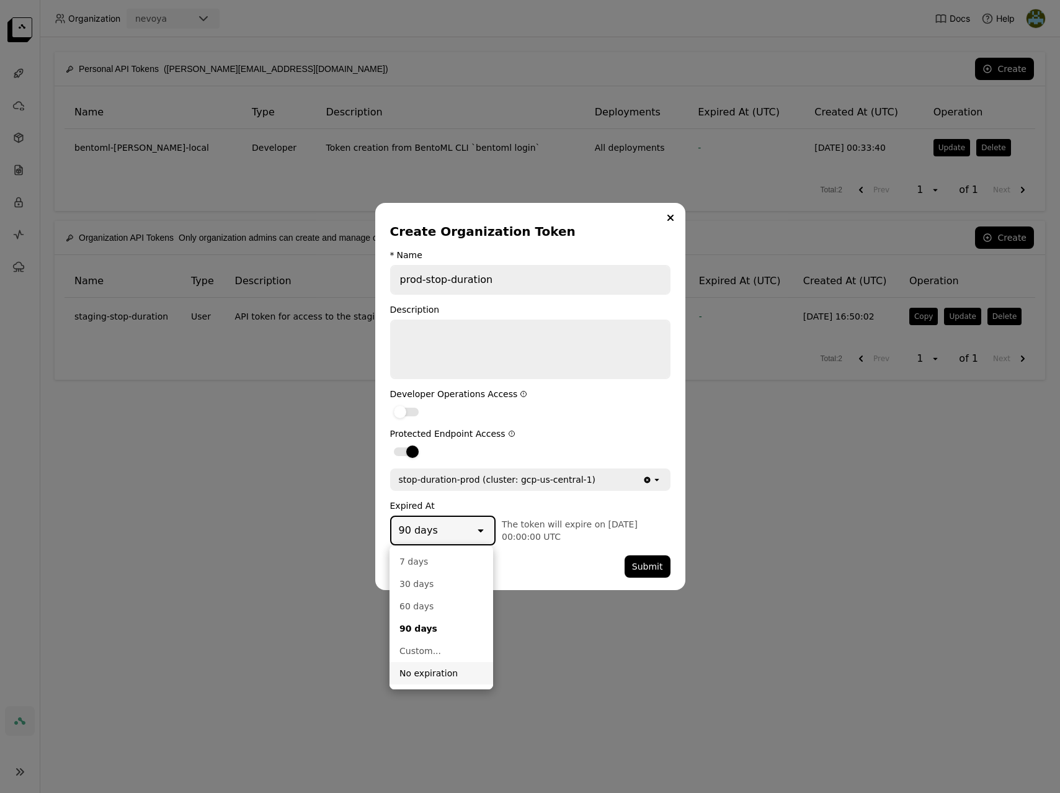
click at [447, 675] on div "No expiration" at bounding box center [441, 673] width 84 height 12
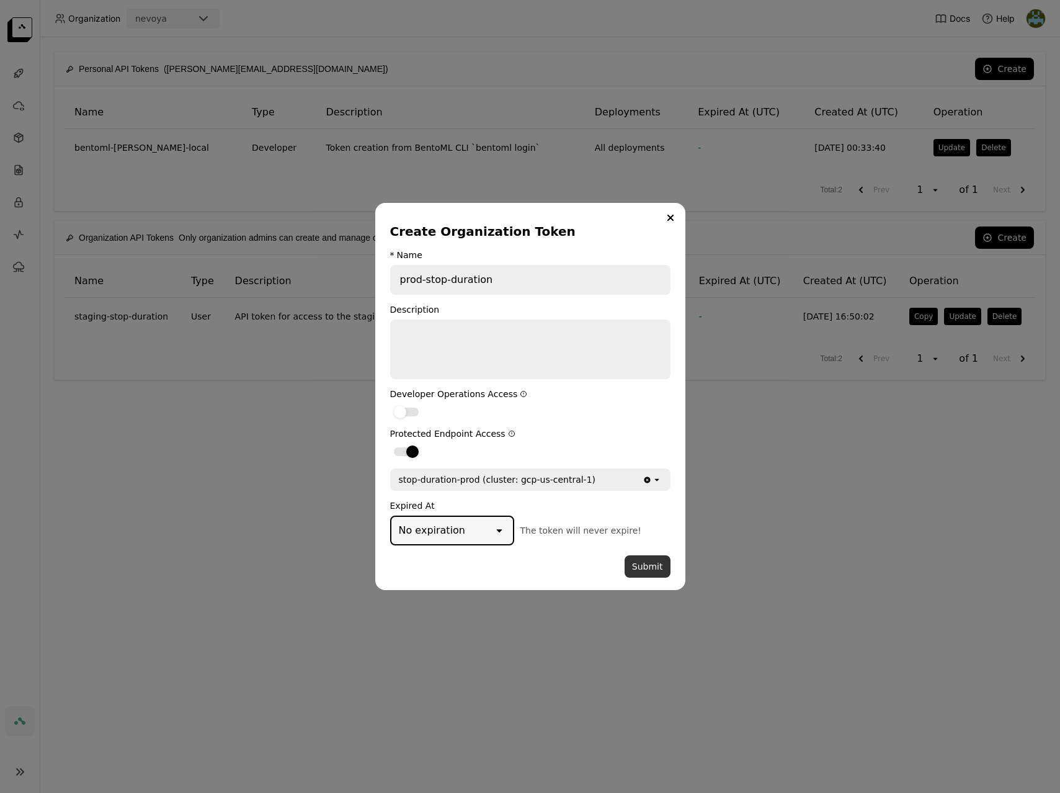
click at [645, 568] on button "Submit" at bounding box center [648, 566] width 46 height 22
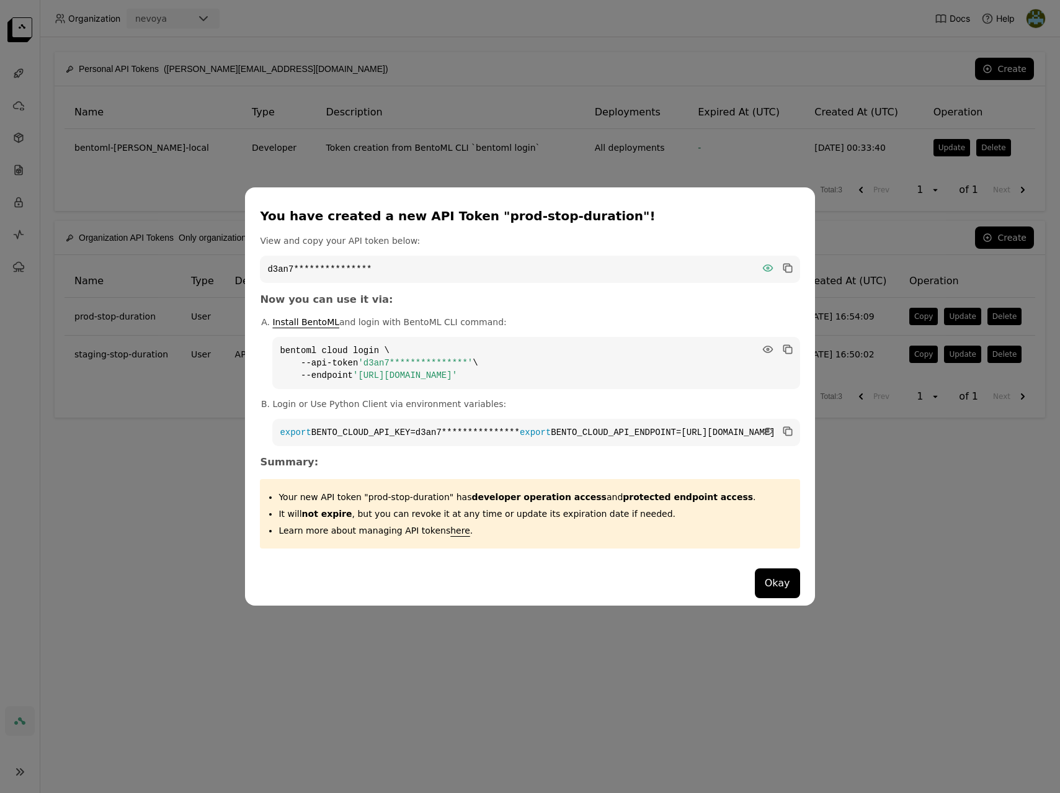
click at [763, 265] on icon "dialog" at bounding box center [767, 268] width 9 height 6
click at [785, 266] on icon "dialog" at bounding box center [788, 269] width 6 height 6
click at [755, 584] on button "Okay" at bounding box center [777, 583] width 45 height 30
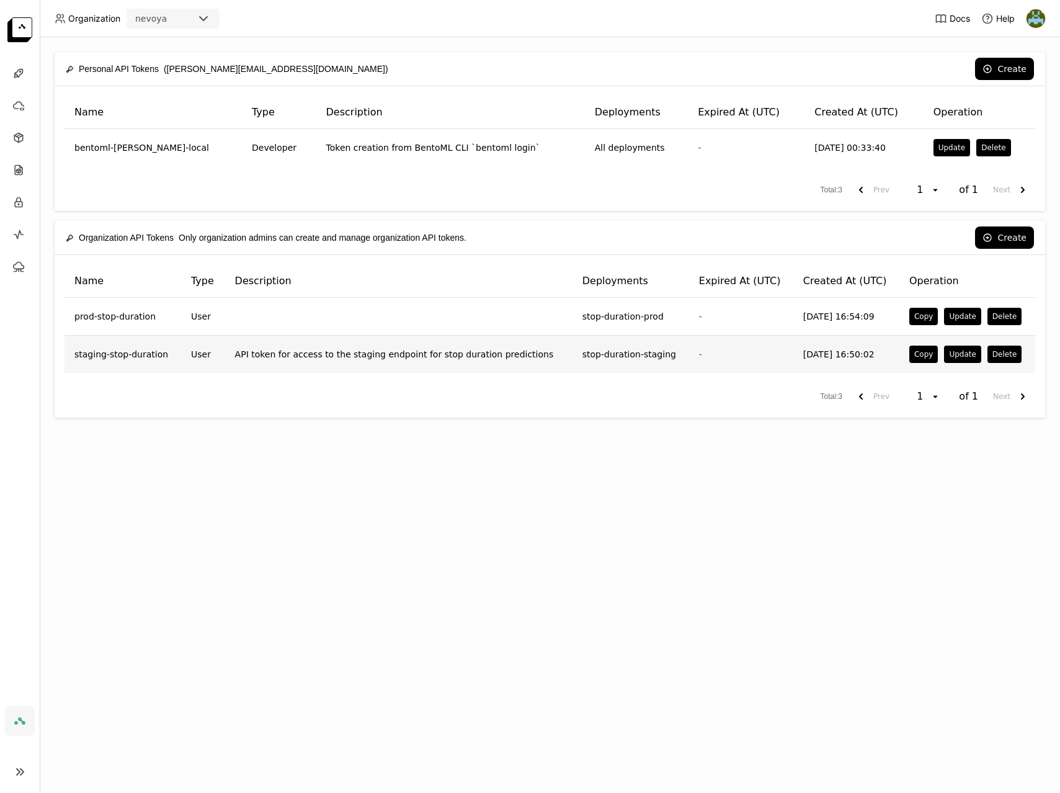
click at [845, 352] on td "[DATE] 16:50:02" at bounding box center [846, 354] width 106 height 37
click at [922, 354] on button "Copy" at bounding box center [923, 354] width 29 height 17
click at [24, 74] on icon at bounding box center [18, 73] width 12 height 12
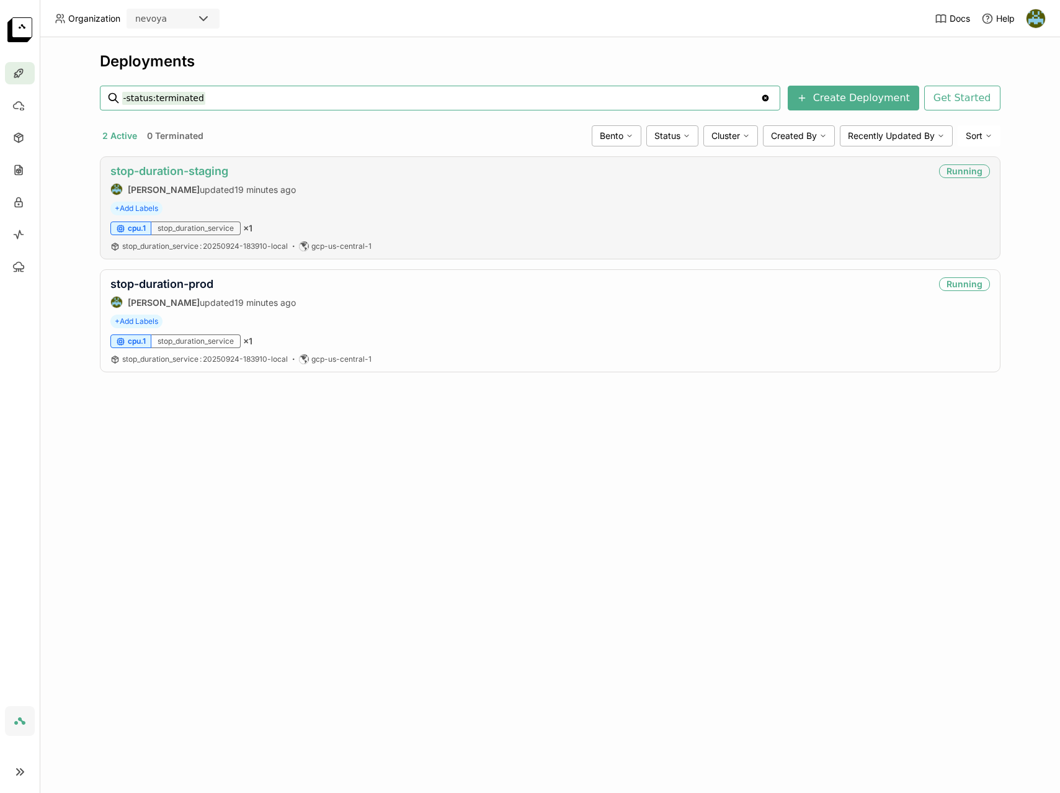
click at [198, 171] on link "stop-duration-staging" at bounding box center [169, 170] width 118 height 13
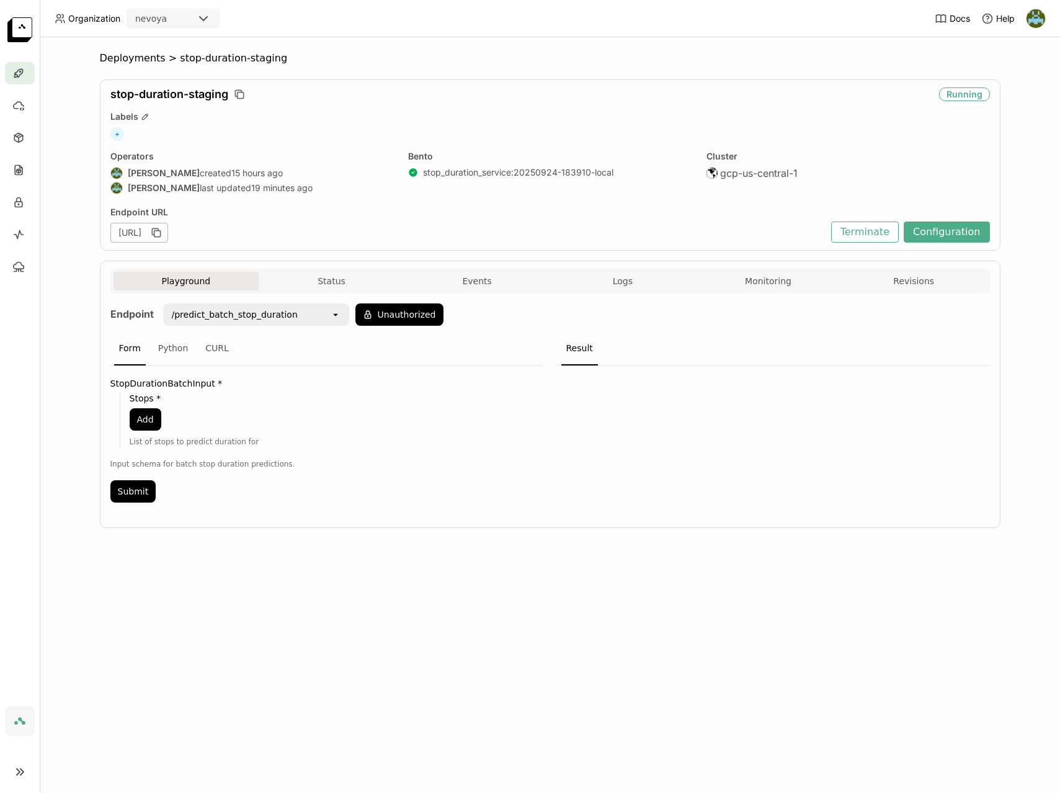
click at [296, 312] on div "/predict_batch_stop_duration" at bounding box center [247, 315] width 166 height 20
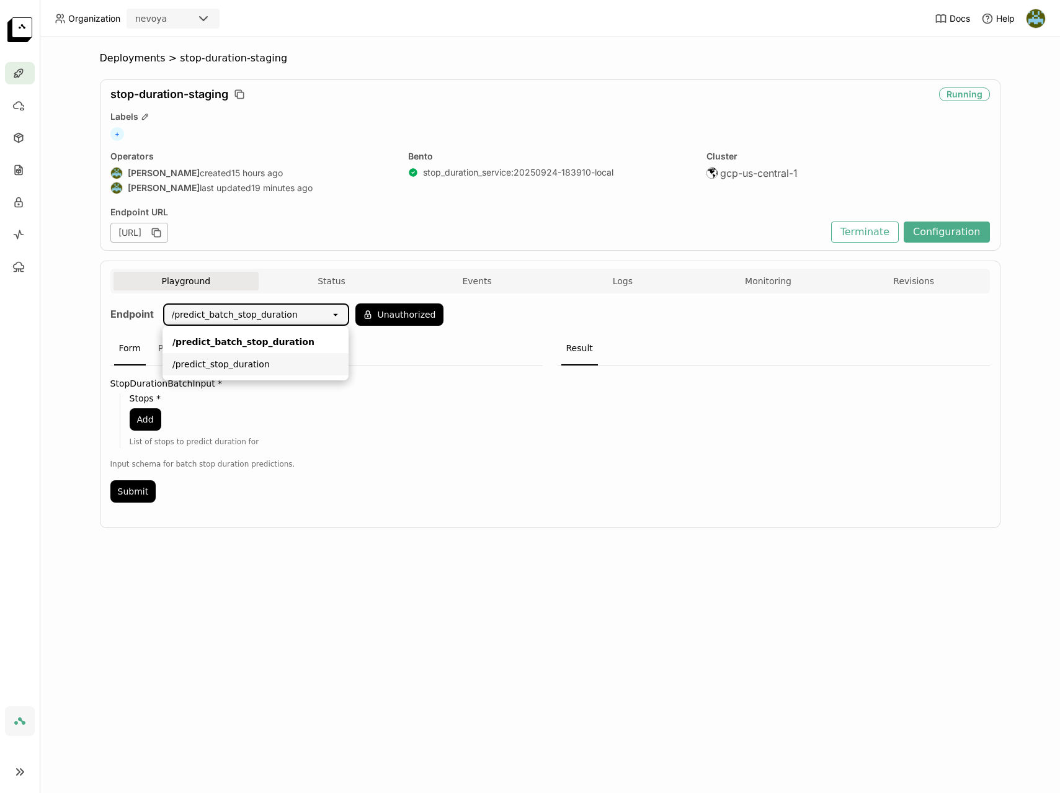
click at [256, 366] on div "/predict_stop_duration" at bounding box center [255, 364] width 166 height 12
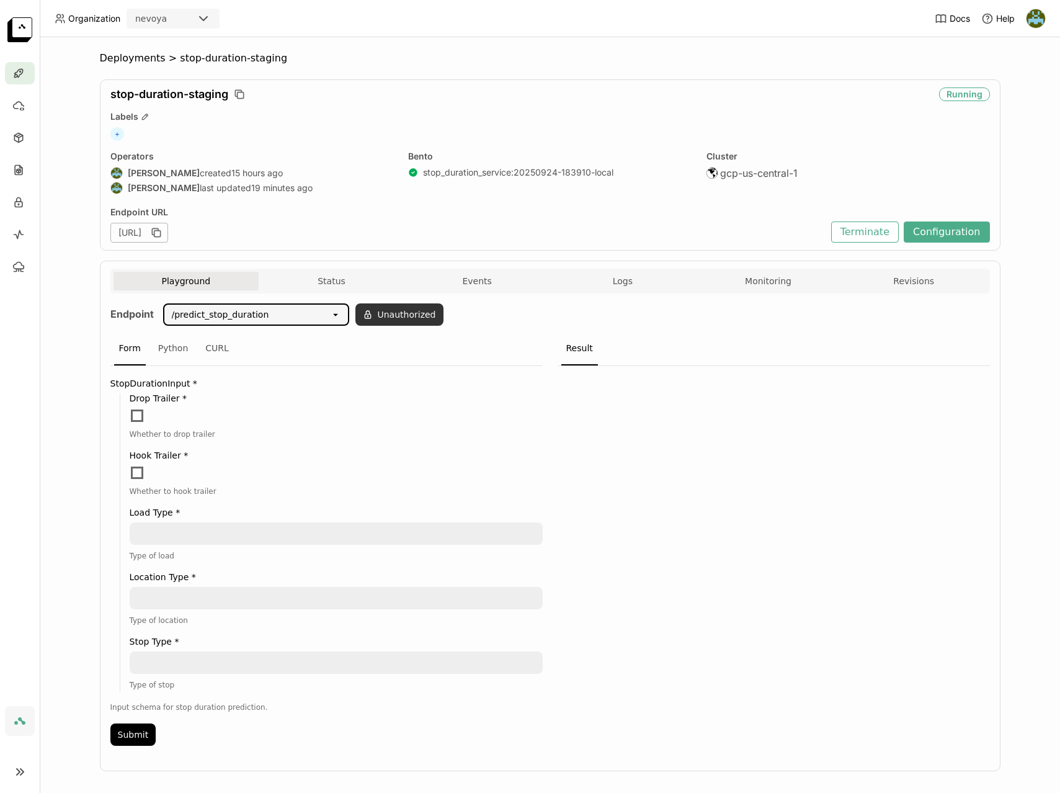
click at [399, 315] on button "Unauthorized" at bounding box center [399, 314] width 88 height 22
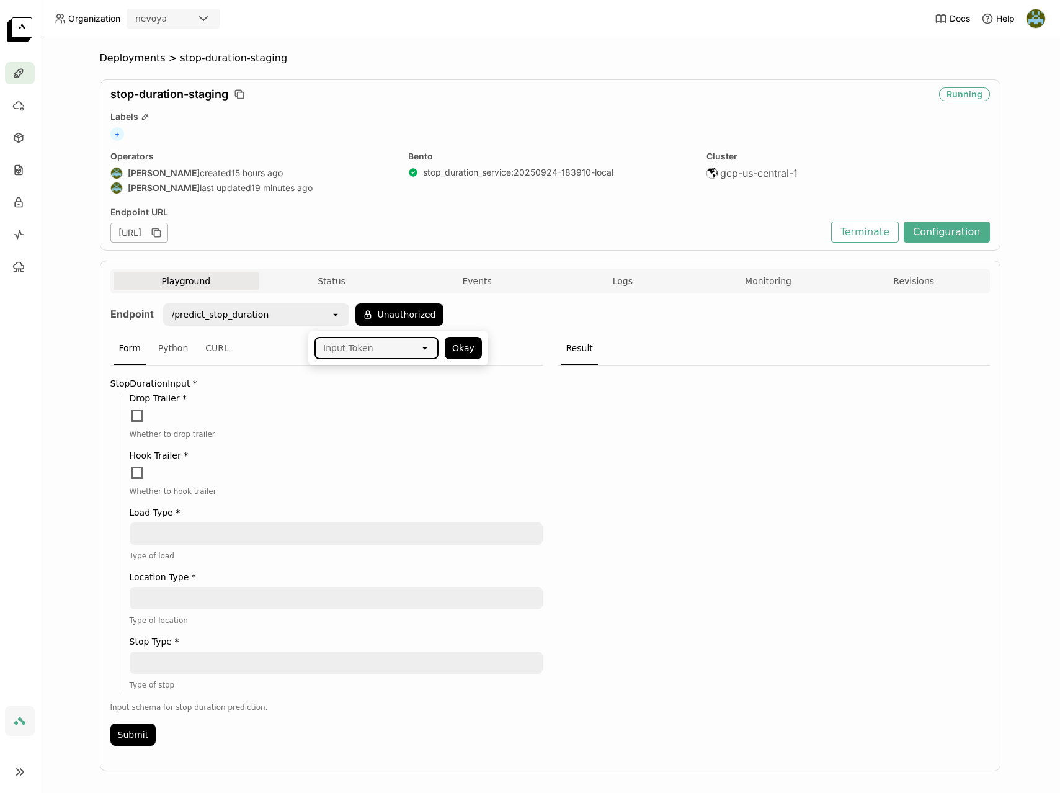
click at [366, 351] on div "Input Token" at bounding box center [348, 348] width 50 height 12
click at [368, 350] on div "Input Token" at bounding box center [348, 348] width 50 height 12
click at [372, 349] on div "Input Token" at bounding box center [368, 348] width 104 height 20
paste input "d3an5ekm2jv71g2ih4b0"
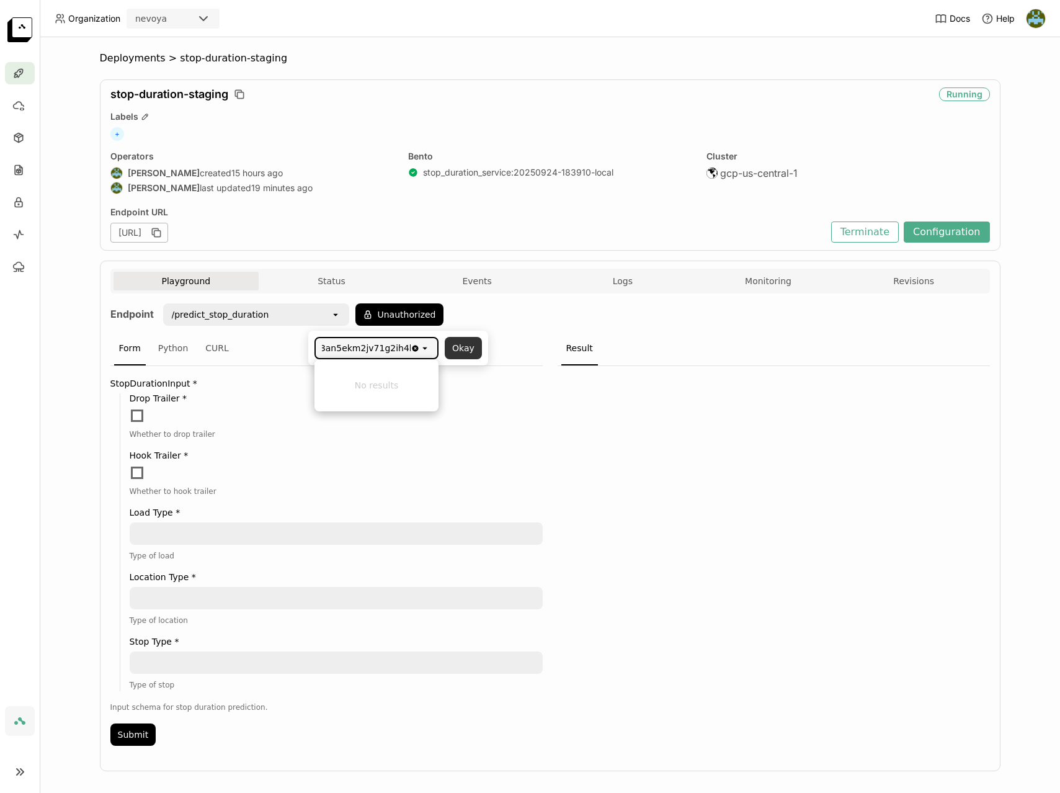
type input "d3an5ekm2jv71g2ih4b0"
click at [458, 350] on button "Okay" at bounding box center [463, 348] width 37 height 22
click at [403, 319] on button "Unauthorized" at bounding box center [399, 314] width 88 height 22
click at [388, 348] on div "Input Token" at bounding box center [368, 348] width 104 height 20
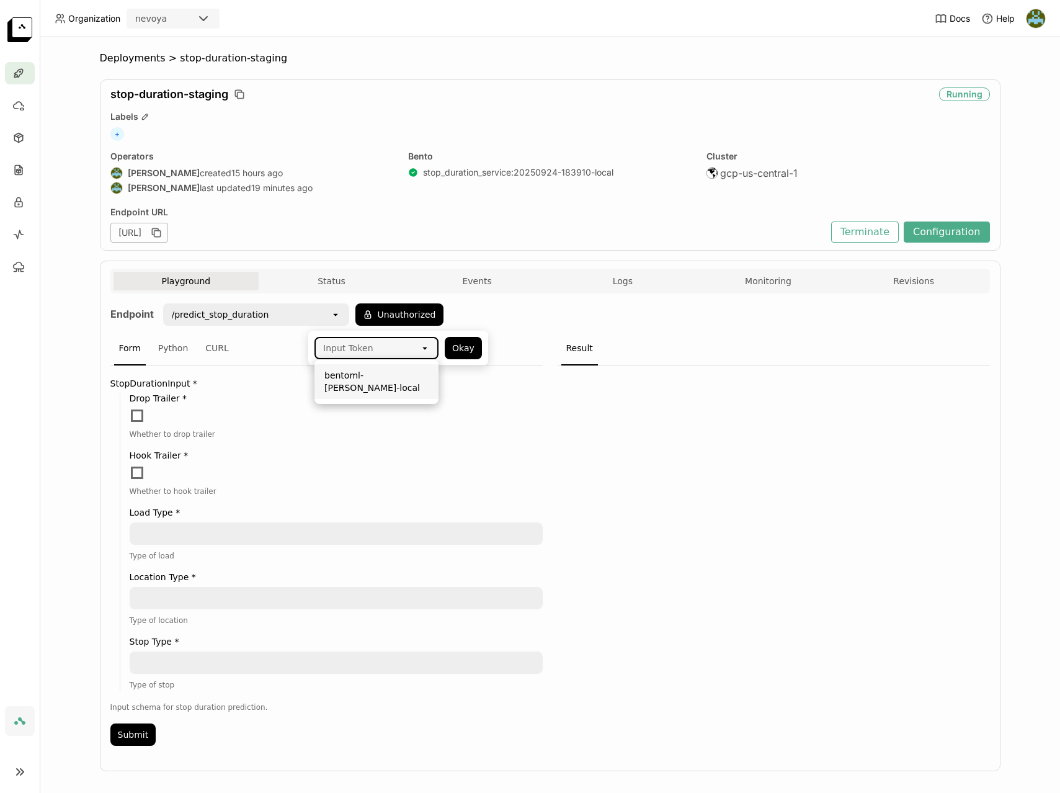
click at [374, 380] on div "bentoml-[PERSON_NAME]-local" at bounding box center [376, 381] width 104 height 25
click at [460, 520] on div "Drop Trailer * Whether to drop trailer Hook Trailer * Whether to hook trailer L…" at bounding box center [331, 542] width 423 height 298
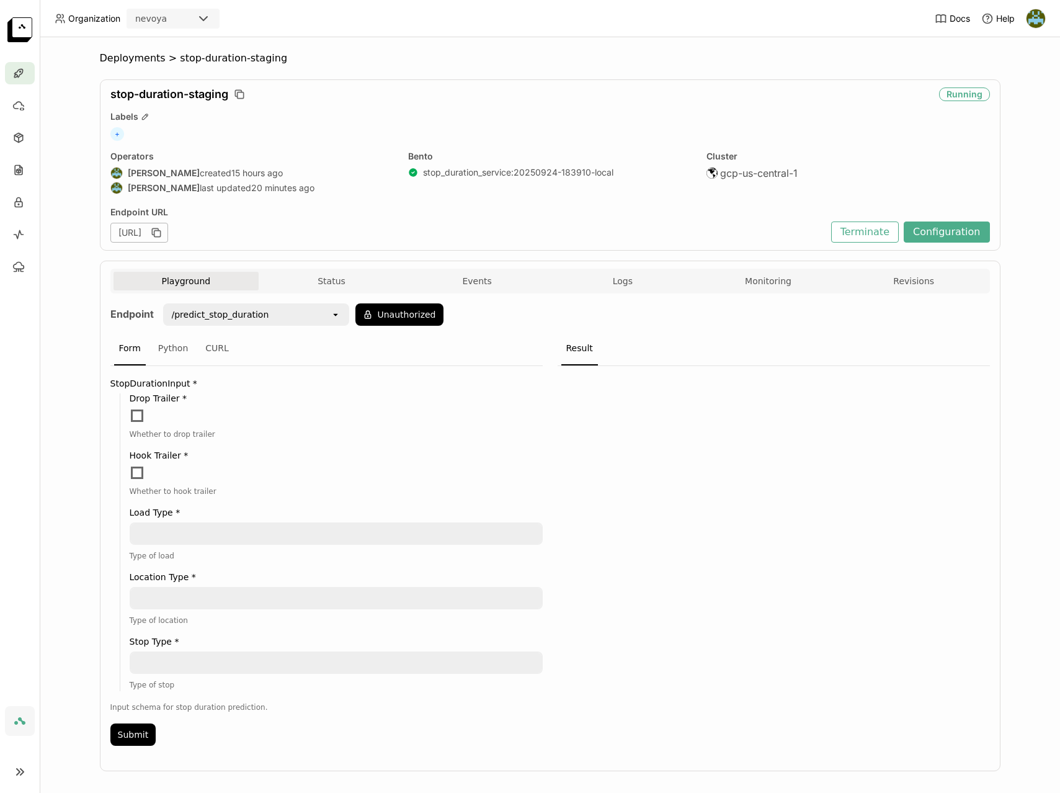
click at [707, 15] on header "Organization nevoya Docs Help" at bounding box center [530, 18] width 1060 height 37
